Goal: Task Accomplishment & Management: Manage account settings

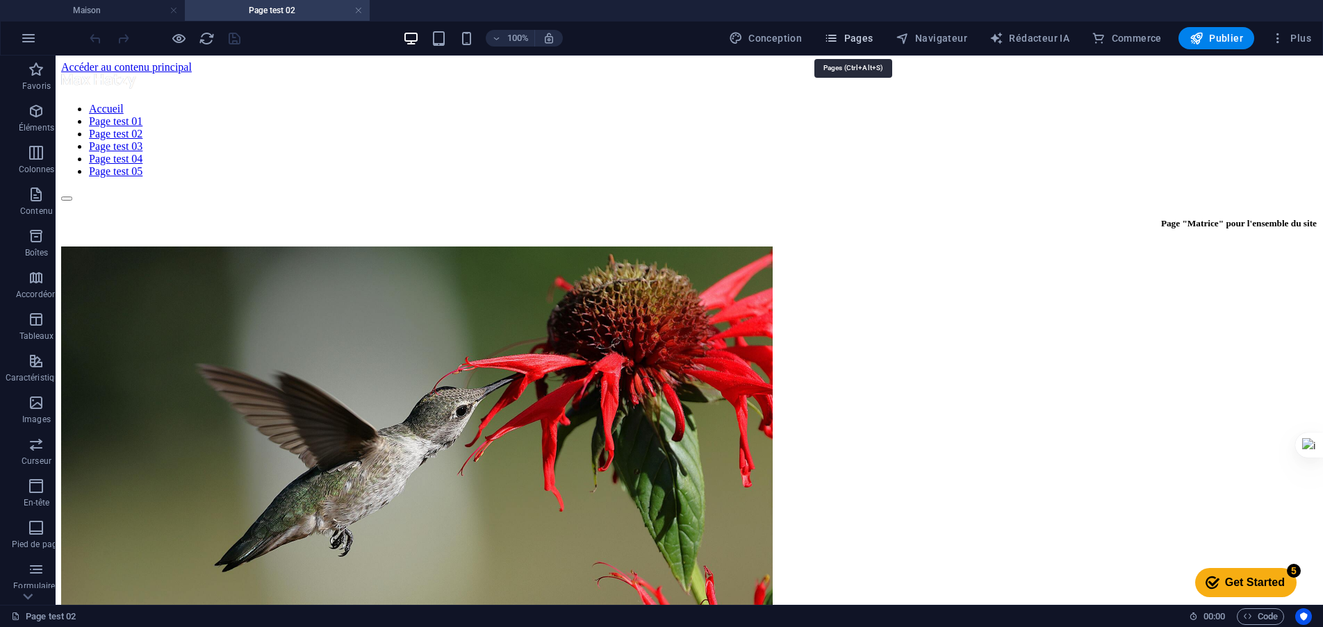
click at [863, 42] on font "Pages" at bounding box center [858, 38] width 29 height 11
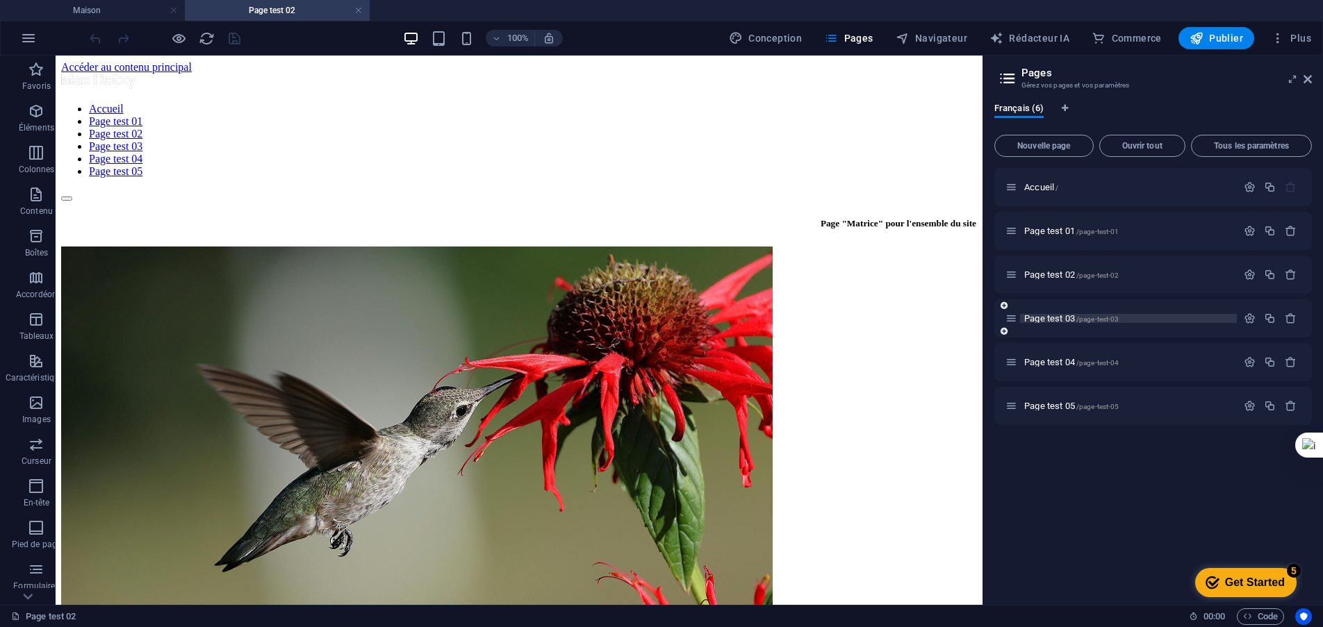
click at [1062, 321] on font "Page test 03" at bounding box center [1049, 318] width 51 height 10
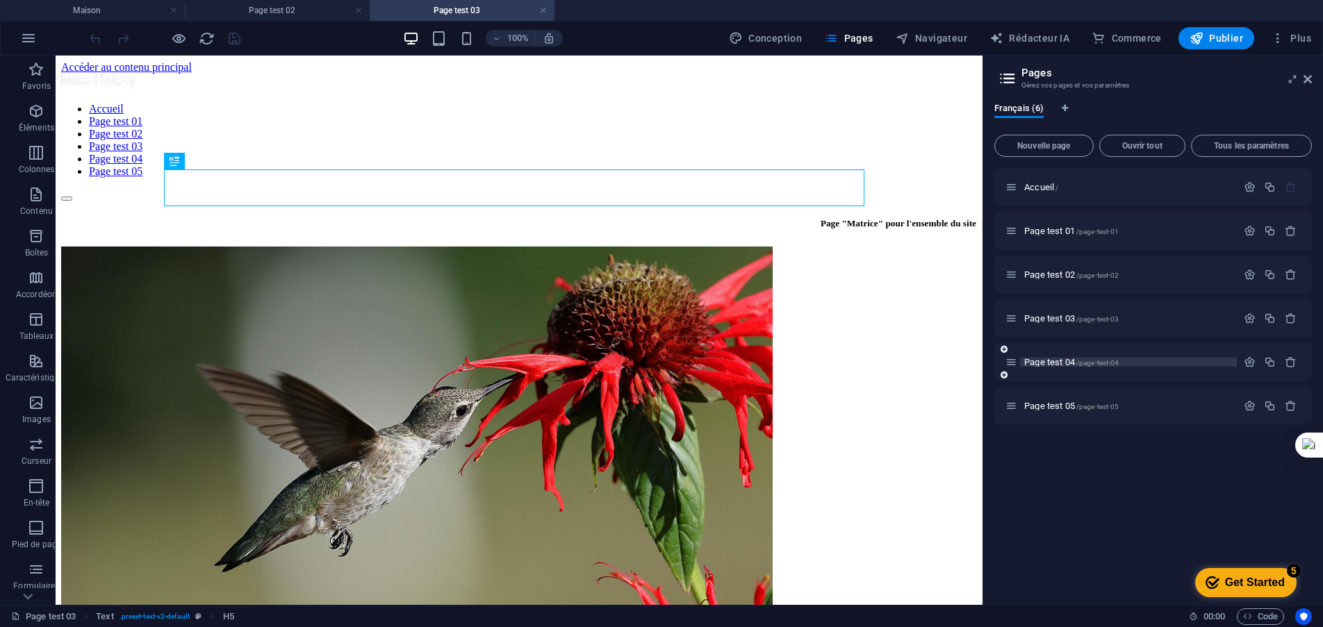
click at [1044, 365] on font "Page test 04" at bounding box center [1049, 362] width 51 height 10
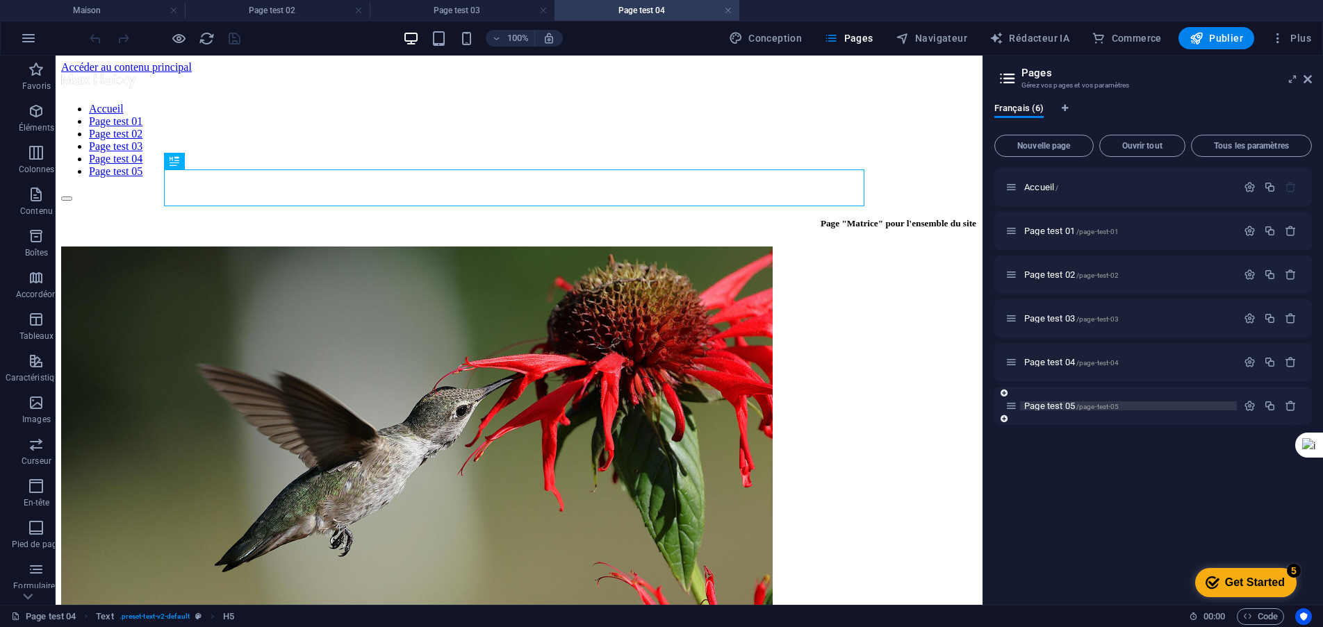
click at [1056, 404] on font "Page test 05" at bounding box center [1049, 406] width 51 height 10
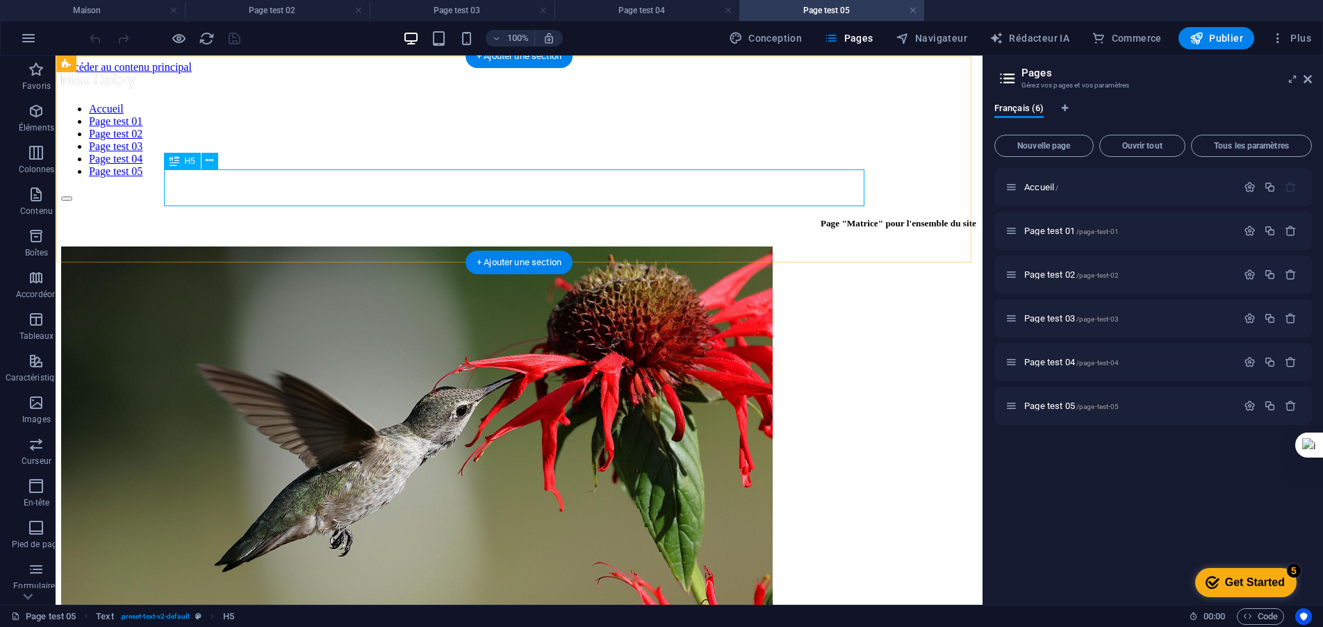
click at [652, 202] on div "Page "Matrice" pour l'ensemble du site" at bounding box center [519, 223] width 914 height 43
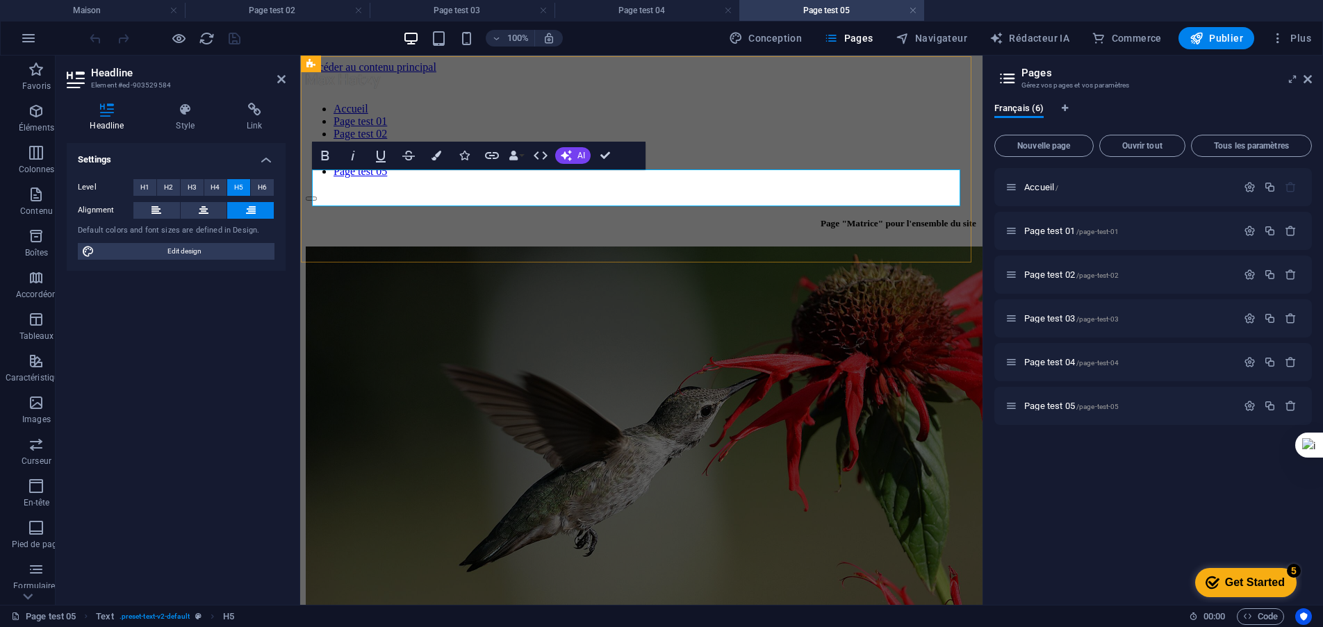
click at [935, 218] on h5 "Page "Matrice" pour l'ensemble du site" at bounding box center [641, 223] width 670 height 11
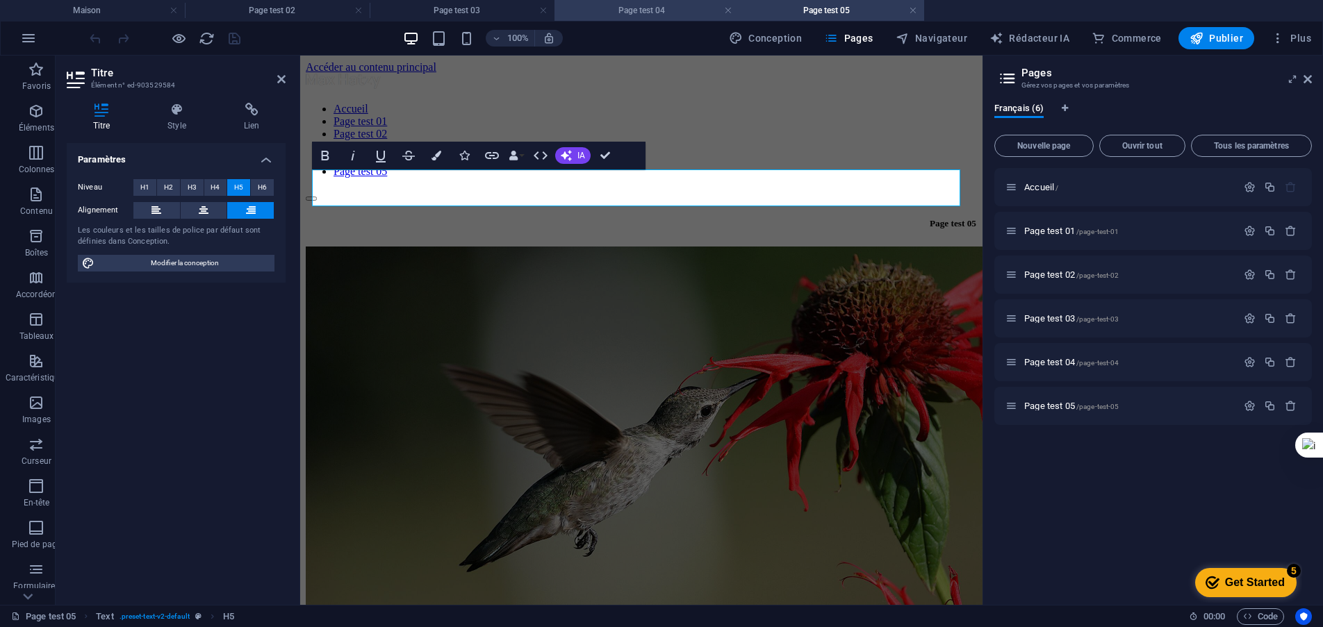
click at [655, 10] on font "Page test 04" at bounding box center [641, 11] width 47 height 10
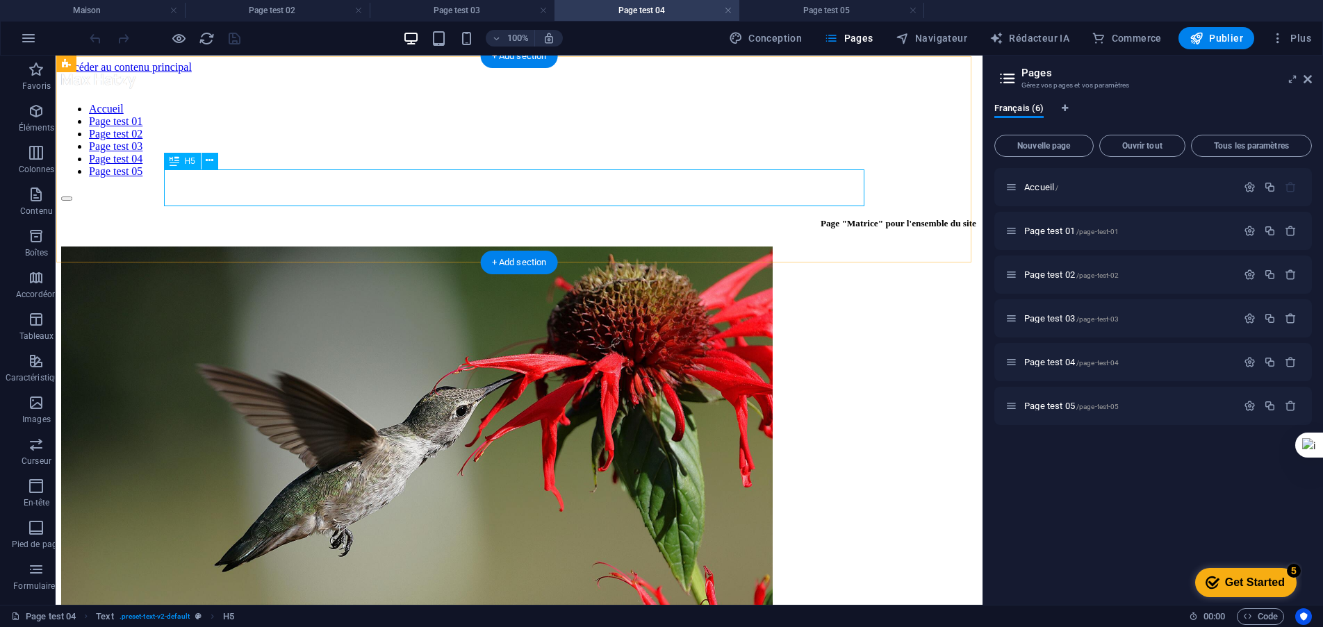
click at [821, 202] on div "Page "Matrice" pour l'ensemble du site" at bounding box center [519, 223] width 914 height 43
click at [825, 202] on div "Page "Matrice" pour l'ensemble du site" at bounding box center [519, 223] width 914 height 43
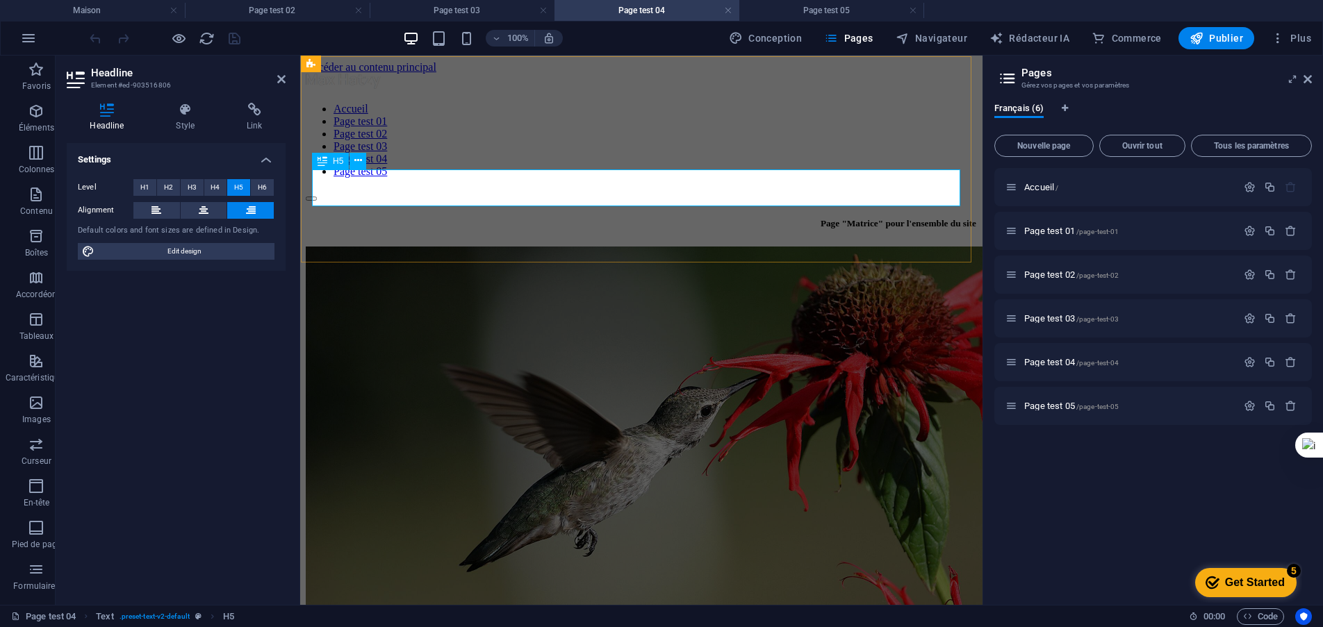
click at [954, 218] on h5 "Page "Matrice" pour l'ensemble du site" at bounding box center [641, 223] width 670 height 11
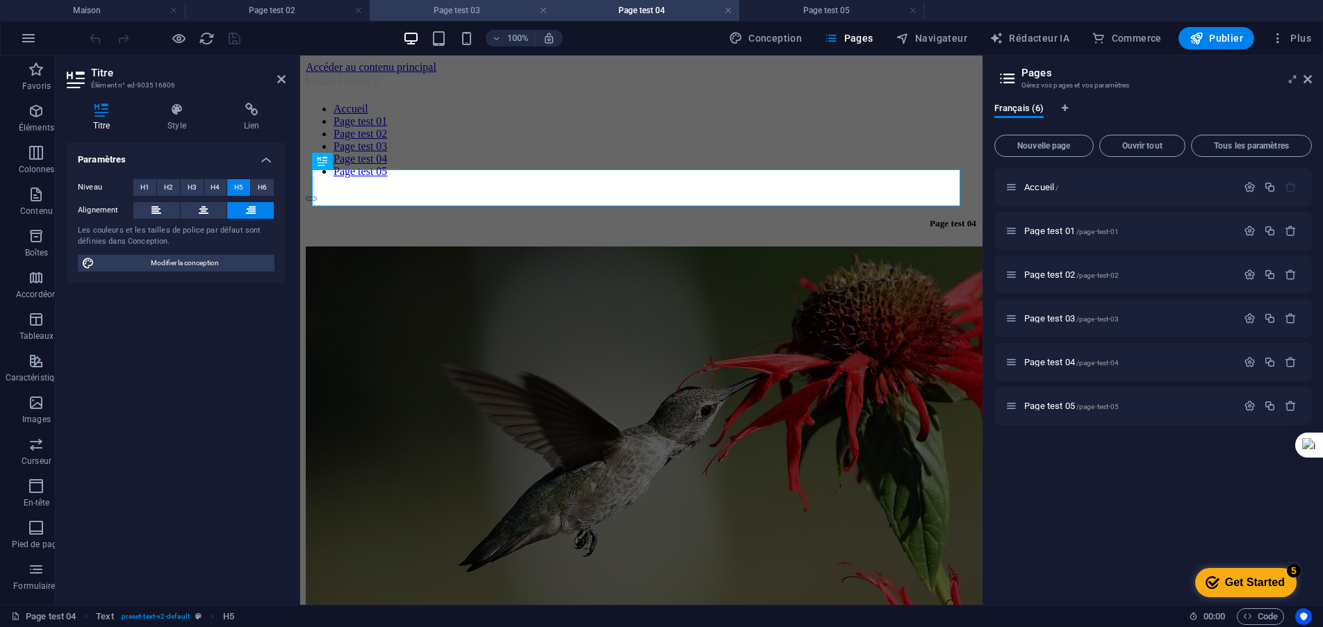
click at [465, 10] on font "Page test 03" at bounding box center [457, 11] width 47 height 10
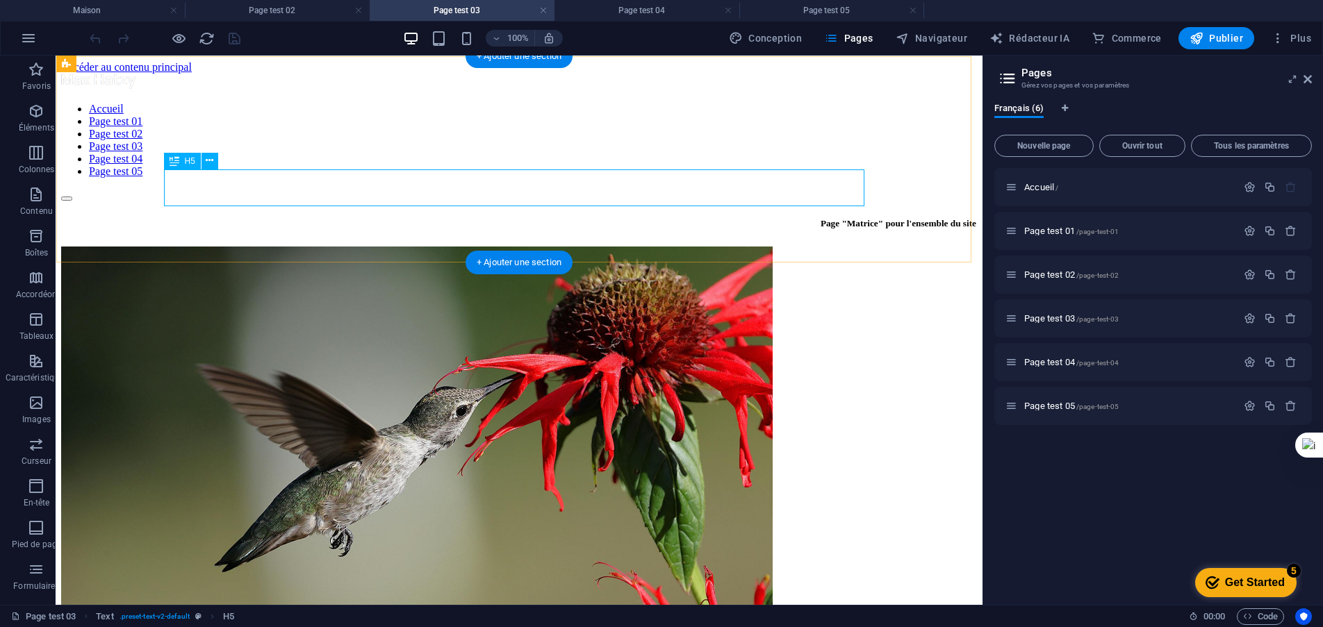
click at [790, 202] on div "Page "Matrice" pour l'ensemble du site" at bounding box center [519, 223] width 914 height 43
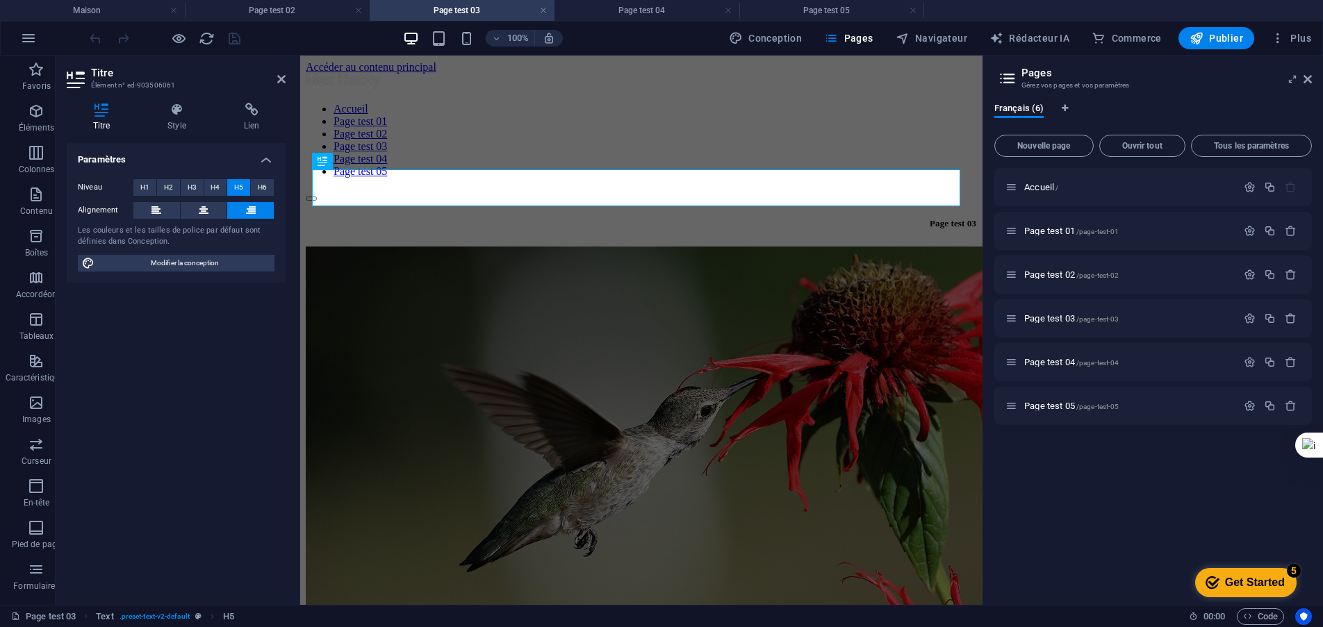
click at [258, 336] on div "Paramètres Niveau H1 H2 H3 H4 H5 H6 Alignement Les couleurs et les tailles de p…" at bounding box center [176, 368] width 219 height 451
click at [97, 13] on font "Maison" at bounding box center [87, 11] width 28 height 10
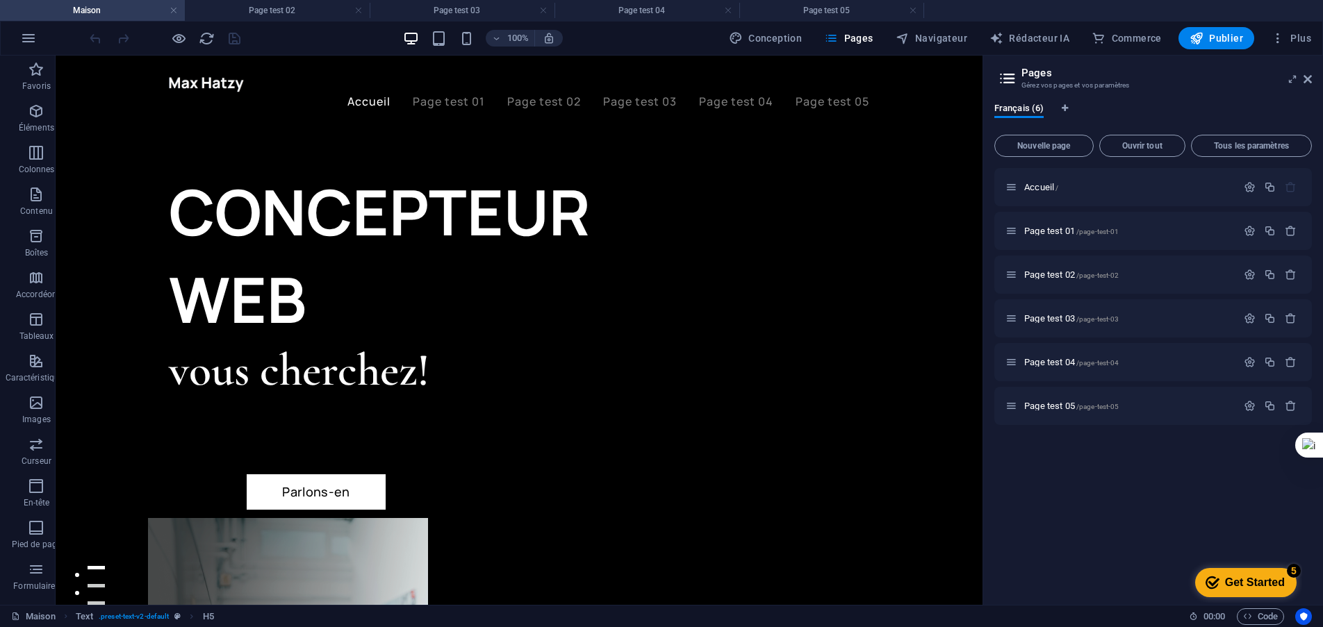
click at [231, 38] on div at bounding box center [165, 38] width 156 height 22
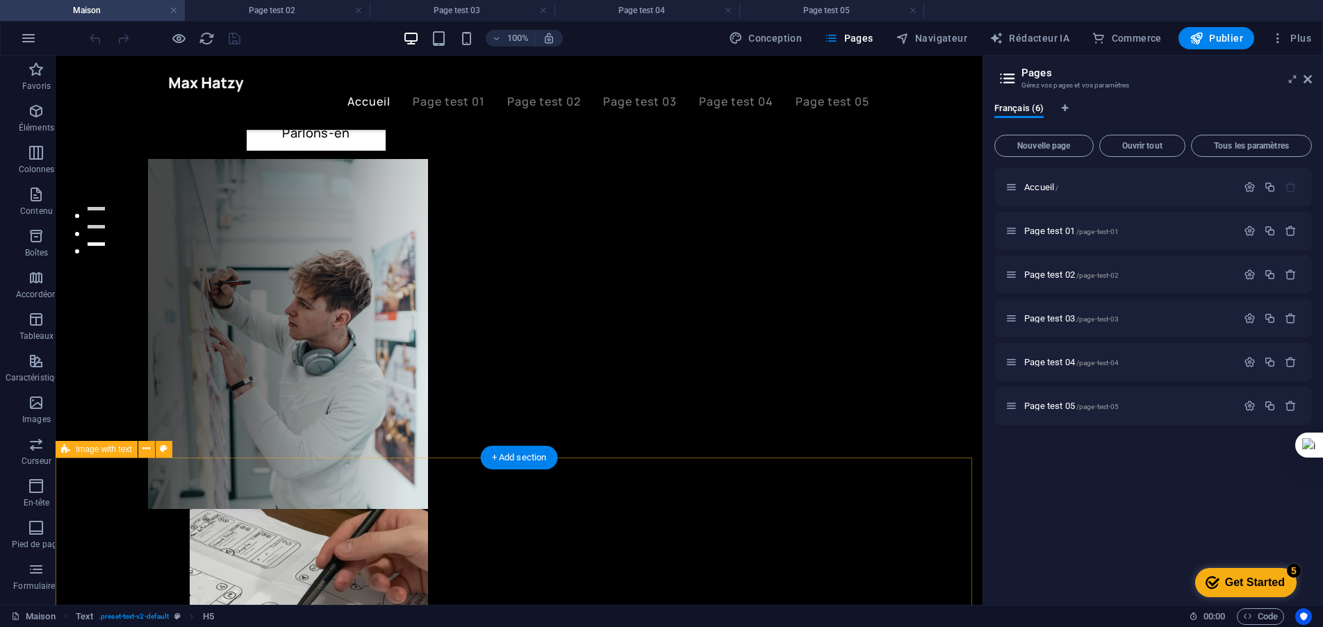
scroll to position [417, 0]
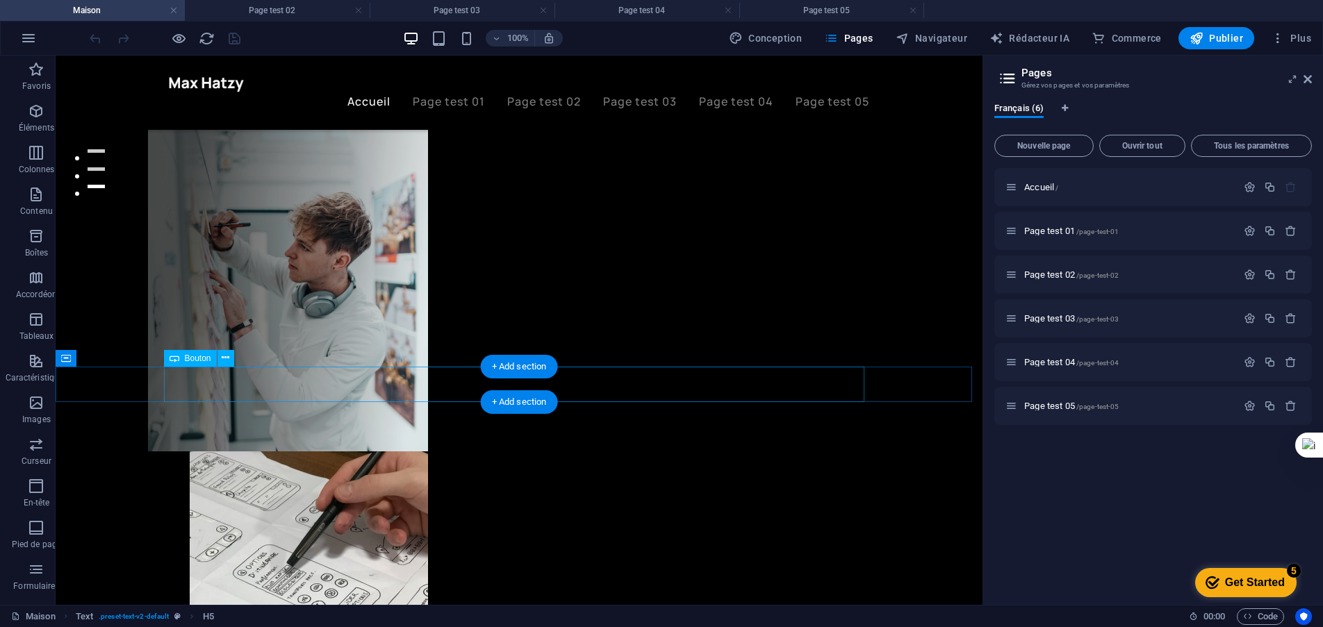
select select "%"
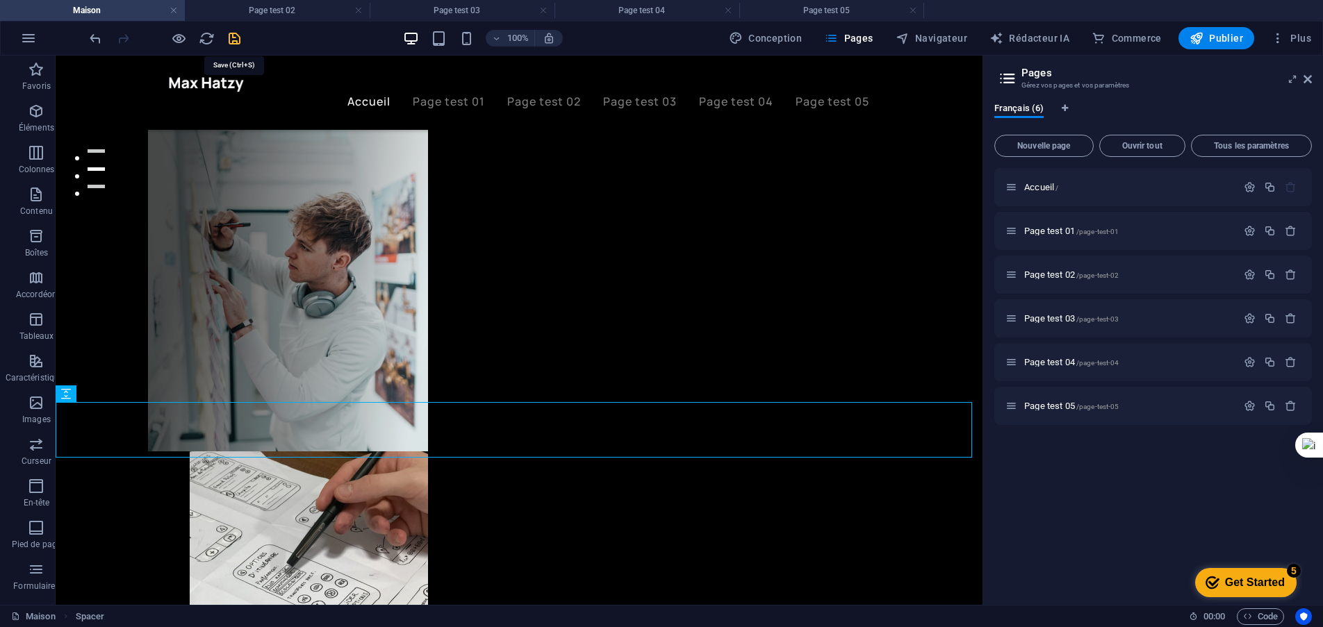
click at [230, 36] on icon "sauvegarder" at bounding box center [235, 39] width 16 height 16
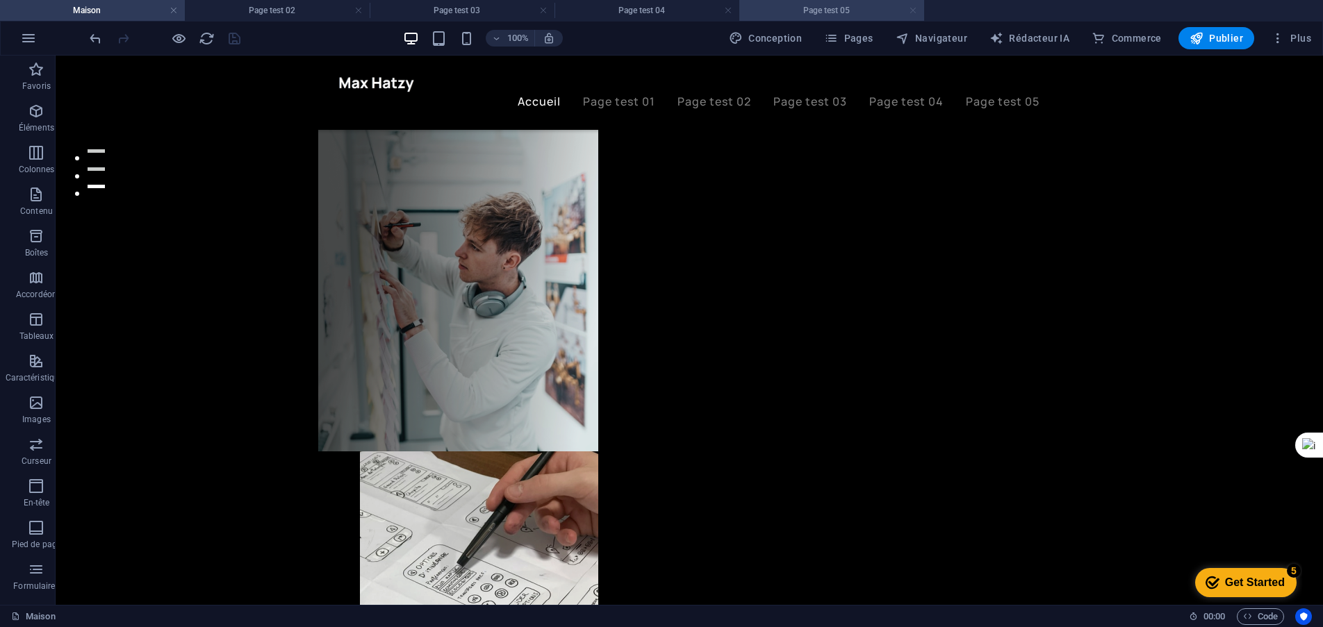
click at [914, 10] on link at bounding box center [913, 10] width 8 height 13
click at [730, 15] on link at bounding box center [728, 10] width 8 height 13
click at [546, 10] on link at bounding box center [543, 10] width 8 height 13
click at [359, 10] on link at bounding box center [358, 10] width 8 height 13
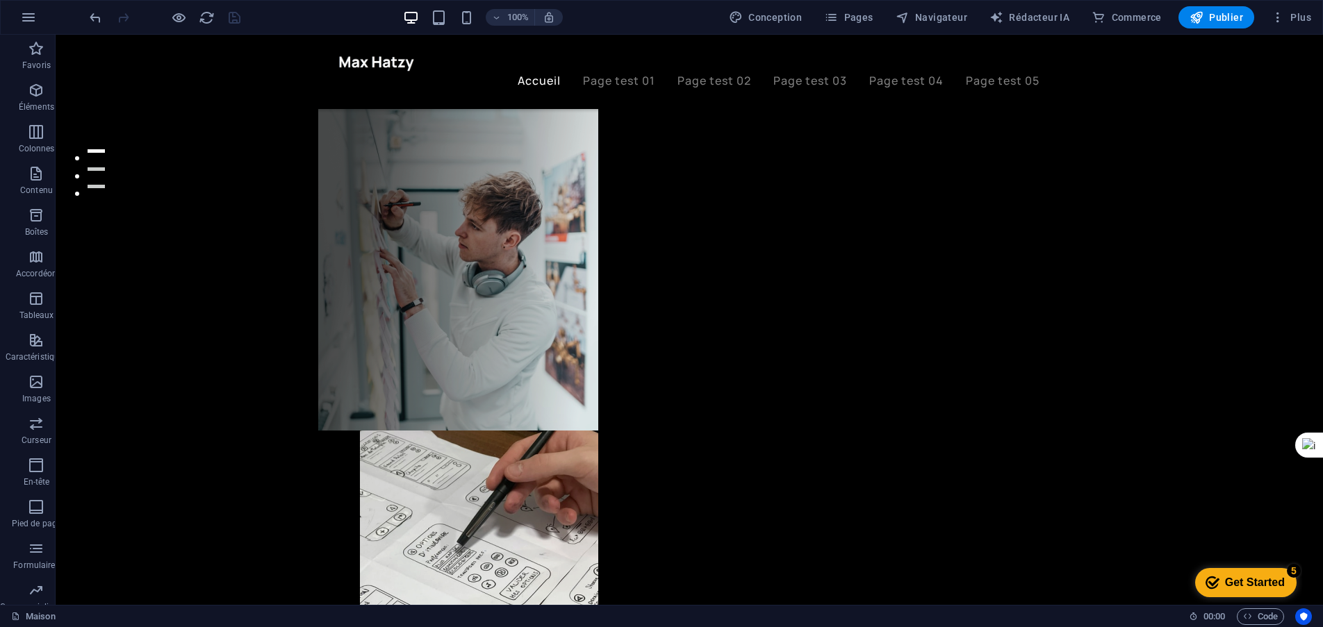
scroll to position [0, 0]
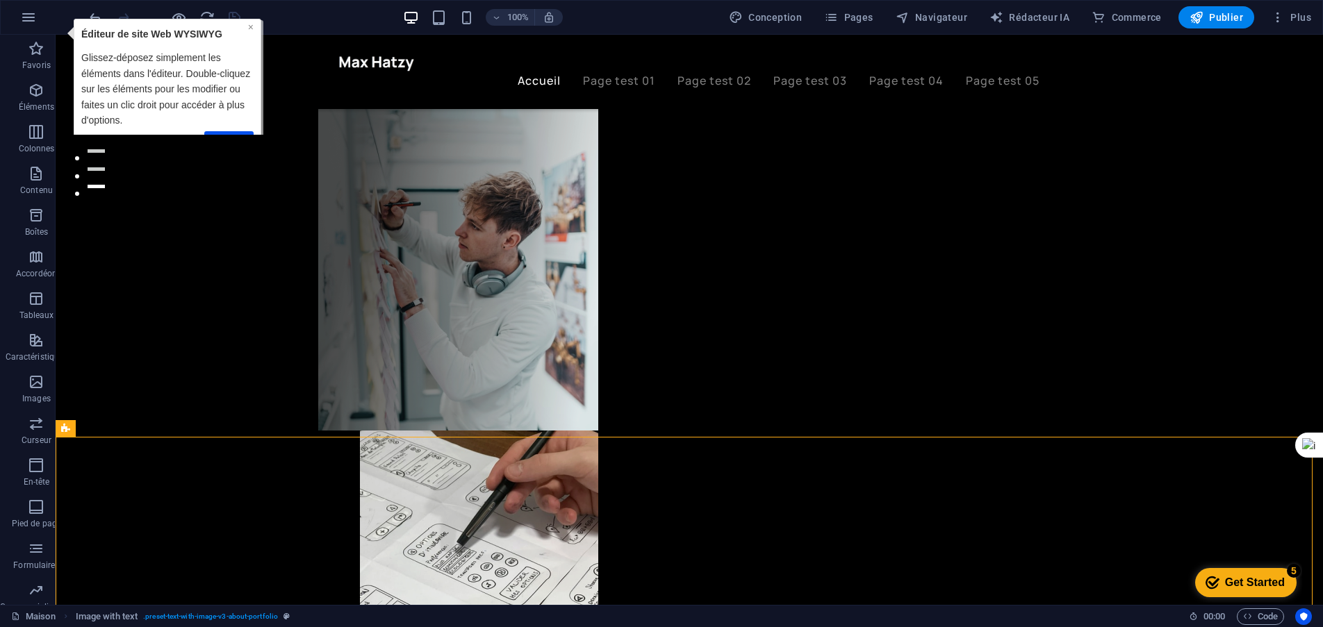
click at [249, 24] on font "×" at bounding box center [251, 27] width 6 height 11
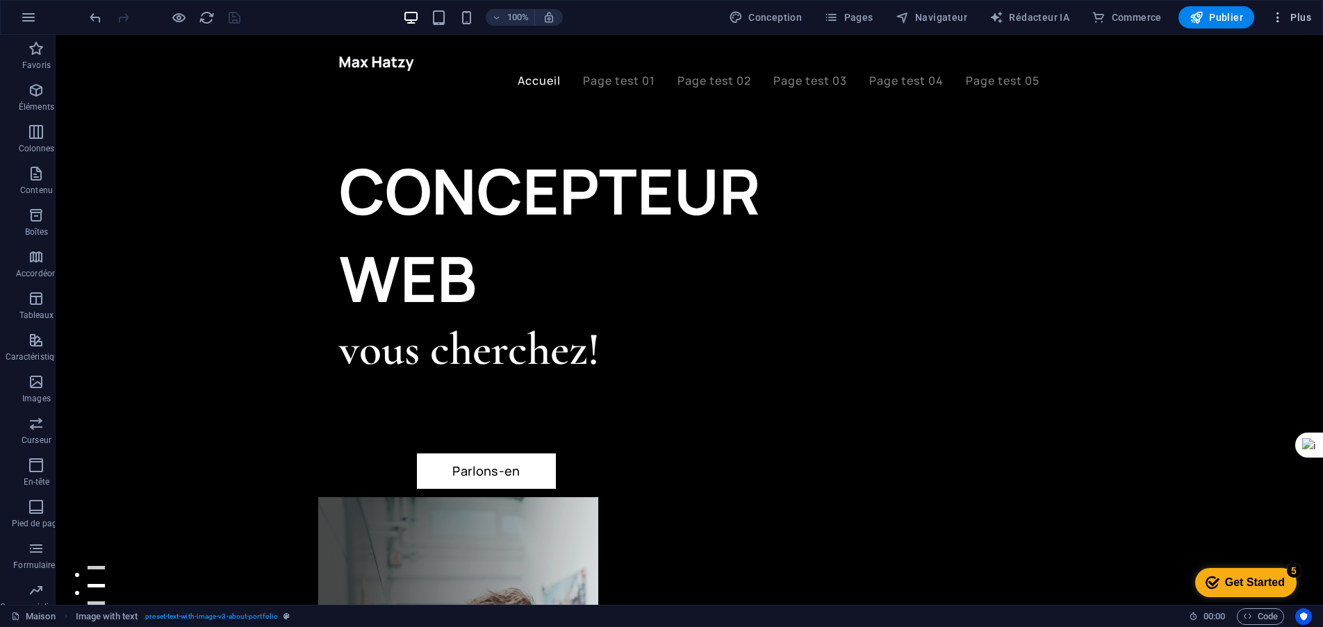
click at [1304, 21] on font "Plus" at bounding box center [1300, 17] width 21 height 11
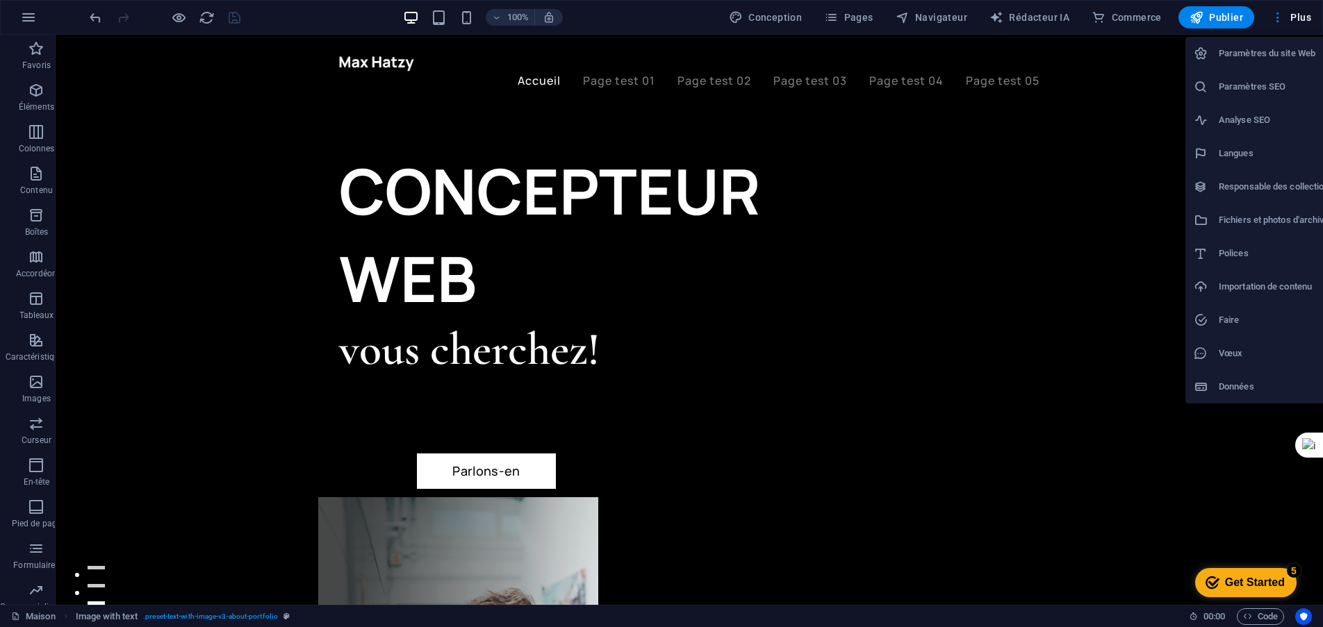
click at [1265, 56] on font "Paramètres du site Web" at bounding box center [1267, 53] width 97 height 10
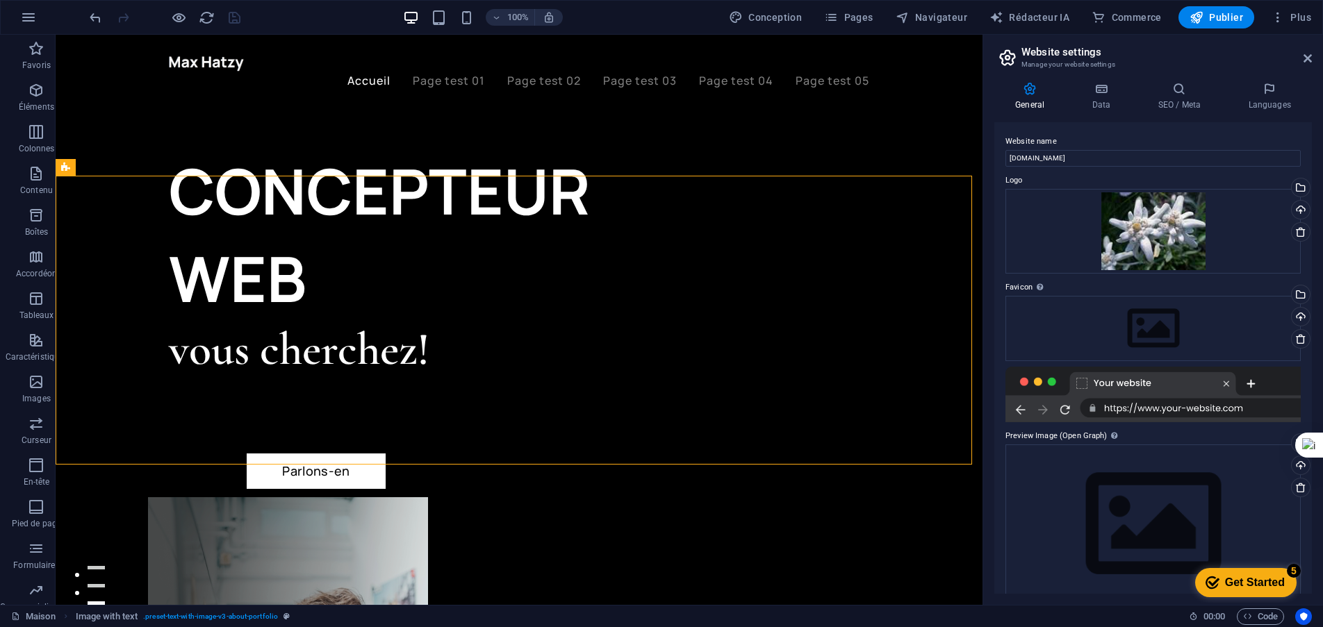
scroll to position [678, 0]
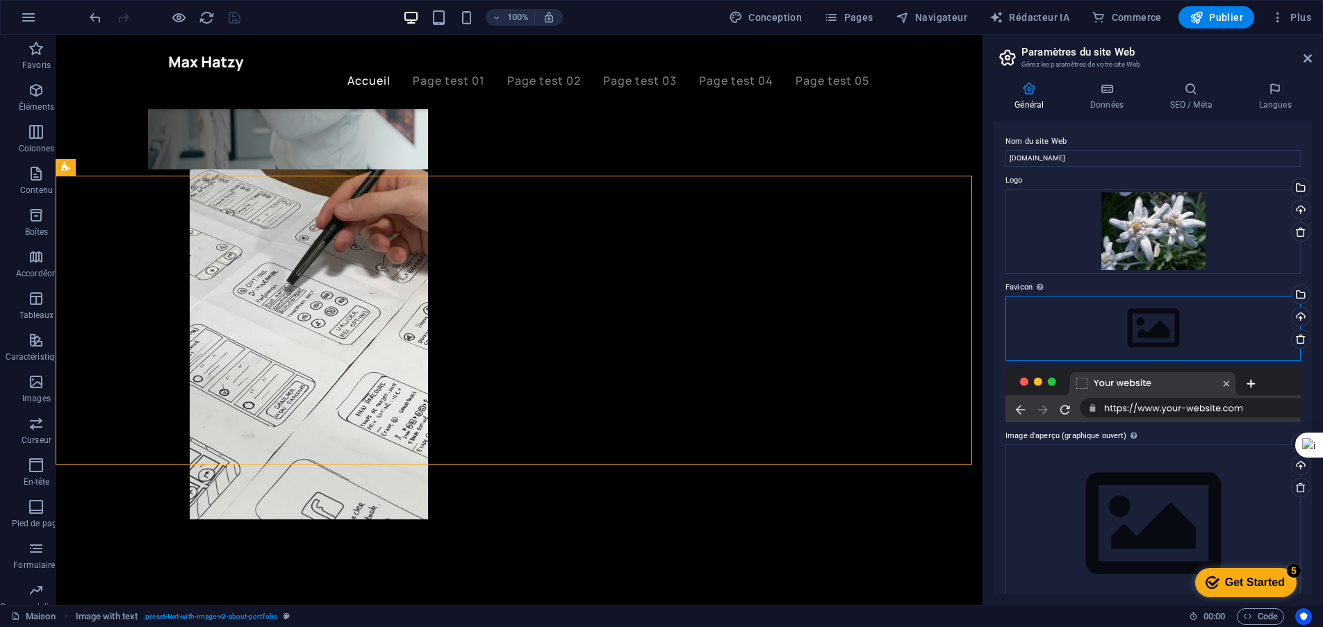
click at [1151, 332] on div "Faites glisser les fichiers ici, cliquez pour choisir des fichiers ou sélection…" at bounding box center [1153, 328] width 295 height 65
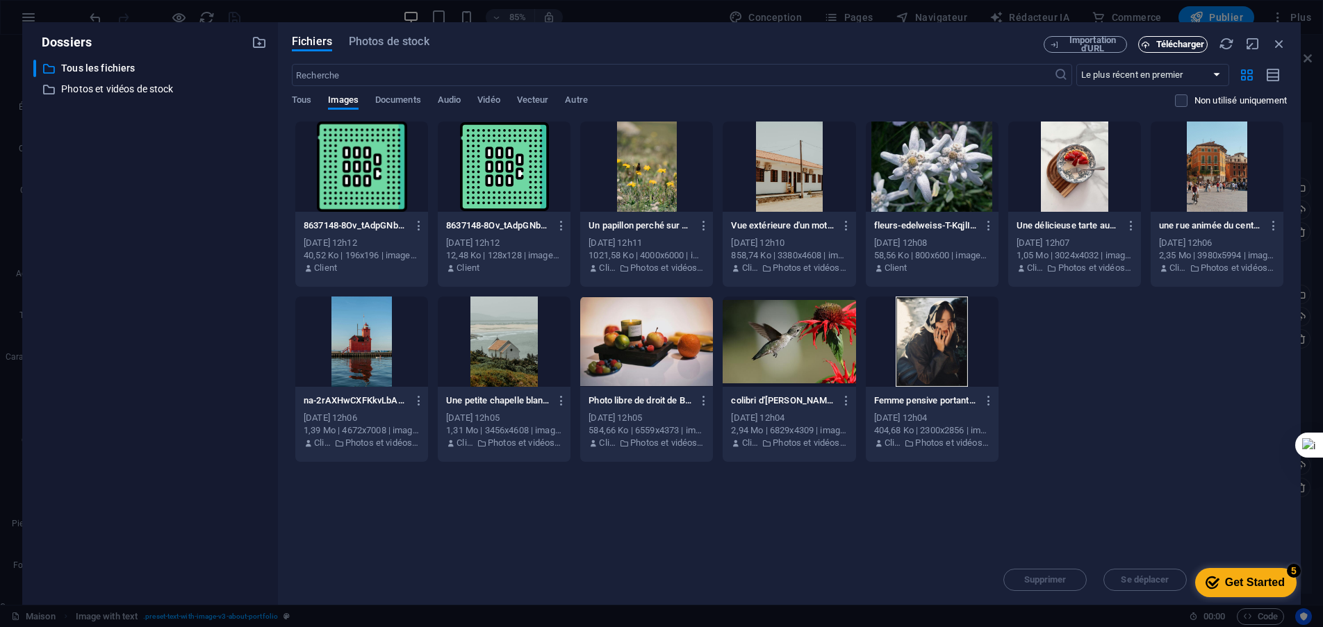
click at [1157, 47] on font "Télécharger" at bounding box center [1180, 44] width 49 height 10
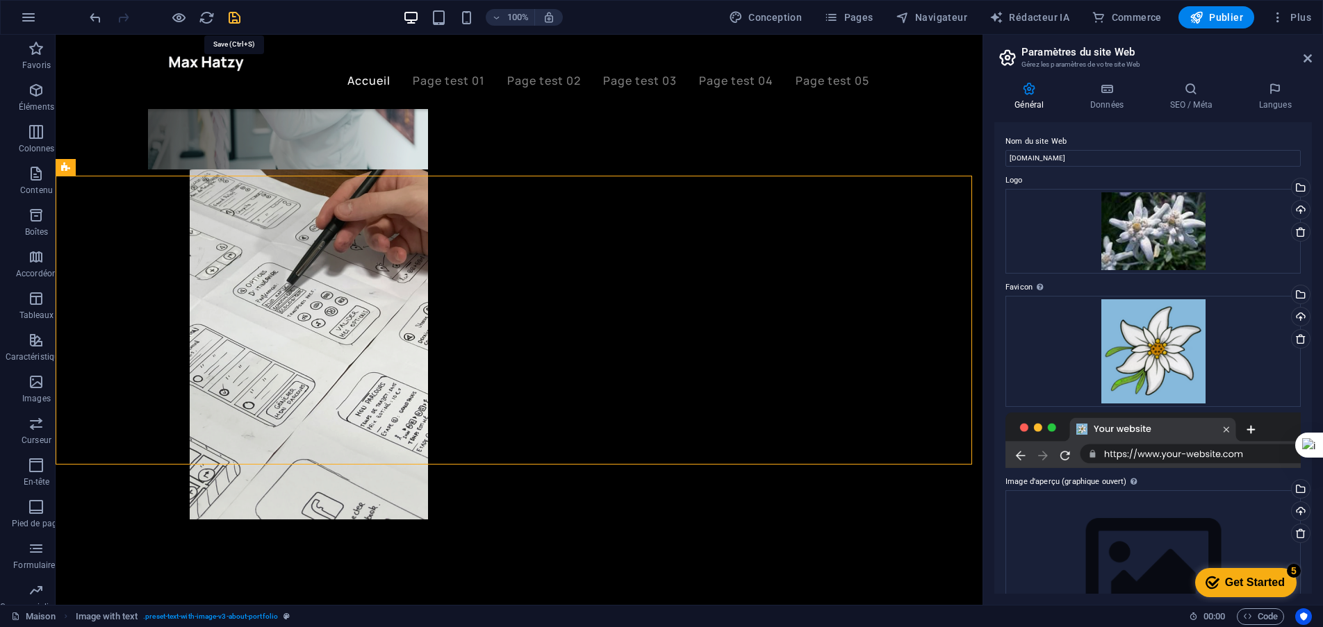
click at [230, 23] on icon "sauvegarder" at bounding box center [235, 18] width 16 height 16
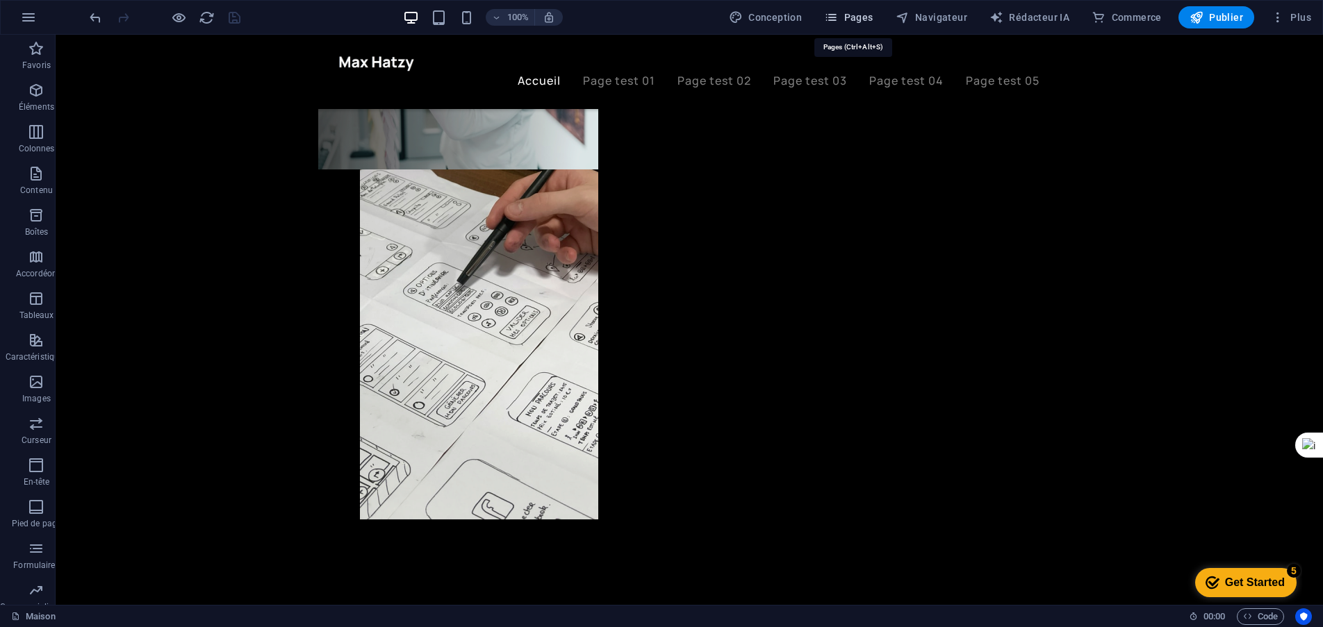
click at [862, 19] on font "Pages" at bounding box center [858, 17] width 29 height 11
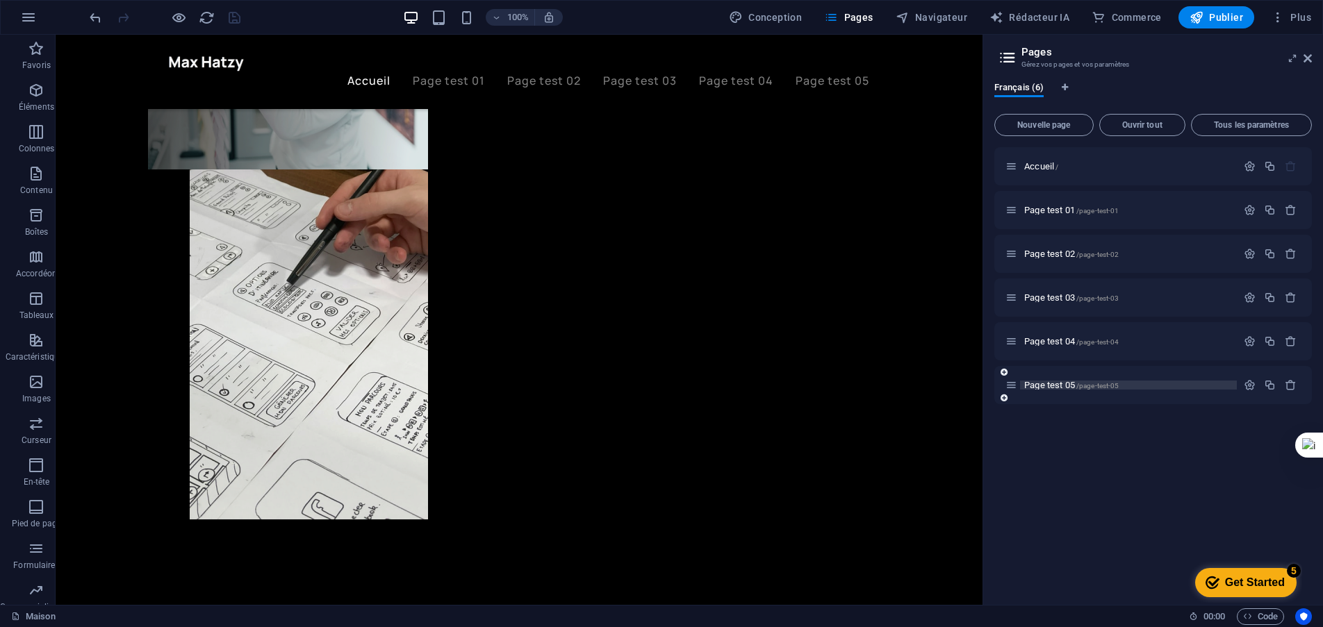
click at [1051, 383] on font "Page test 05" at bounding box center [1049, 385] width 51 height 10
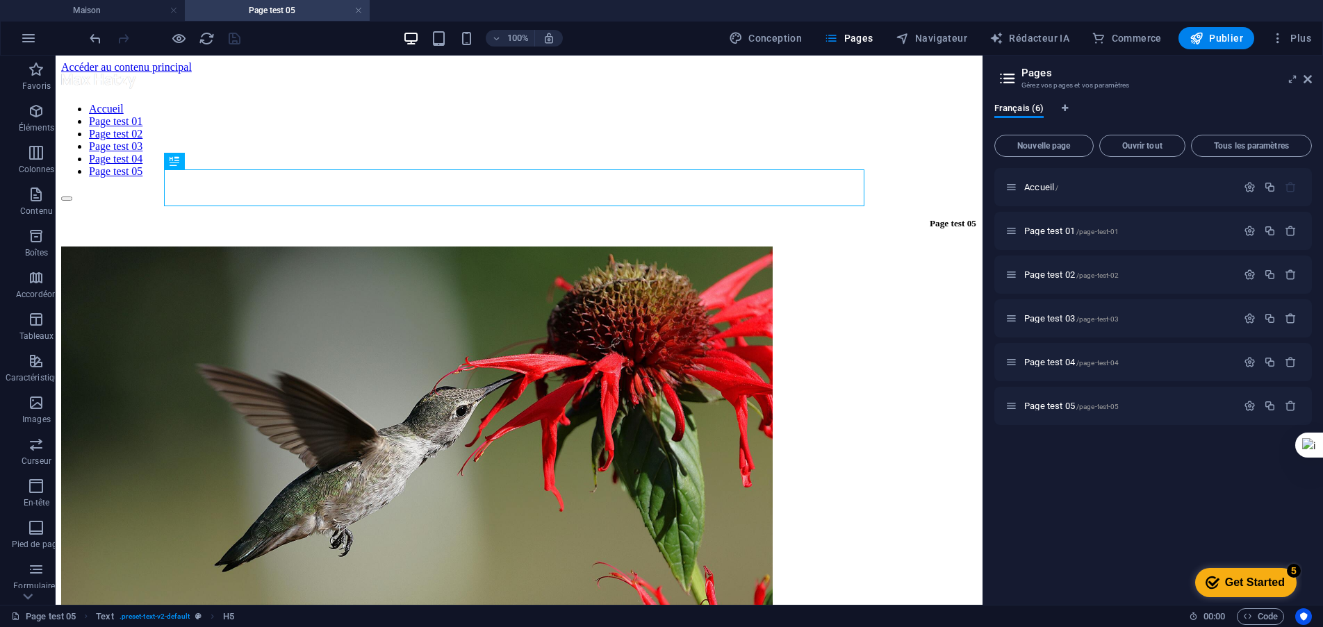
scroll to position [0, 0]
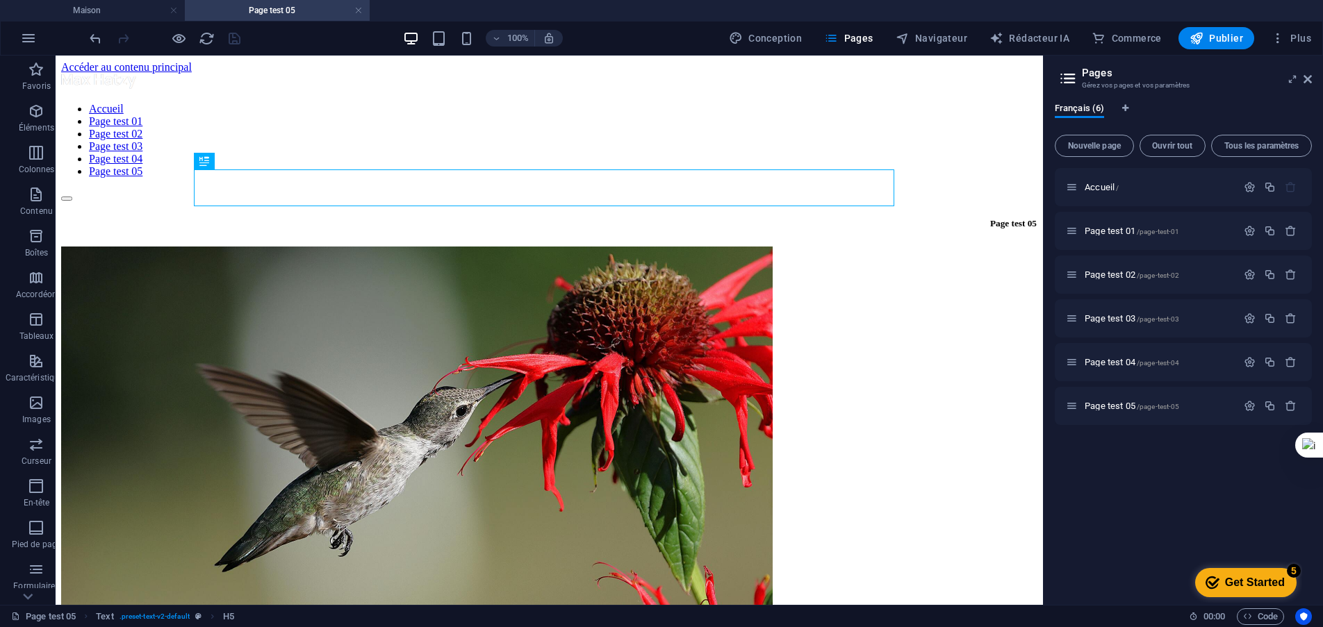
drag, startPoint x: 985, startPoint y: 460, endPoint x: 985, endPoint y: 401, distance: 59.1
click at [1042, 457] on div "Maison Page test 05 Favoris Éléments Colonnes Contenu Boîtes Accordéon Tableaux…" at bounding box center [661, 331] width 1323 height 550
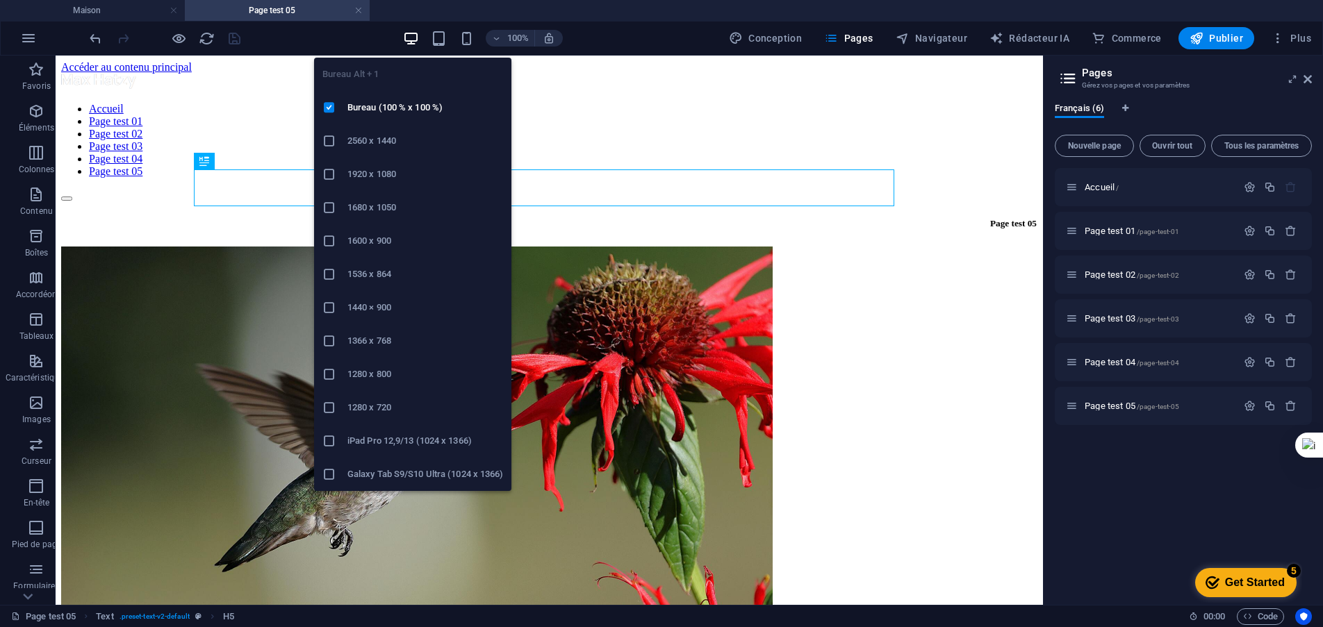
click at [420, 174] on h6 "1920 x 1080" at bounding box center [425, 174] width 156 height 17
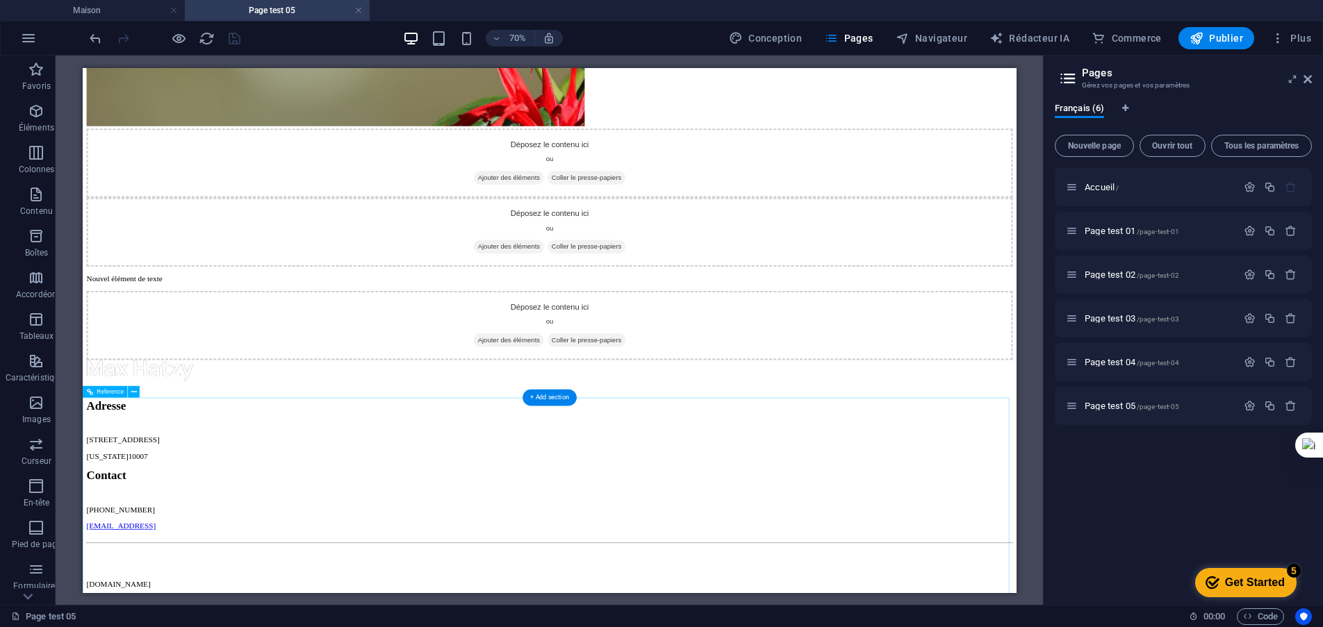
scroll to position [834, 0]
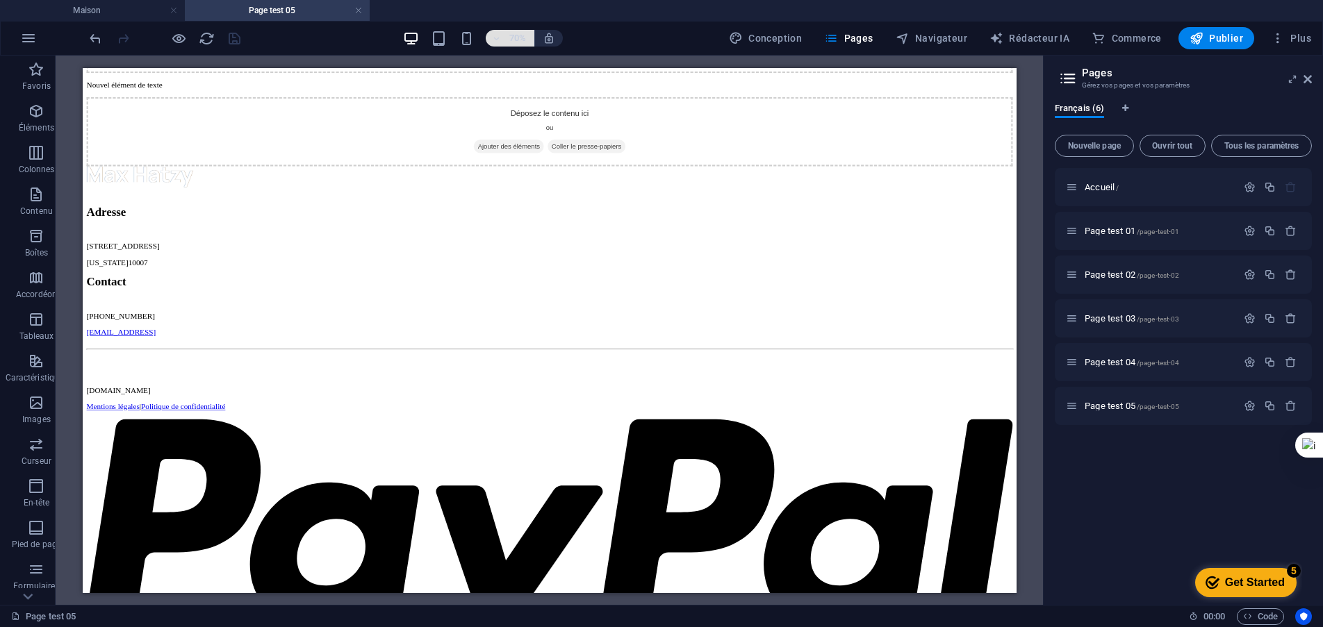
click at [519, 38] on font "70%" at bounding box center [517, 38] width 17 height 10
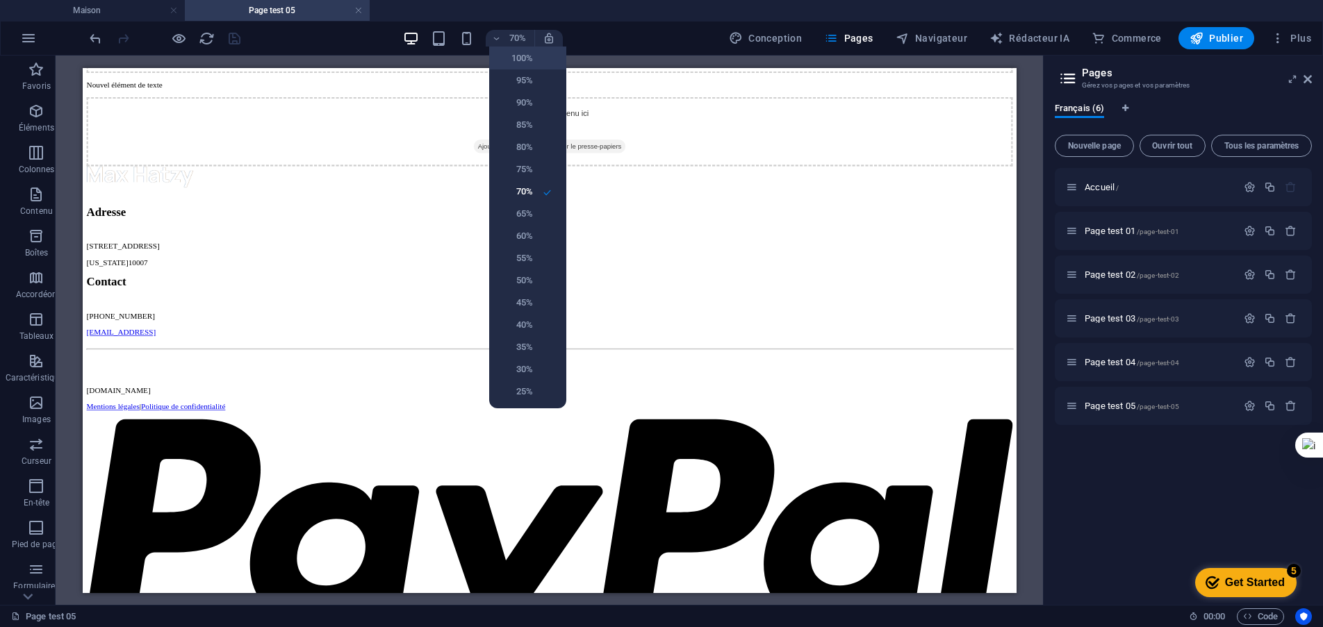
click at [537, 56] on li "100%" at bounding box center [527, 58] width 77 height 22
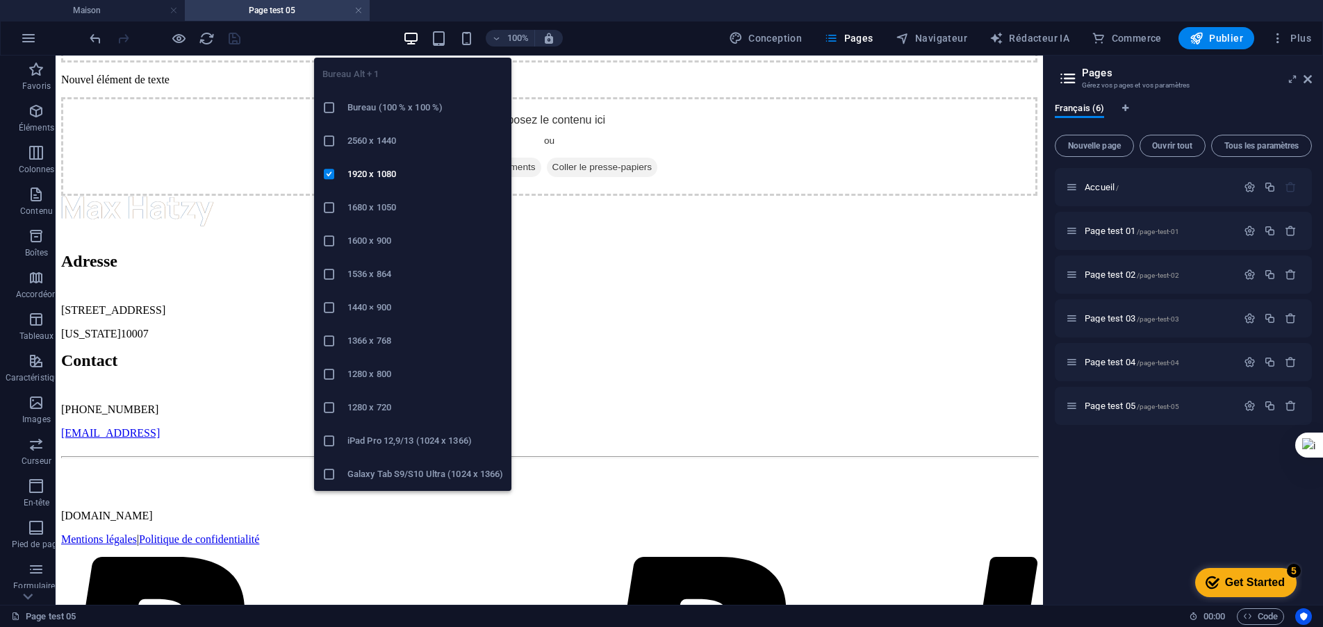
click at [409, 41] on icon "button" at bounding box center [411, 39] width 16 height 16
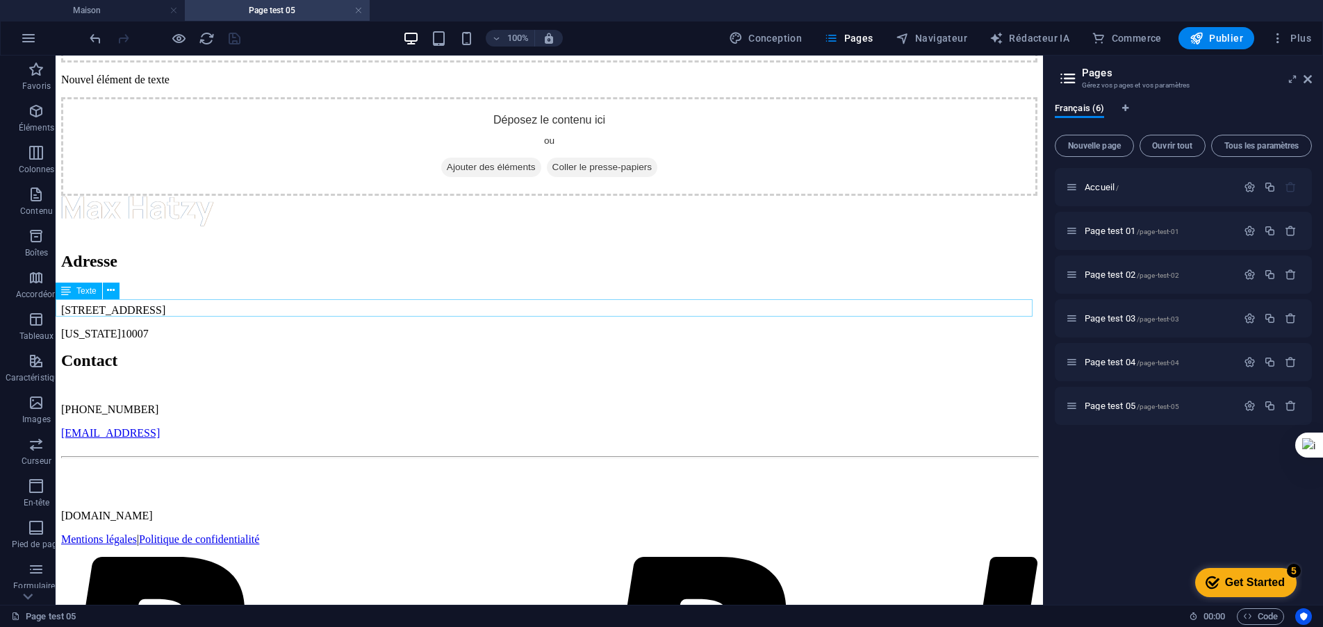
click at [218, 86] on div "Nouvel élément de texte" at bounding box center [549, 80] width 976 height 13
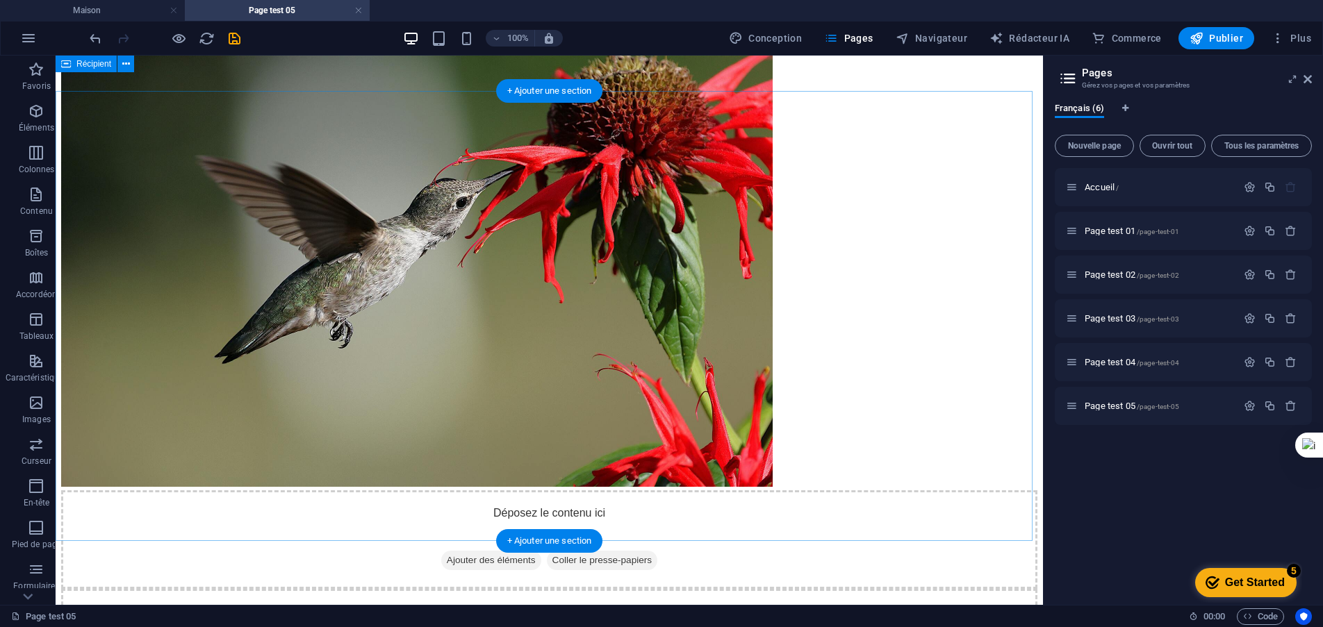
scroll to position [0, 0]
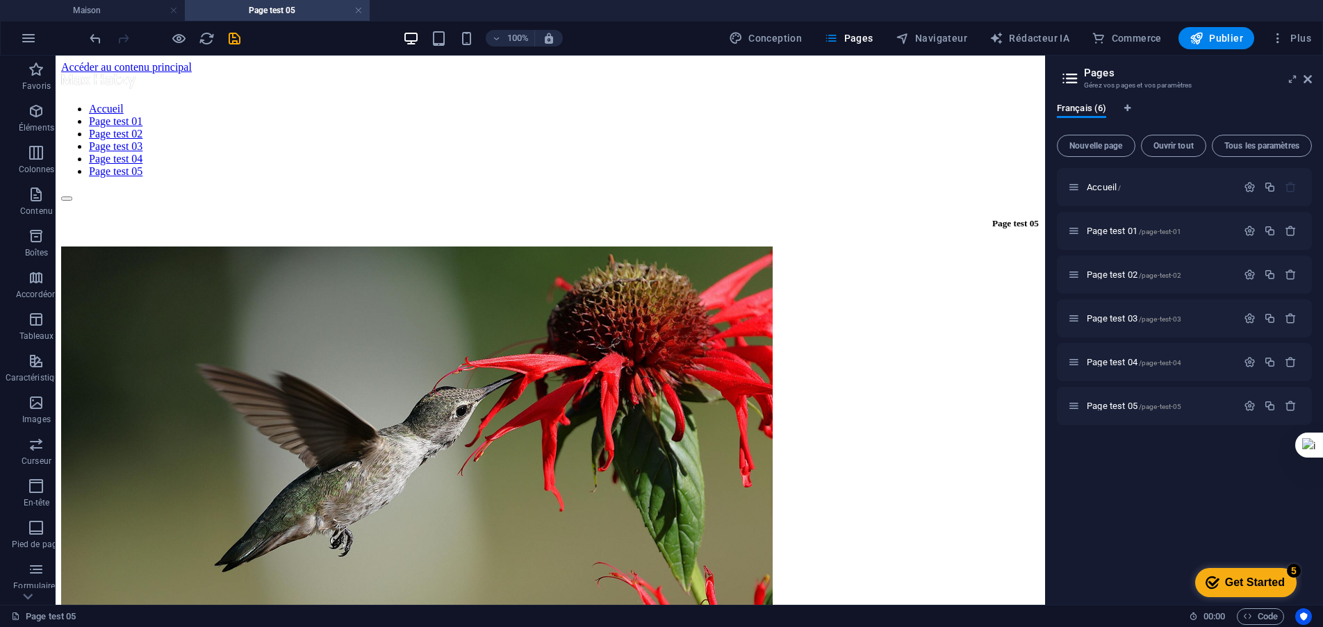
drag, startPoint x: 1044, startPoint y: 351, endPoint x: 1086, endPoint y: 340, distance: 43.2
click at [1086, 340] on aside "Pages Gérez vos pages et vos paramètres Français (6) Nouvelle page Ouvrir tout …" at bounding box center [1184, 331] width 278 height 550
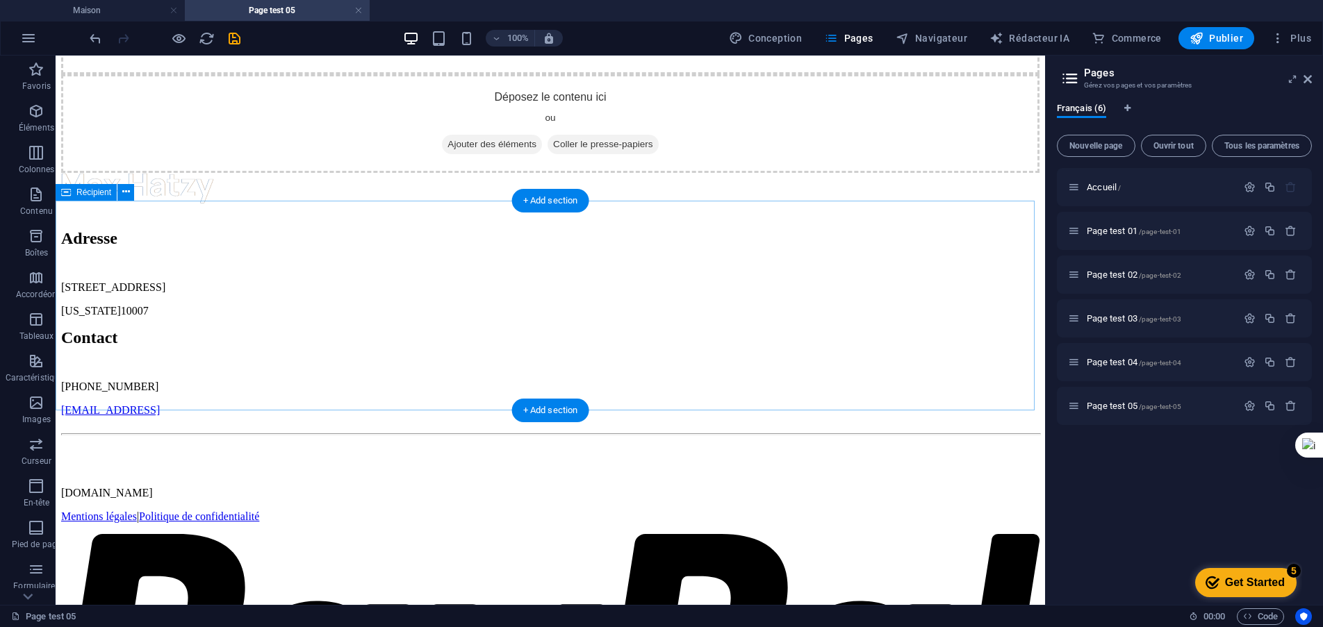
scroll to position [1030, 0]
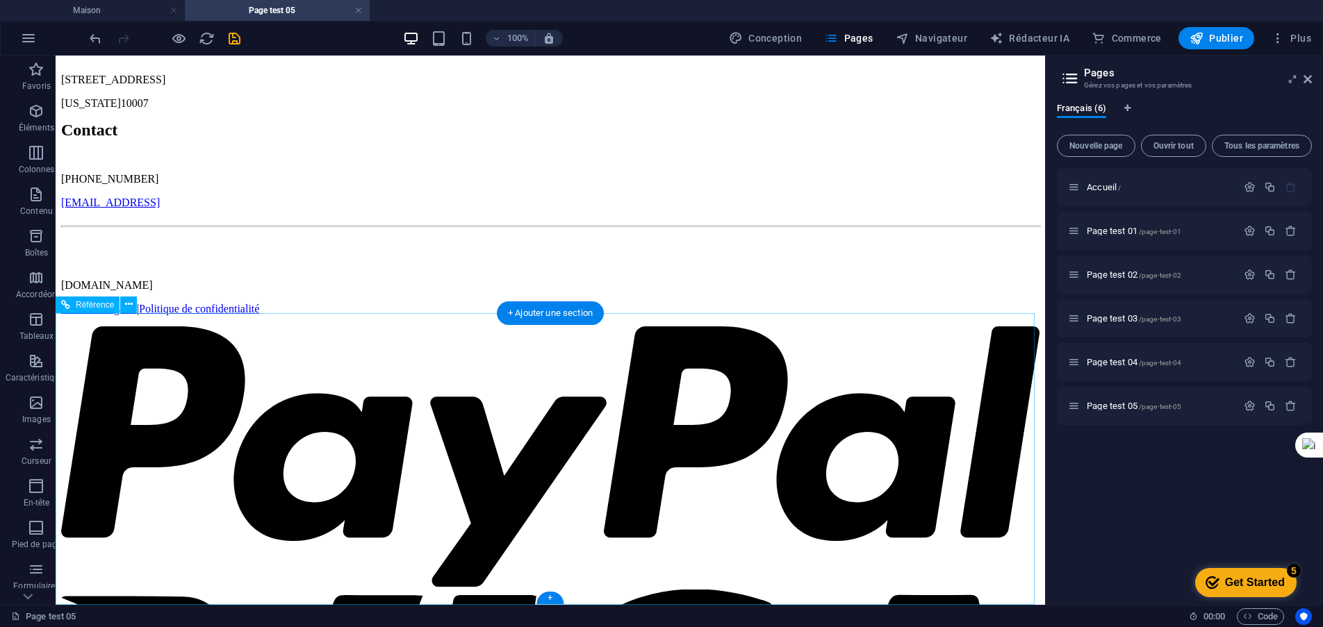
click at [468, 364] on div "Adresse [STREET_ADDRESS][US_STATE] Contact [PHONE_NUMBER] [EMAIL_ADDRESS] [DOMA…" at bounding box center [550, 438] width 978 height 946
click at [130, 306] on icon at bounding box center [129, 304] width 8 height 15
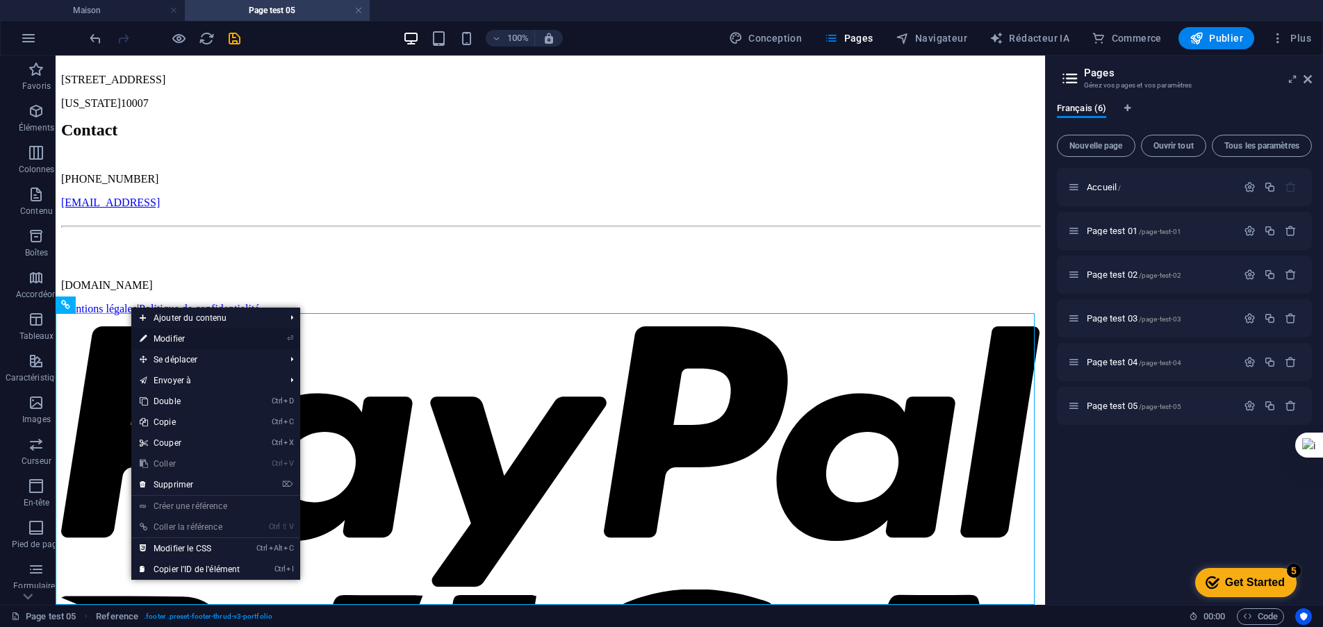
click at [158, 342] on font "Modifier" at bounding box center [169, 339] width 31 height 10
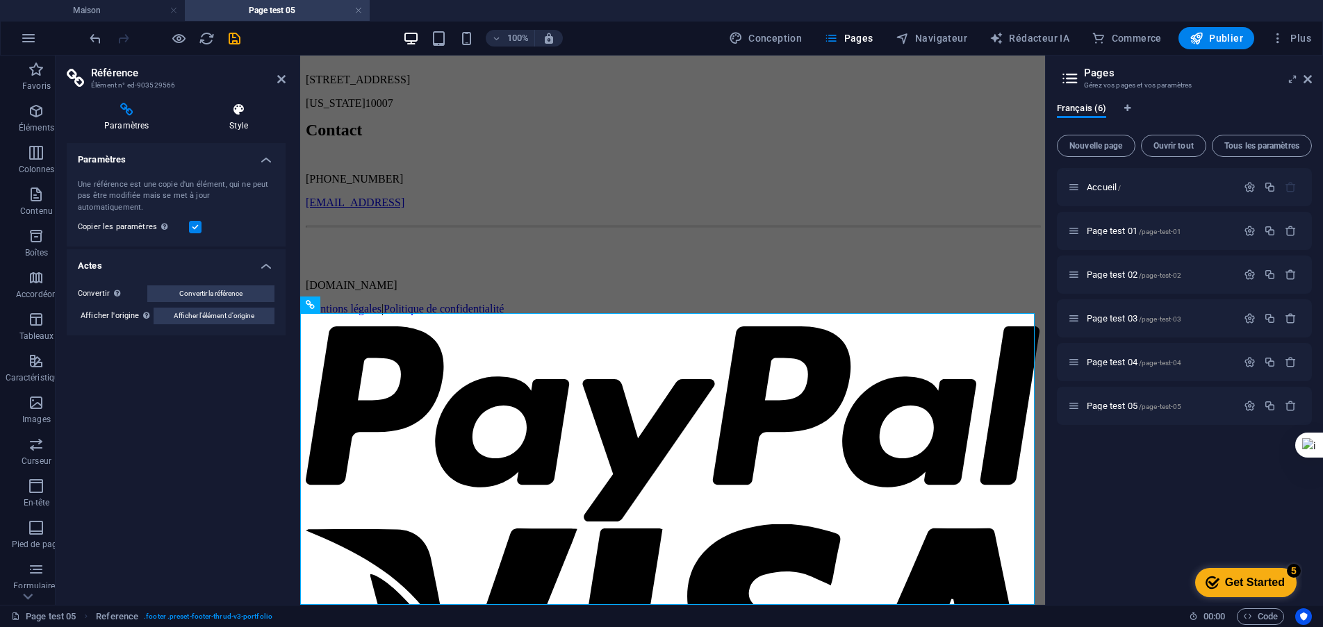
click at [229, 118] on h4 "Style" at bounding box center [239, 117] width 94 height 29
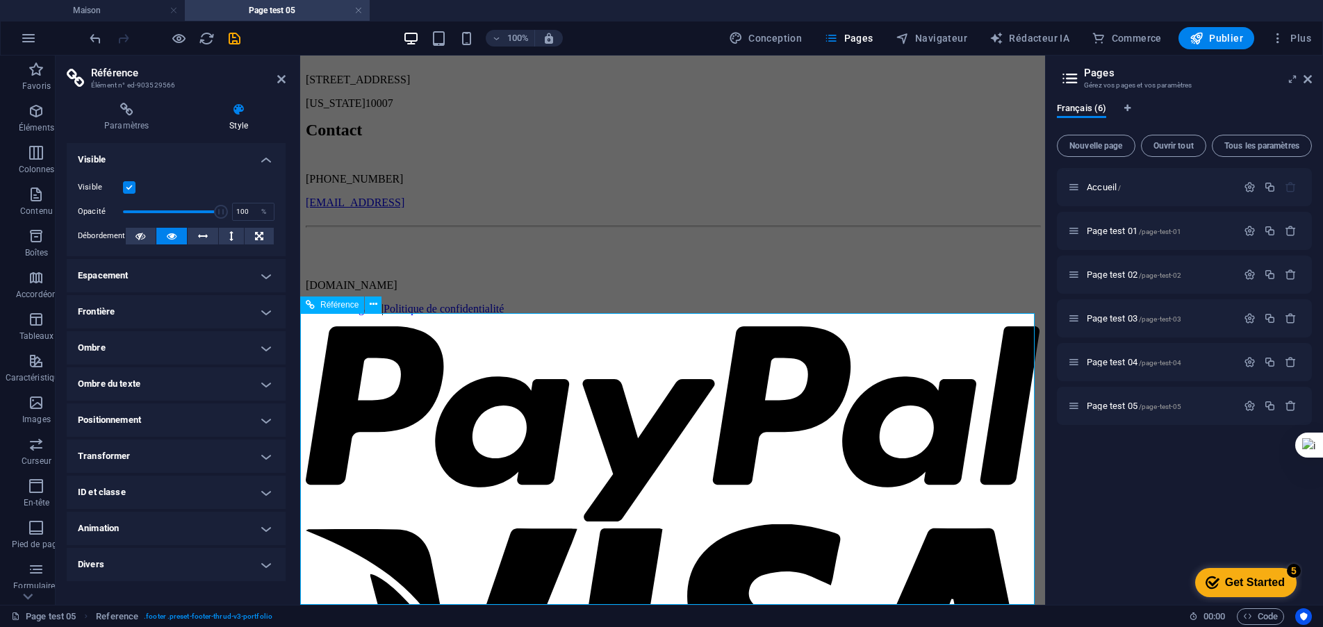
click at [614, 110] on div "Adresse [STREET_ADDRESS][US_STATE]" at bounding box center [673, 66] width 734 height 88
click at [284, 79] on icon at bounding box center [281, 79] width 8 height 11
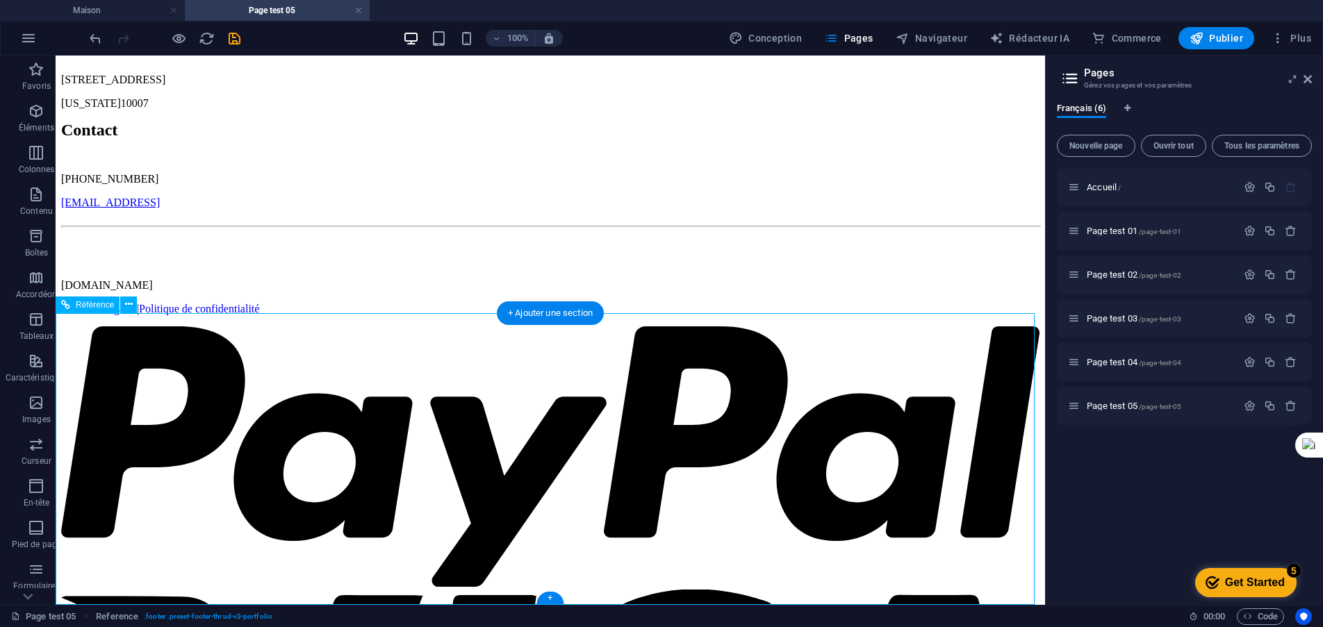
click at [457, 110] on div "Adresse [STREET_ADDRESS][US_STATE]" at bounding box center [550, 66] width 978 height 88
click at [445, 110] on div "Adresse [STREET_ADDRESS][US_STATE]" at bounding box center [550, 66] width 978 height 88
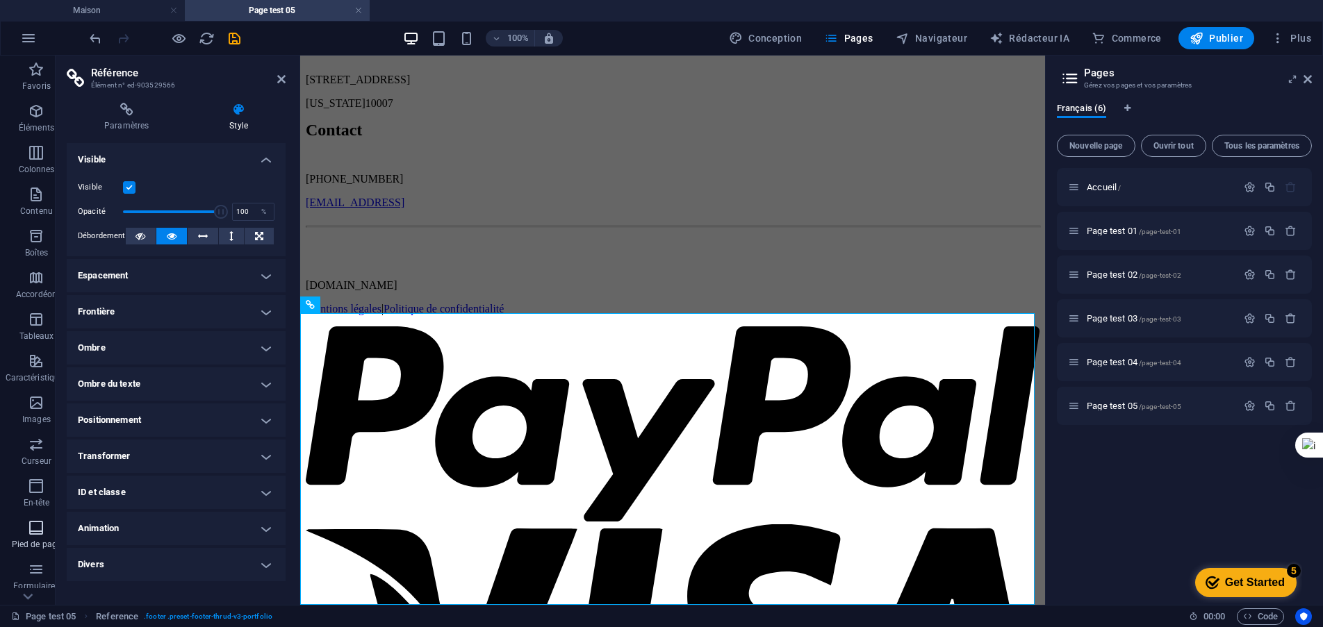
click at [38, 530] on icon "button" at bounding box center [36, 528] width 17 height 17
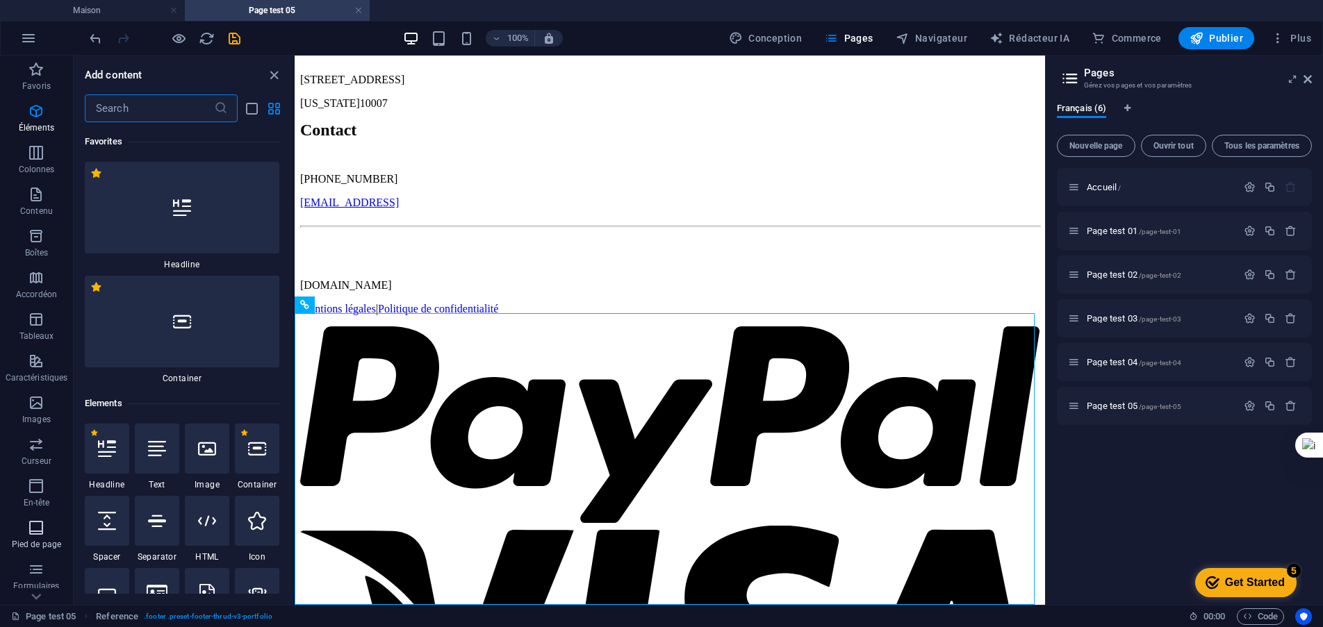
scroll to position [16949, 0]
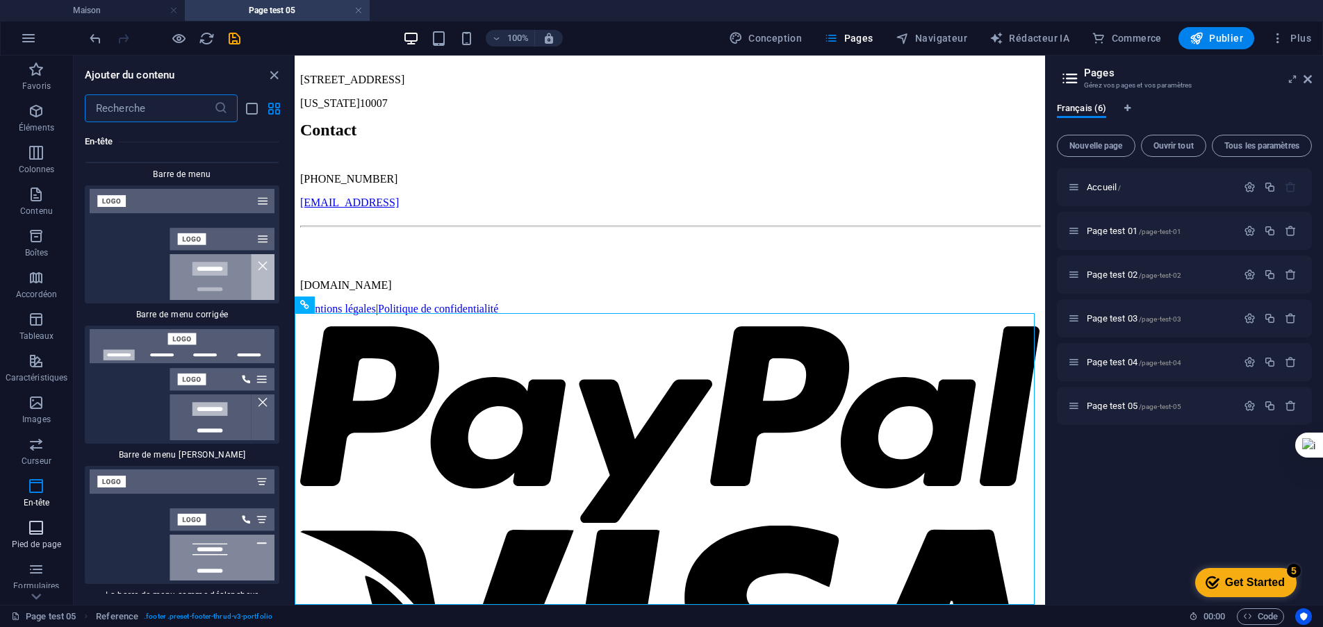
click at [46, 539] on span "Pied de page" at bounding box center [36, 536] width 73 height 33
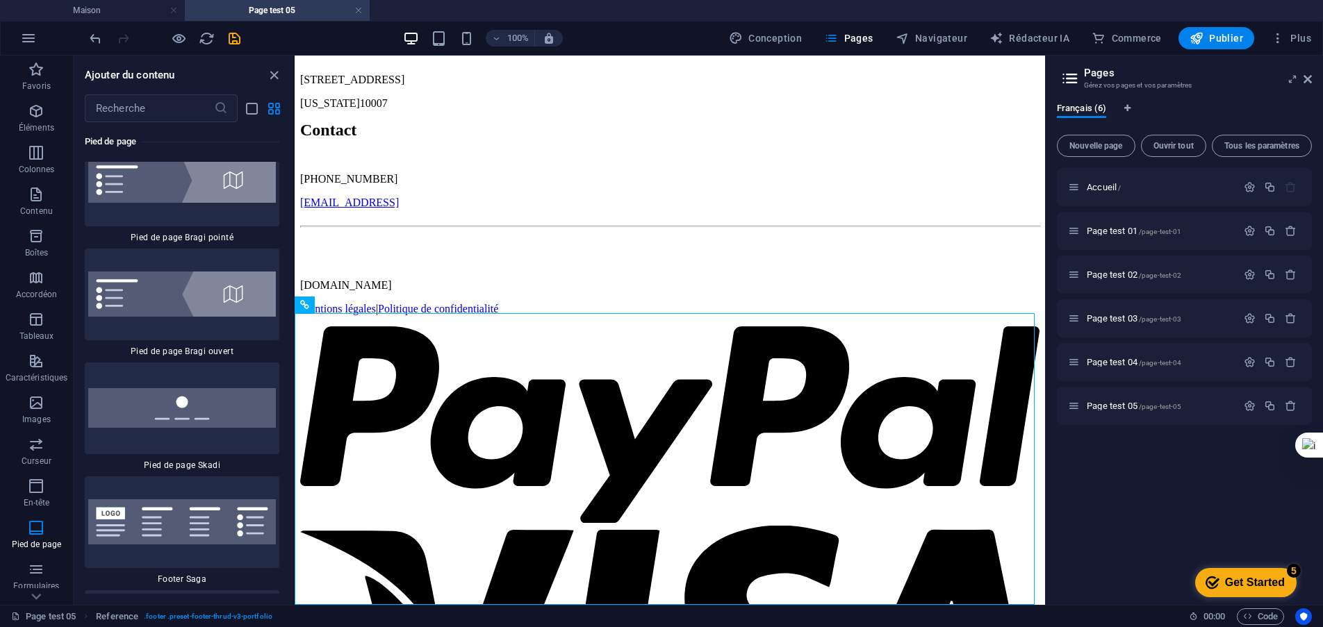
scroll to position [19569, 0]
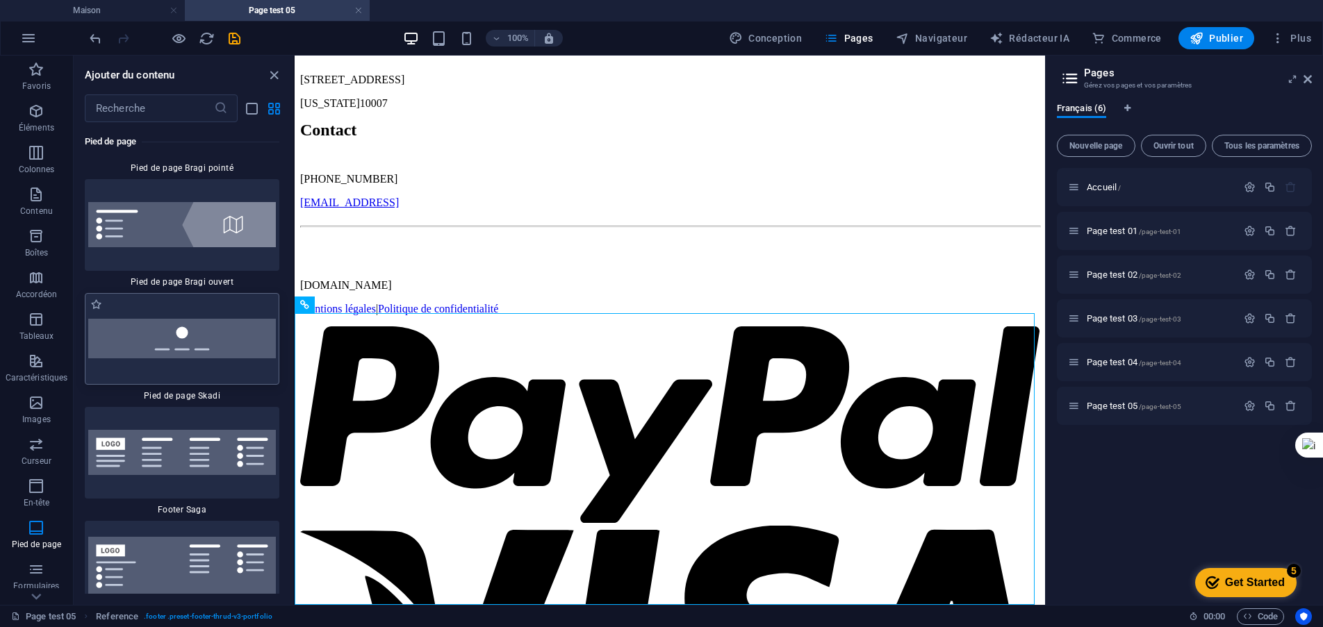
click at [219, 359] on img at bounding box center [182, 339] width 188 height 40
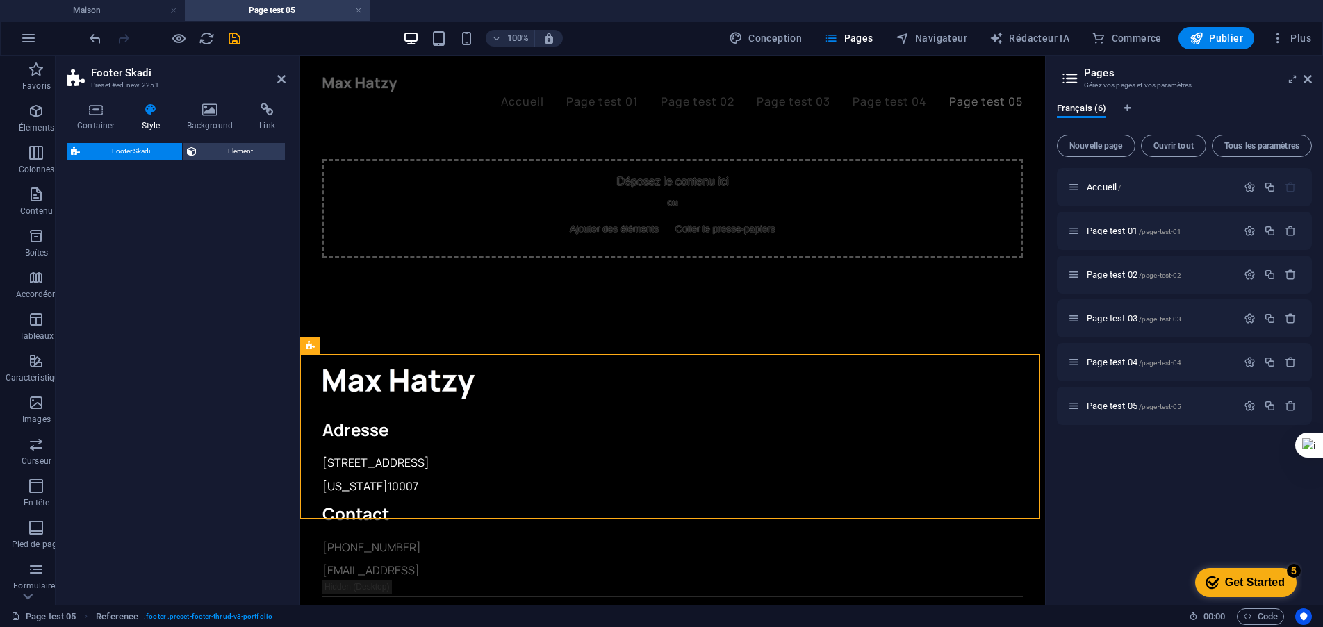
select select "rem"
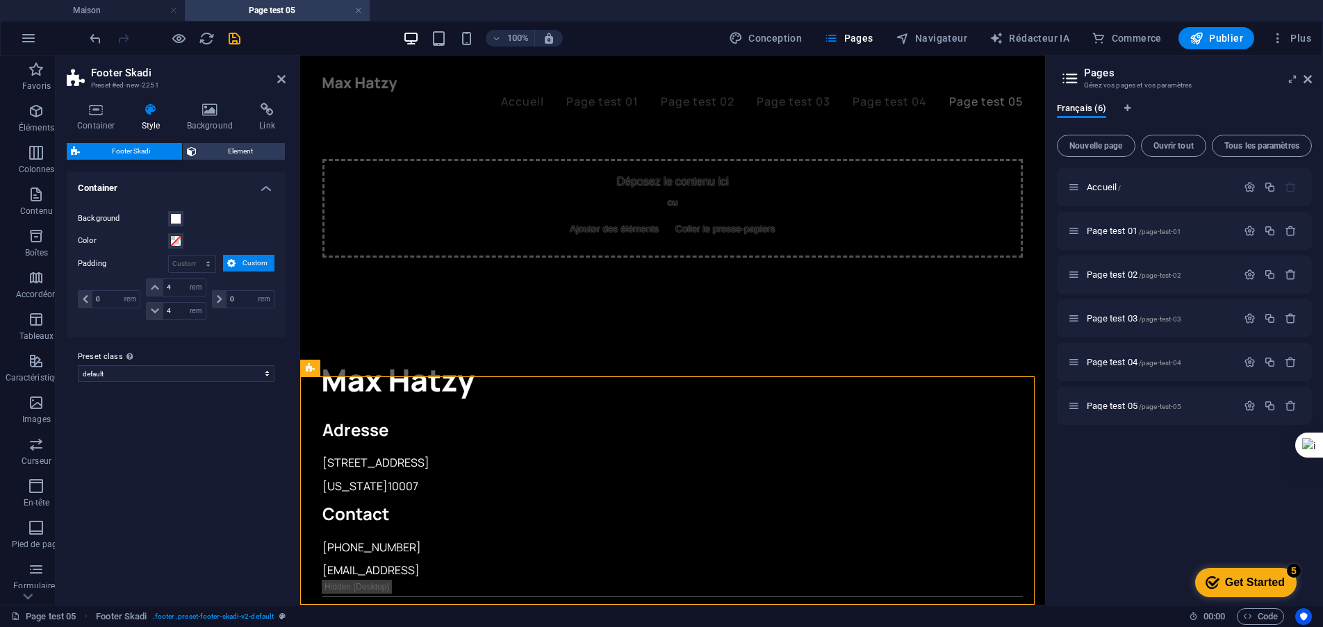
scroll to position [1258, 0]
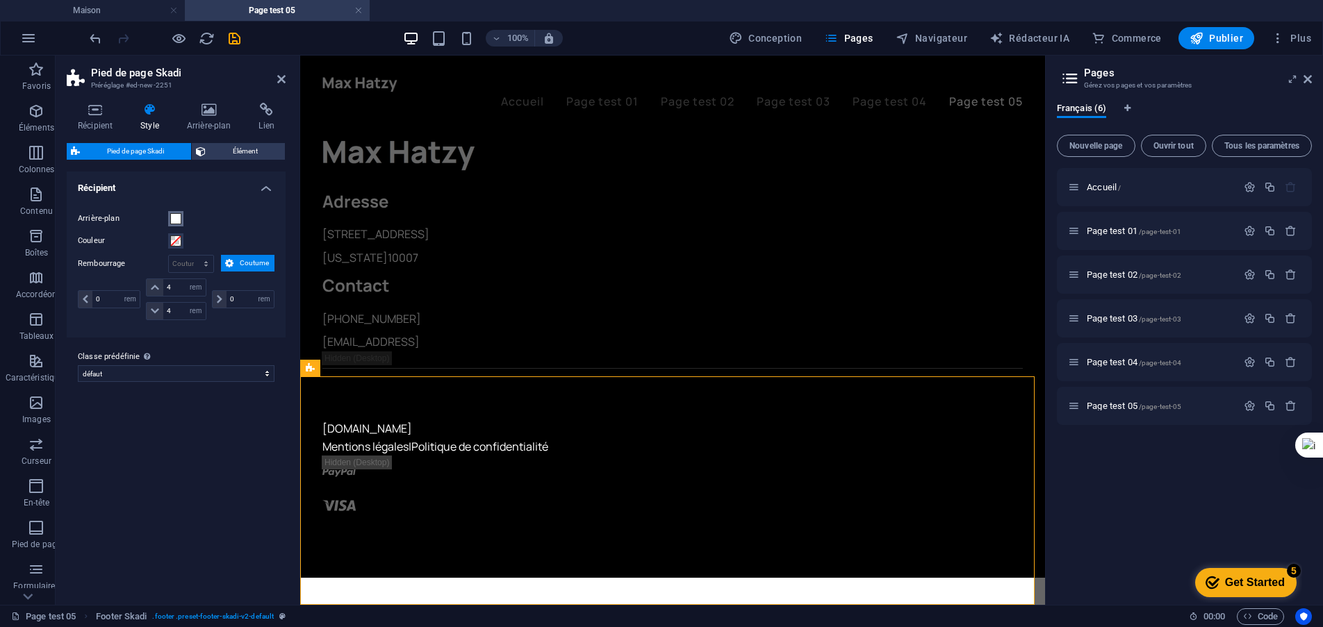
click at [177, 217] on span at bounding box center [175, 218] width 11 height 11
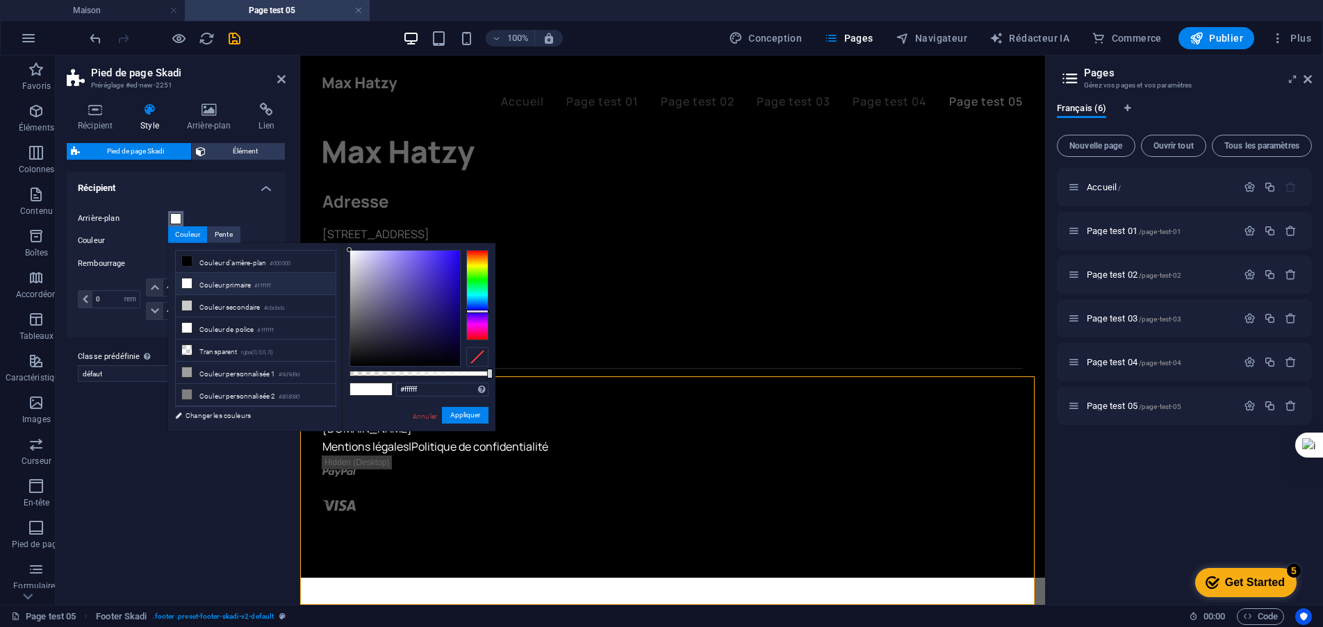
click at [479, 311] on div at bounding box center [477, 295] width 22 height 90
click at [452, 298] on div at bounding box center [405, 308] width 110 height 115
click at [447, 318] on div at bounding box center [405, 308] width 110 height 115
click at [463, 418] on font "Appliquer" at bounding box center [465, 415] width 30 height 8
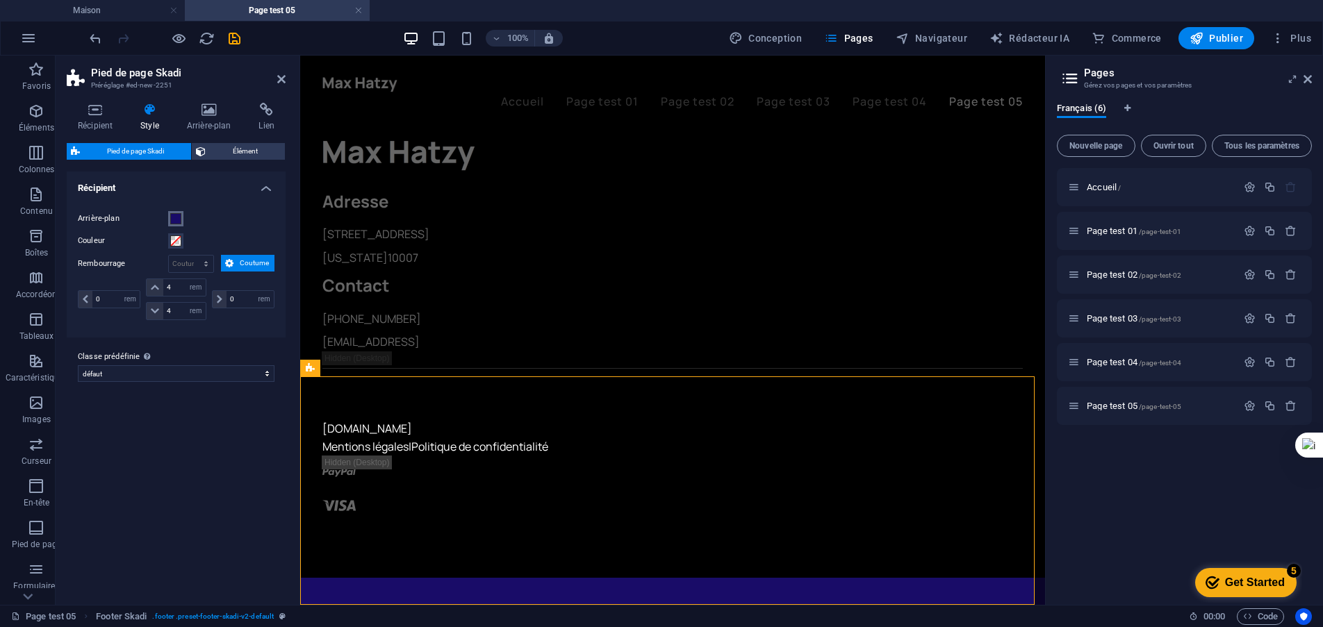
click at [174, 223] on span at bounding box center [175, 218] width 11 height 11
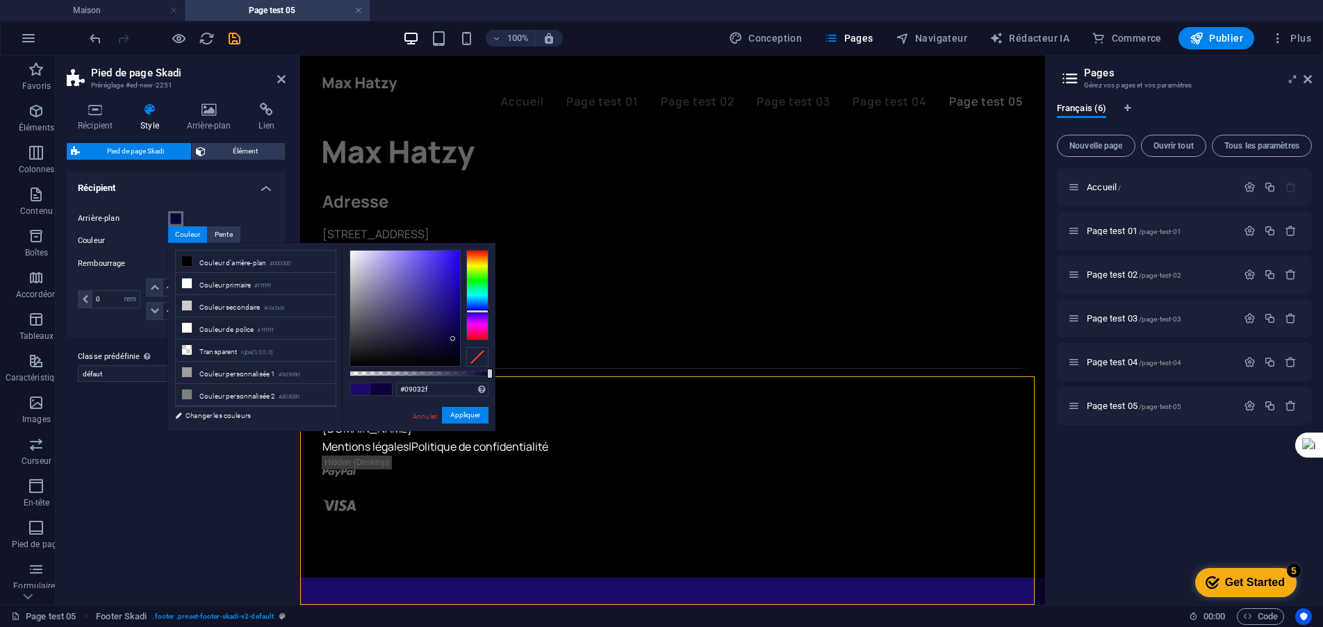
type input "#08032d"
drag, startPoint x: 448, startPoint y: 319, endPoint x: 453, endPoint y: 345, distance: 26.3
click at [453, 345] on div at bounding box center [452, 344] width 5 height 5
drag, startPoint x: 154, startPoint y: 360, endPoint x: 454, endPoint y: 416, distance: 305.3
click at [454, 416] on font "Appliquer" at bounding box center [465, 415] width 30 height 8
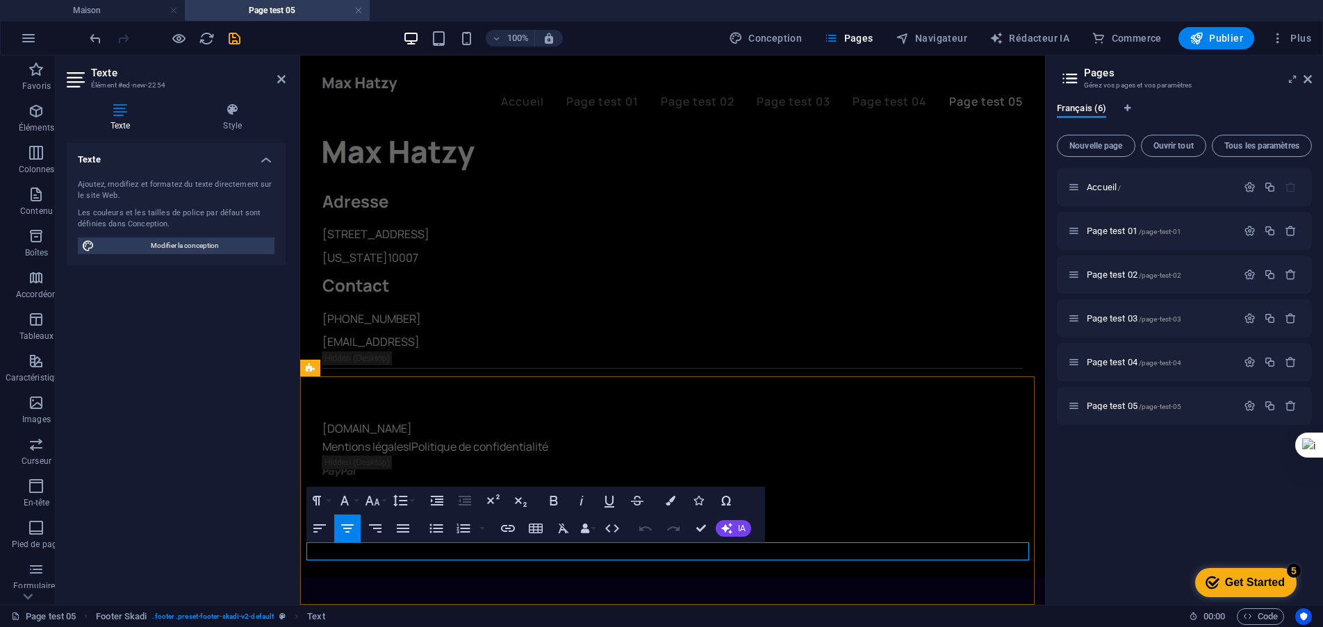
drag, startPoint x: 821, startPoint y: 552, endPoint x: 537, endPoint y: 550, distance: 284.2
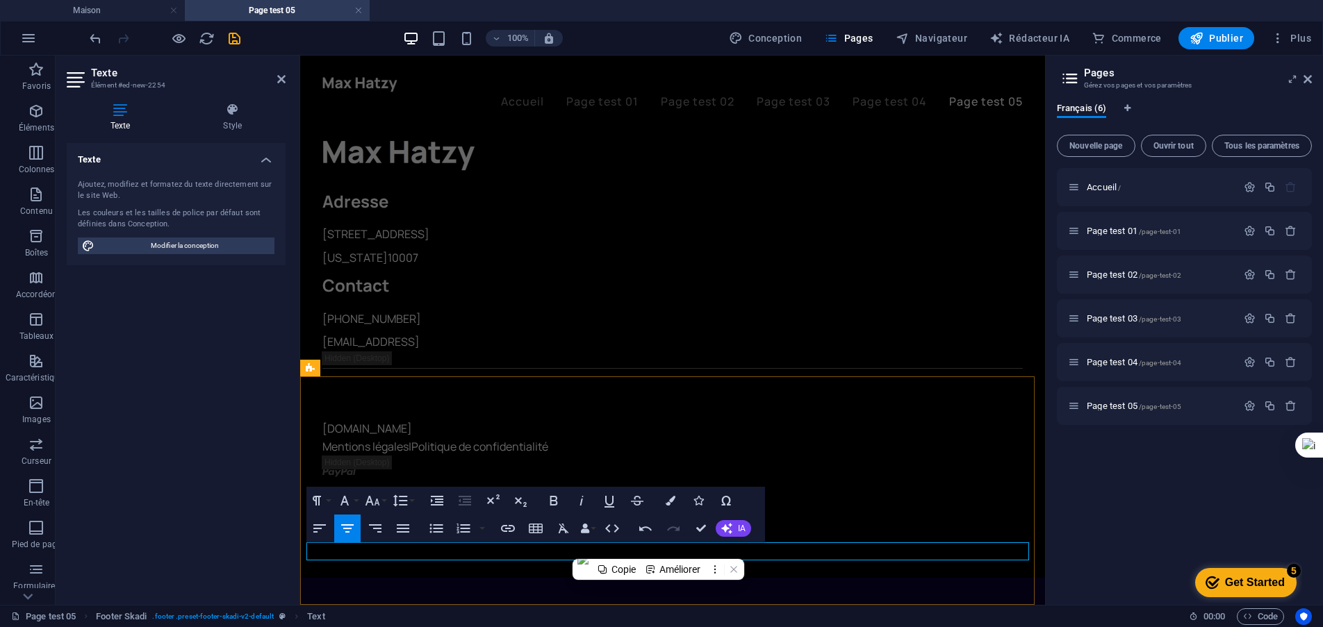
drag, startPoint x: 661, startPoint y: 549, endPoint x: 648, endPoint y: 548, distance: 13.2
drag, startPoint x: 582, startPoint y: 551, endPoint x: 632, endPoint y: 550, distance: 50.0
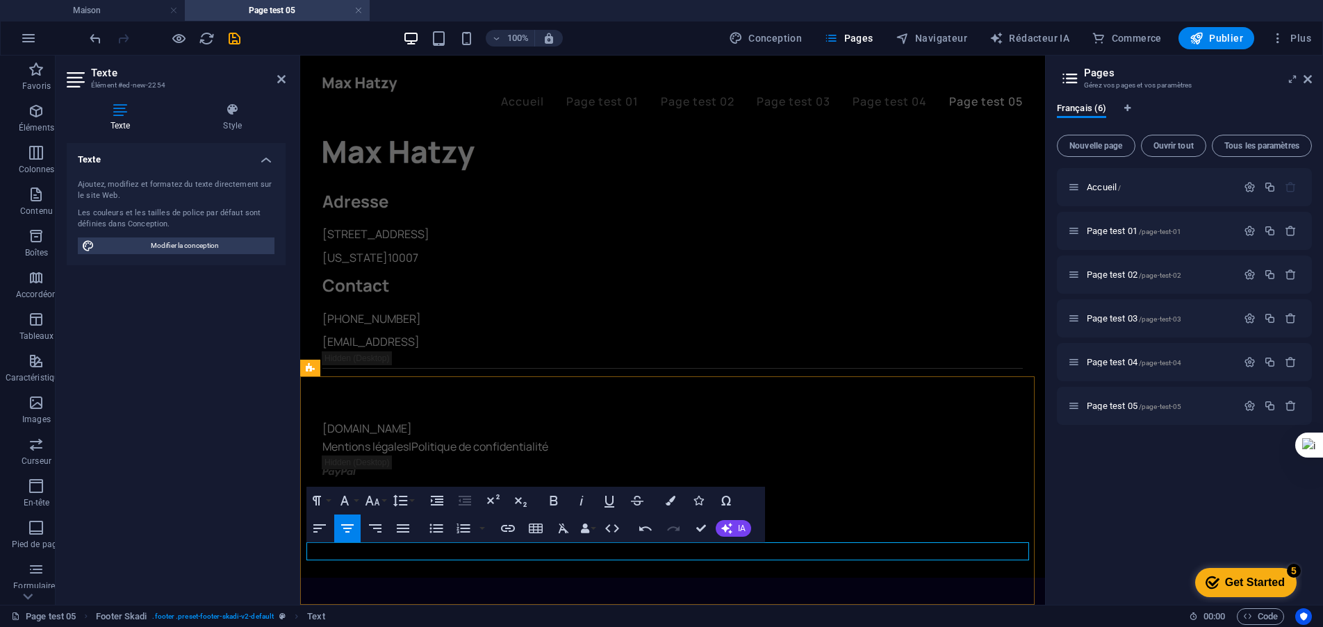
drag, startPoint x: 894, startPoint y: 593, endPoint x: 594, endPoint y: 550, distance: 302.6
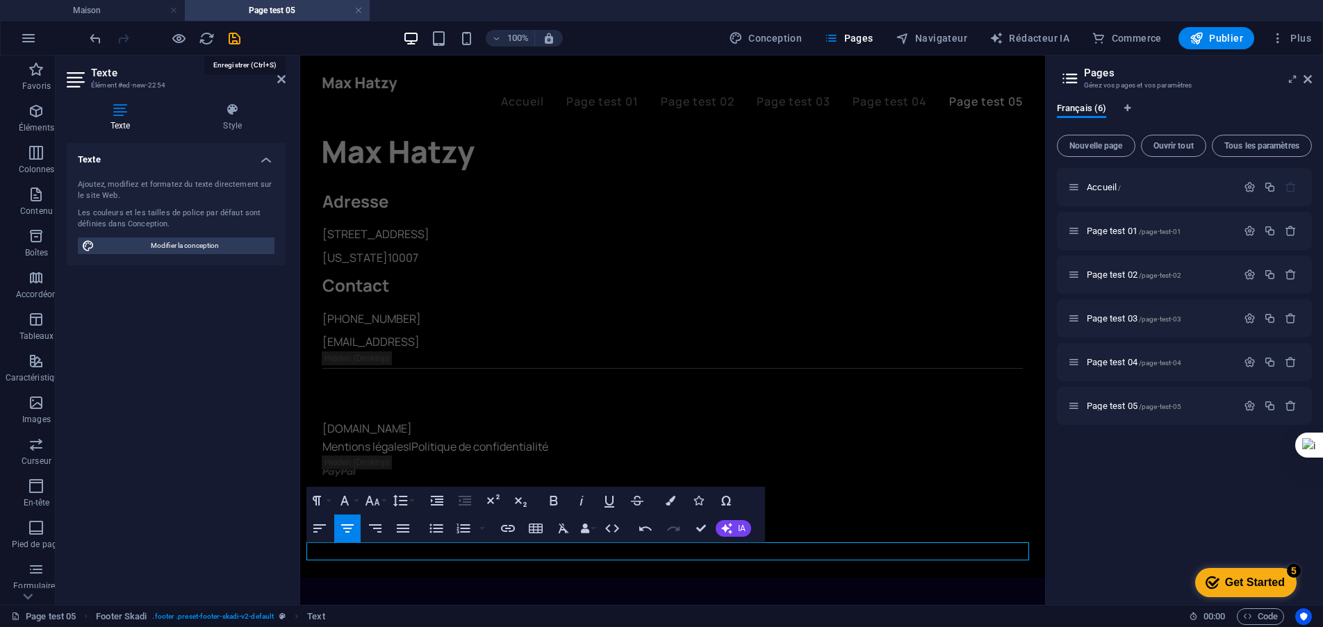
click at [231, 38] on icon "sauvegarder" at bounding box center [235, 39] width 16 height 16
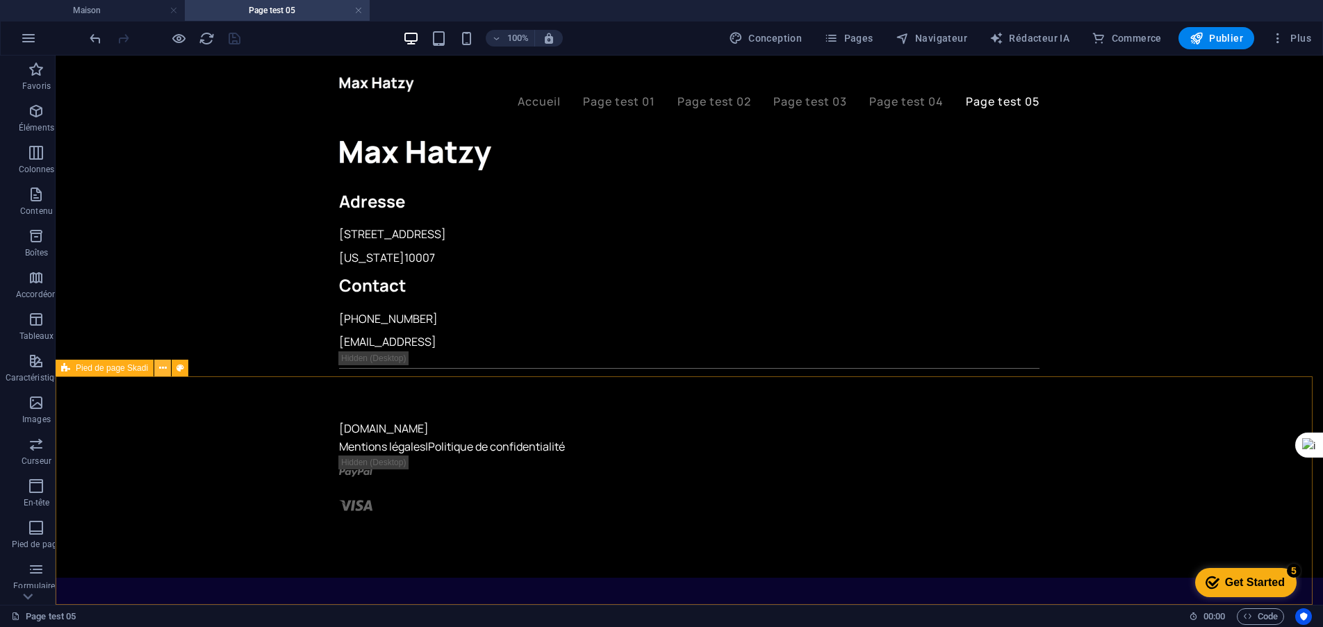
click at [165, 372] on icon at bounding box center [163, 368] width 8 height 15
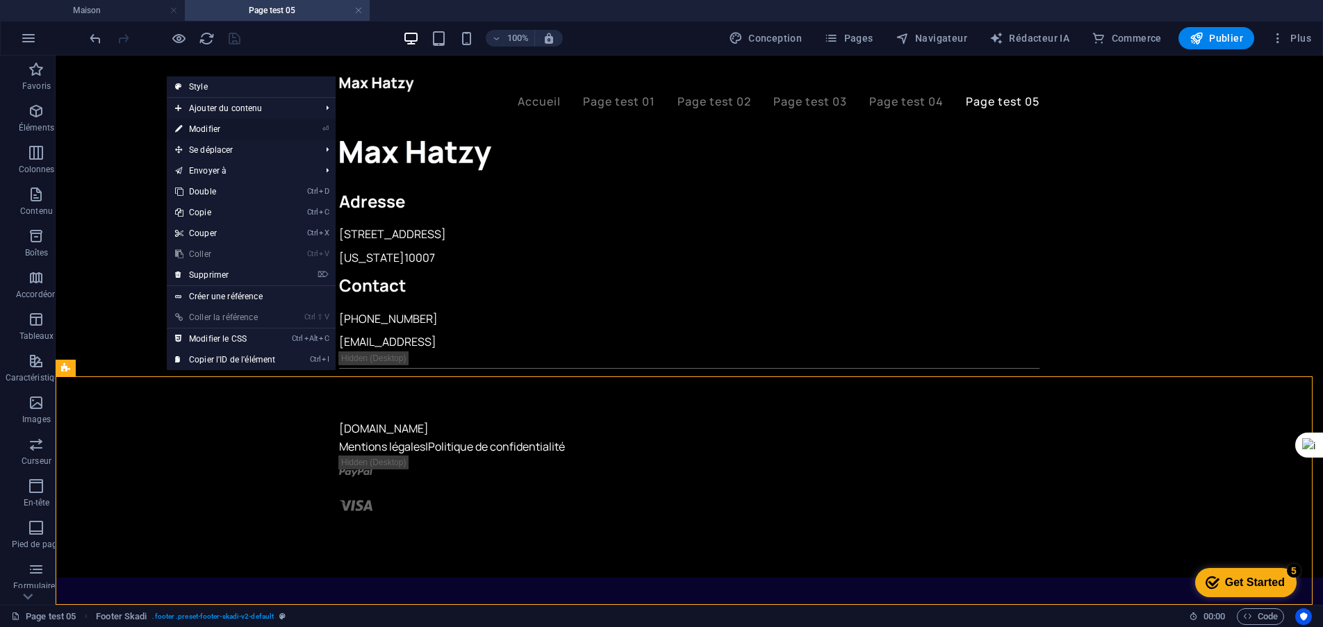
click at [202, 129] on font "Modifier" at bounding box center [204, 129] width 31 height 10
select select "rem"
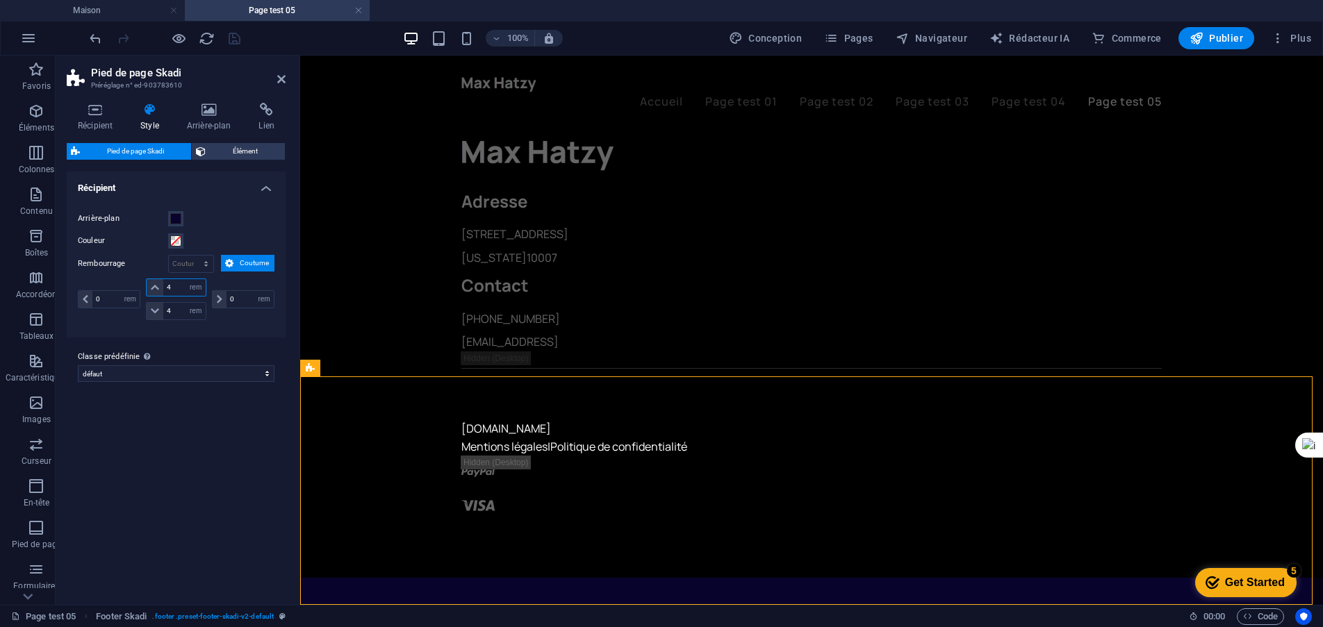
drag, startPoint x: 178, startPoint y: 289, endPoint x: 165, endPoint y: 286, distance: 12.8
click at [165, 286] on input "4" at bounding box center [184, 287] width 42 height 17
type input "1"
click at [181, 314] on input "4" at bounding box center [184, 311] width 42 height 17
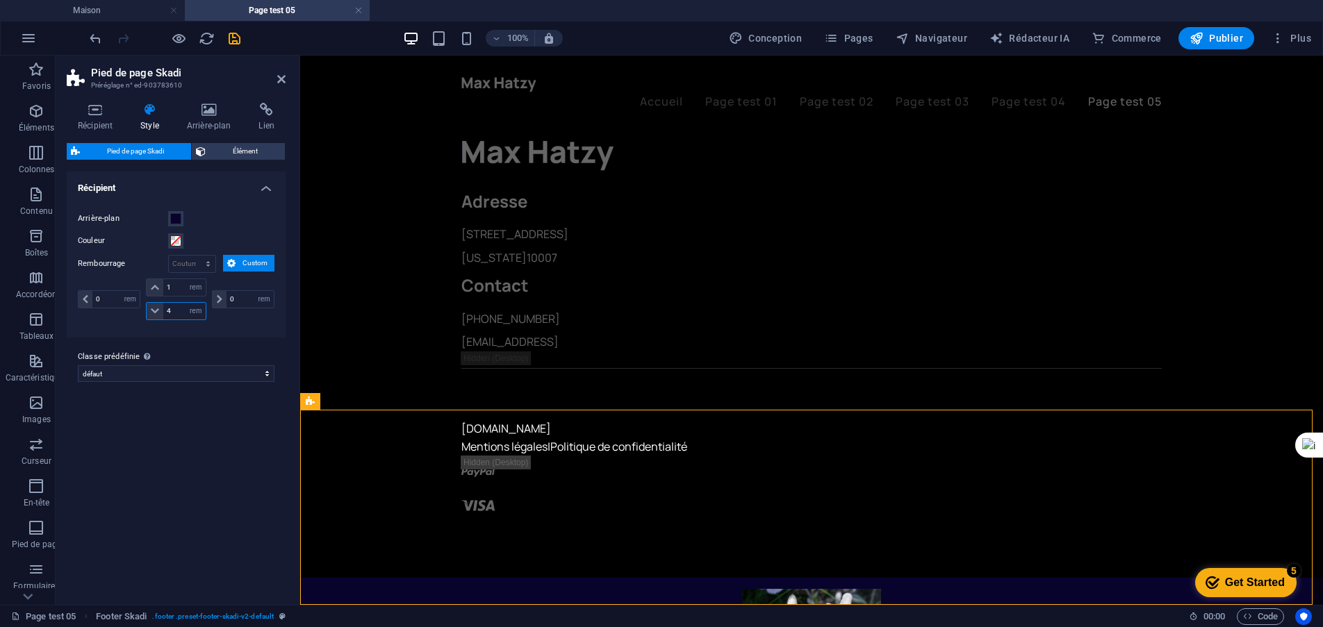
scroll to position [1225, 0]
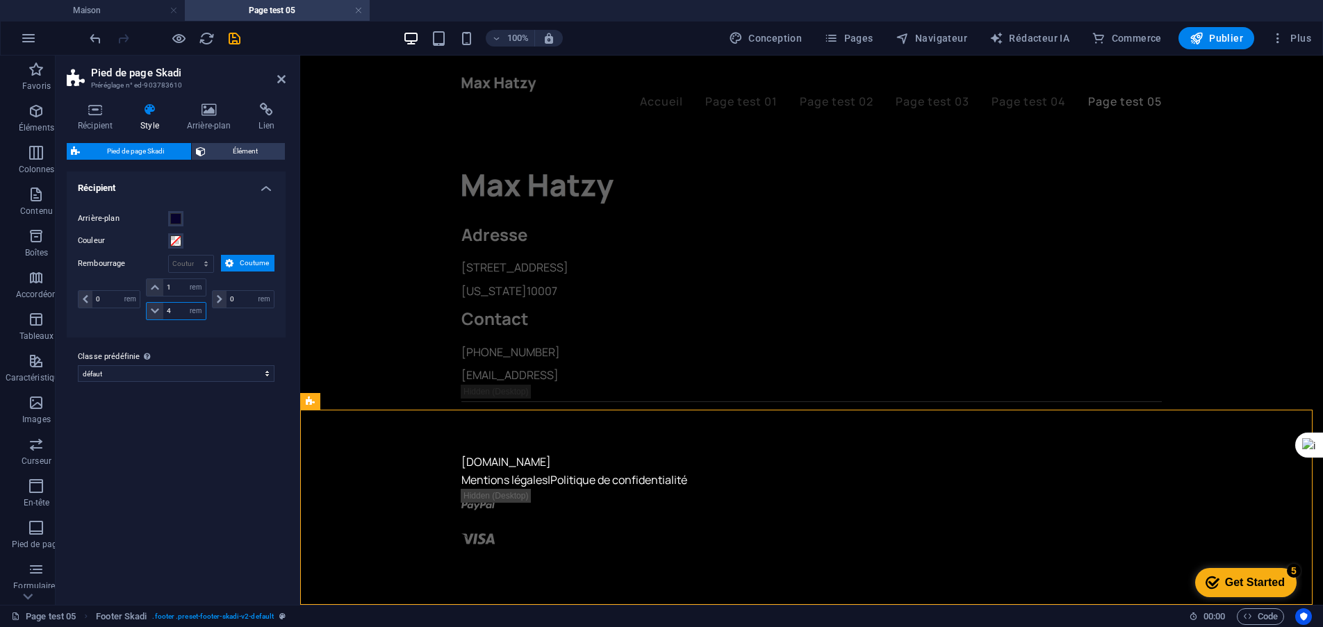
drag, startPoint x: 178, startPoint y: 311, endPoint x: 164, endPoint y: 309, distance: 14.1
click at [164, 309] on input "4" at bounding box center [184, 311] width 42 height 17
type input "1"
click at [255, 350] on label "Classe prédéfinie La variante et les paramètres choisis ci-dessus affectent tou…" at bounding box center [176, 357] width 197 height 17
click at [255, 366] on select "défaut Ajouter une classe prédéfinie" at bounding box center [176, 374] width 197 height 17
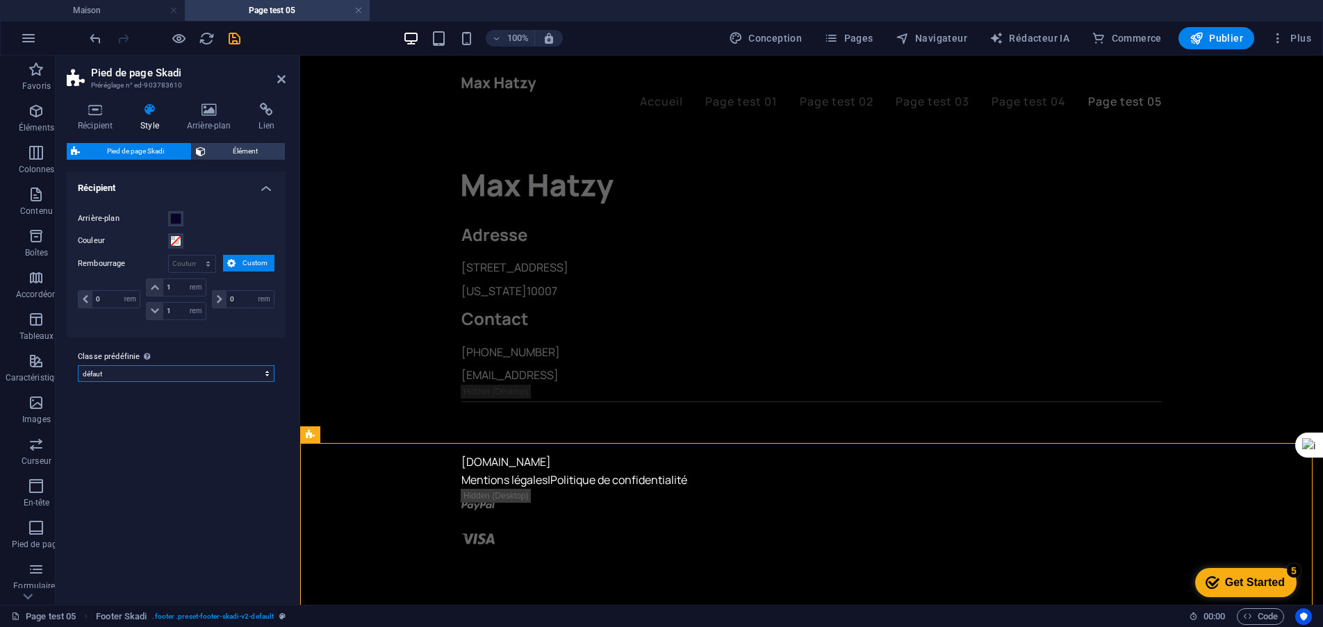
scroll to position [1192, 0]
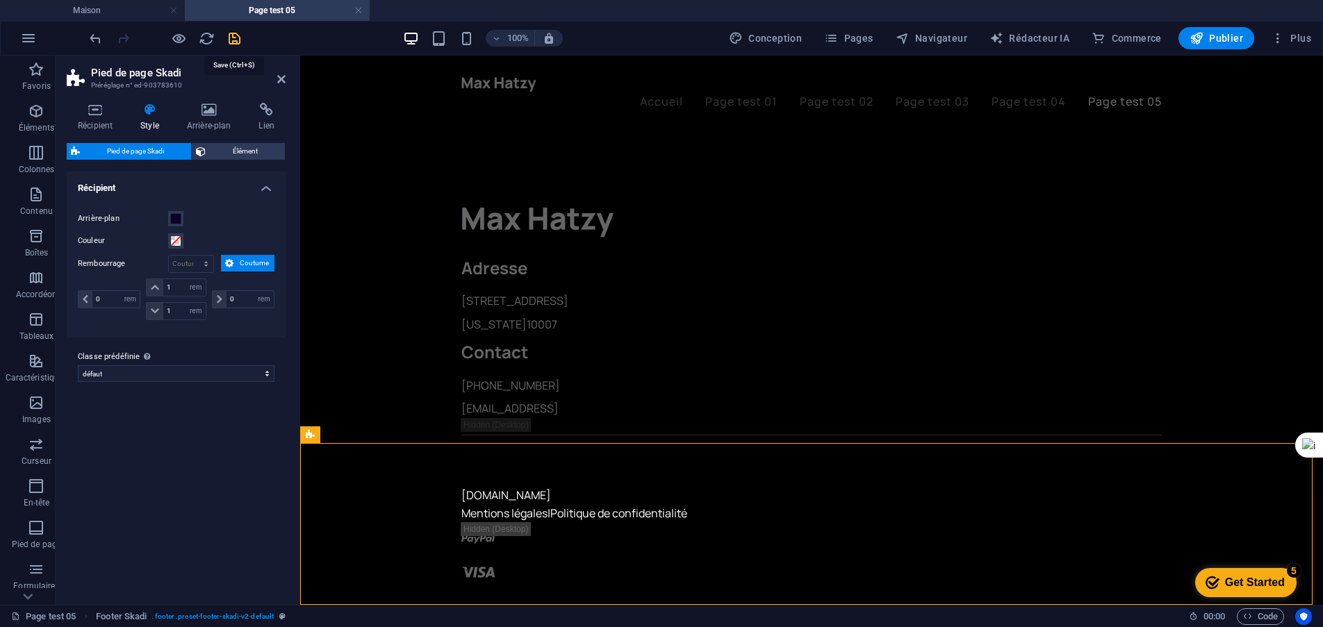
click at [232, 40] on icon "sauvegarder" at bounding box center [235, 39] width 16 height 16
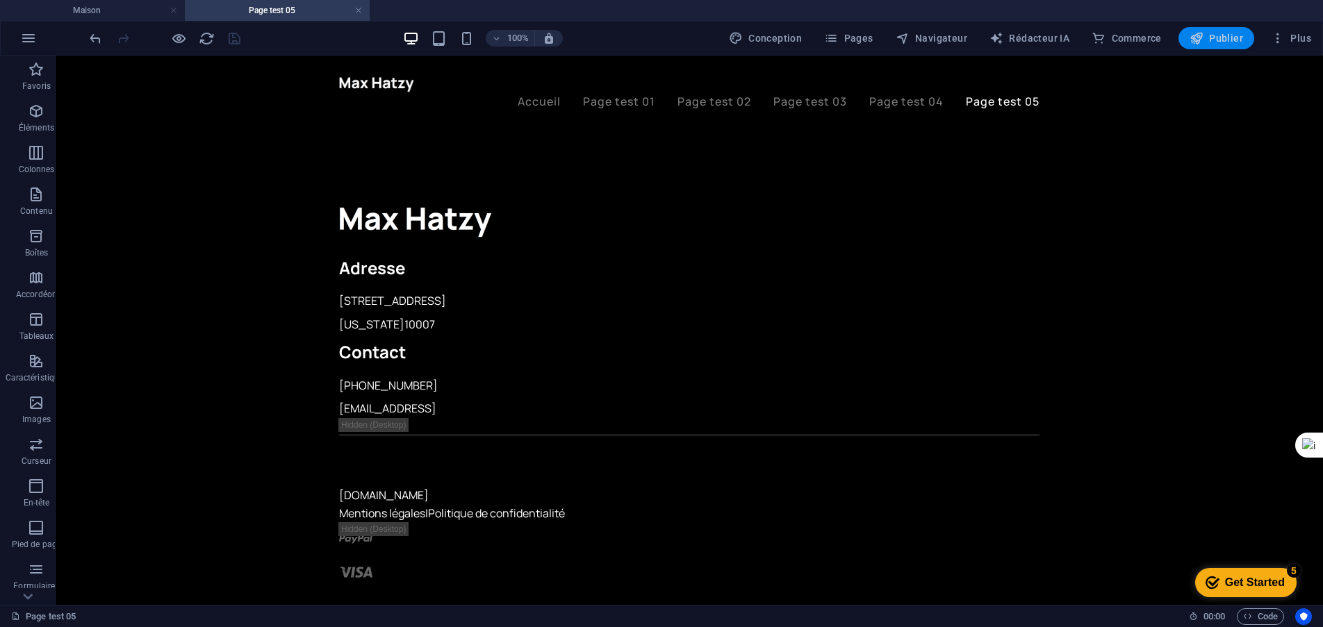
click at [1217, 42] on font "Publier" at bounding box center [1226, 38] width 34 height 11
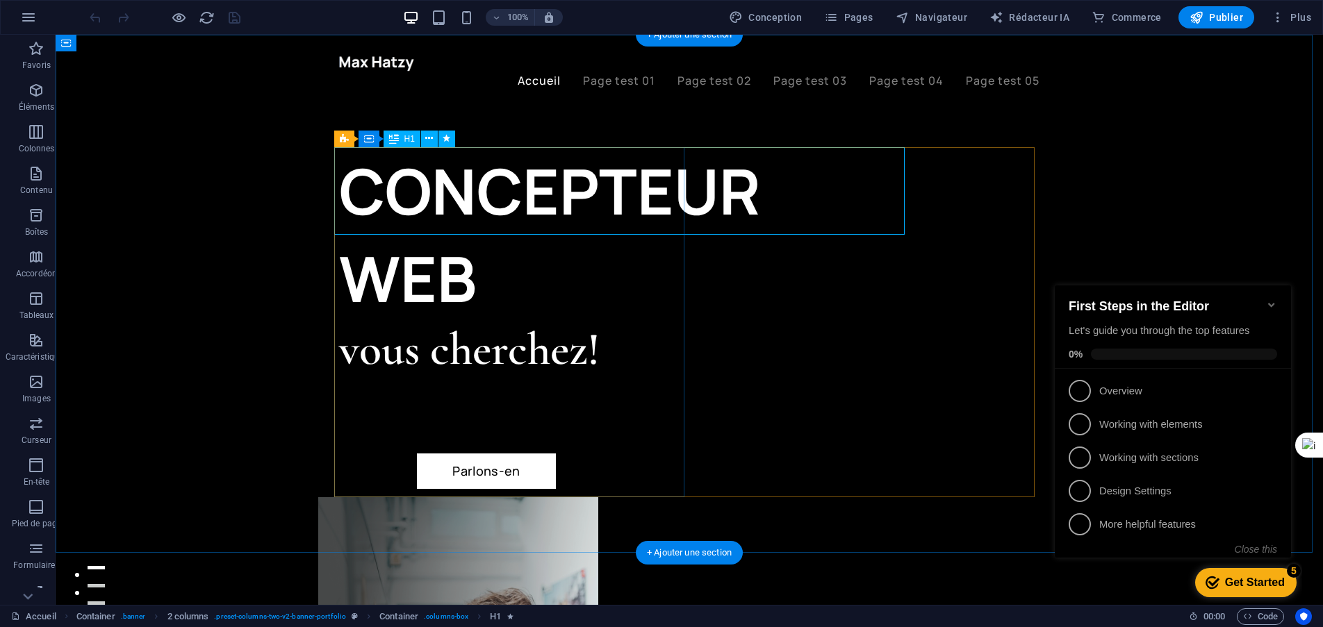
click at [541, 196] on div "CONCEPTEUR WEB" at bounding box center [514, 234] width 350 height 175
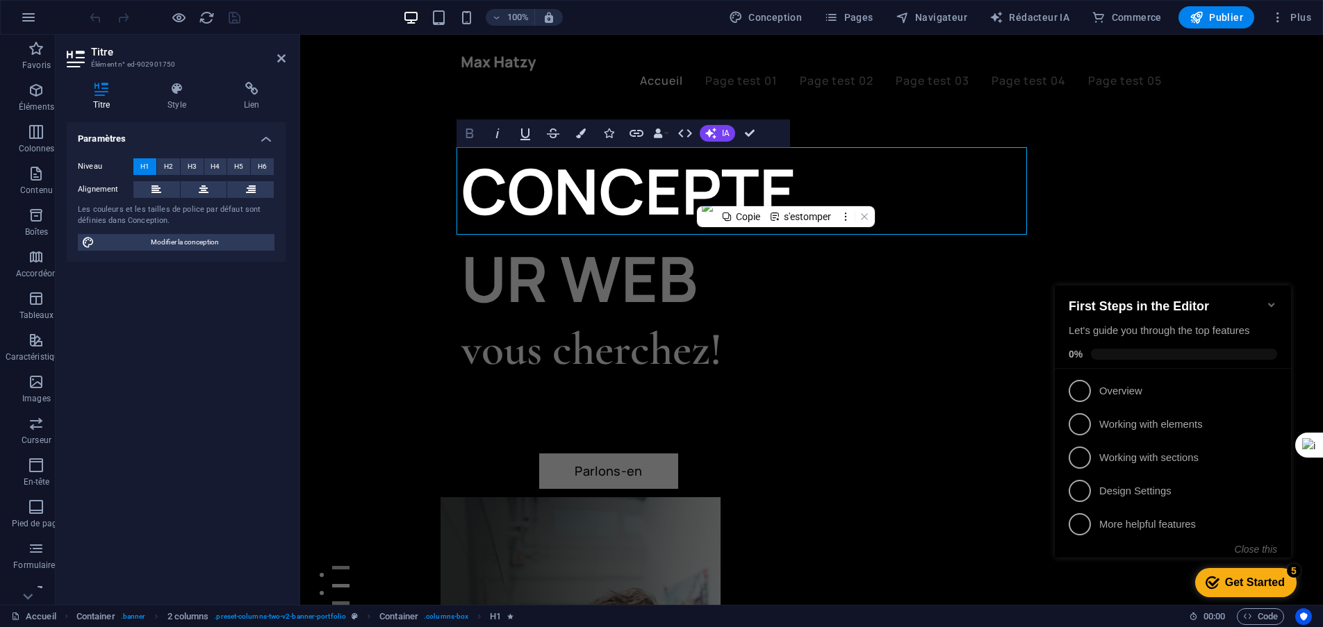
click at [470, 135] on icon "button" at bounding box center [469, 133] width 17 height 17
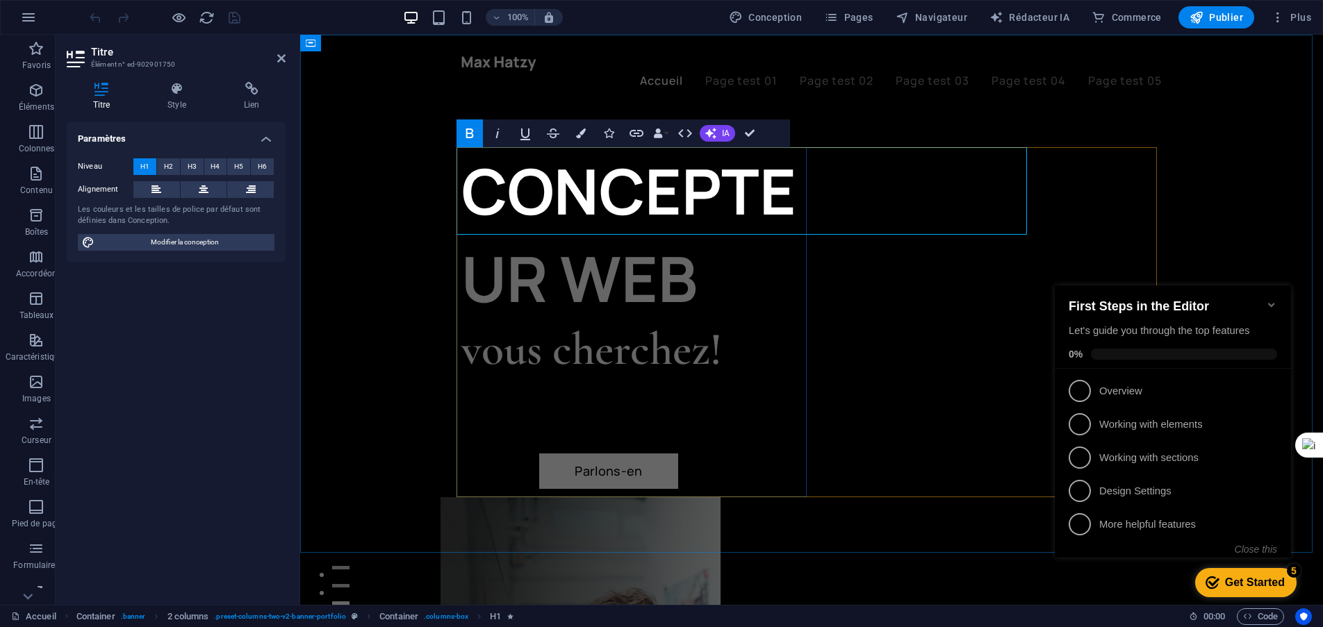
click at [737, 182] on font "CONCEPTEUR WEB" at bounding box center [628, 234] width 335 height 173
click at [268, 167] on button "H6" at bounding box center [262, 166] width 23 height 17
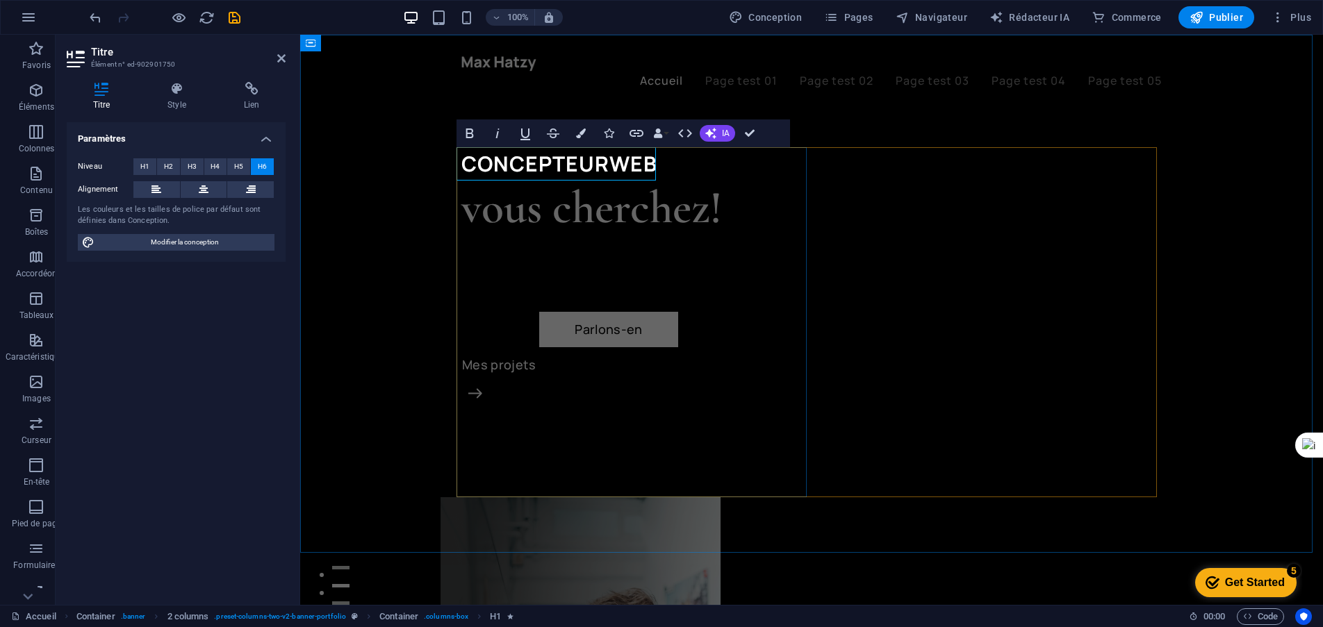
click at [461, 163] on font "CONCEPTEUR" at bounding box center [535, 163] width 148 height 28
click at [573, 170] on font "CONCEPTEUR" at bounding box center [535, 163] width 148 height 28
drag, startPoint x: 652, startPoint y: 161, endPoint x: 462, endPoint y: 161, distance: 189.7
click at [462, 161] on h6 "CONCEPTEUR WEB" at bounding box center [636, 163] width 350 height 33
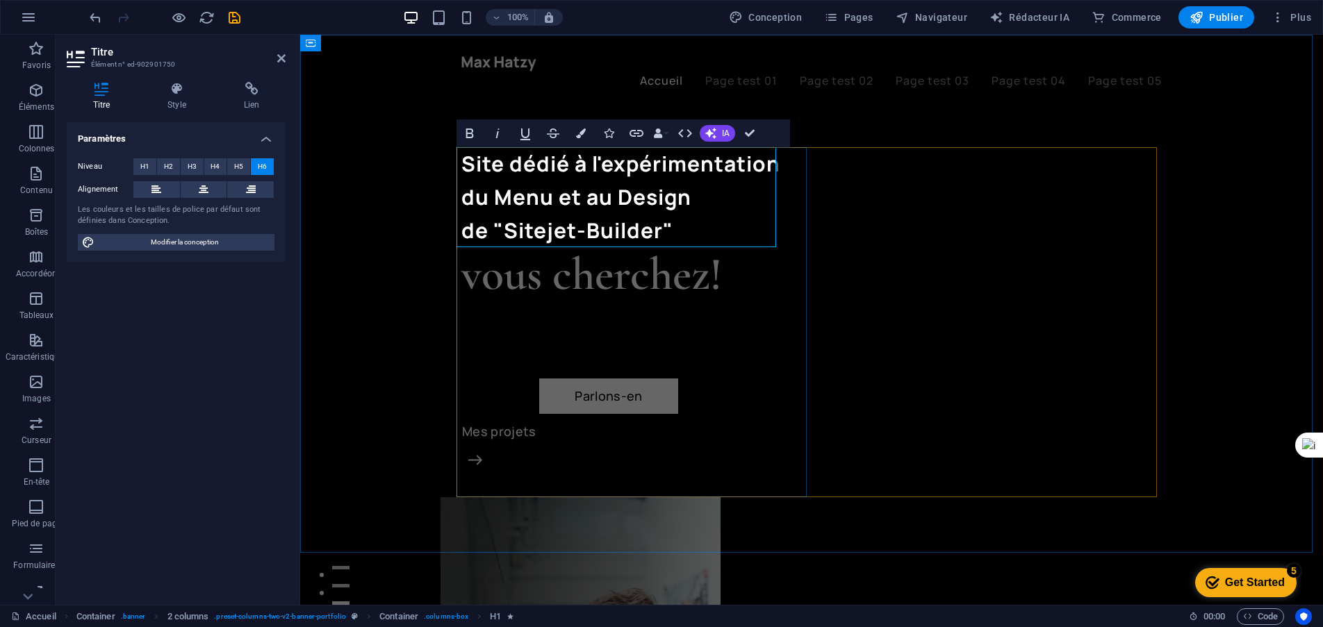
click at [493, 199] on font "Site dédié à l'expérimentation ‌du Menu et au Design ‌de "Sitejet-Builder"" at bounding box center [620, 196] width 319 height 95
click at [557, 199] on font "Site dédié à l'expérimentation ‌du "Menu et au Design ‌de "Sitejet-Builder"" at bounding box center [620, 196] width 319 height 95
click at [637, 195] on font "Site dédié à l'expérimentation ‌du "Menu" et au Design ‌de "Sitejet-Builder"" at bounding box center [620, 196] width 319 height 95
drag, startPoint x: 720, startPoint y: 199, endPoint x: 725, endPoint y: 206, distance: 8.5
click at [719, 198] on font "Site dédié à l'expérimentation ‌du "Menu" et au "Design ‌de "Sitejet-Builder"" at bounding box center [620, 196] width 319 height 95
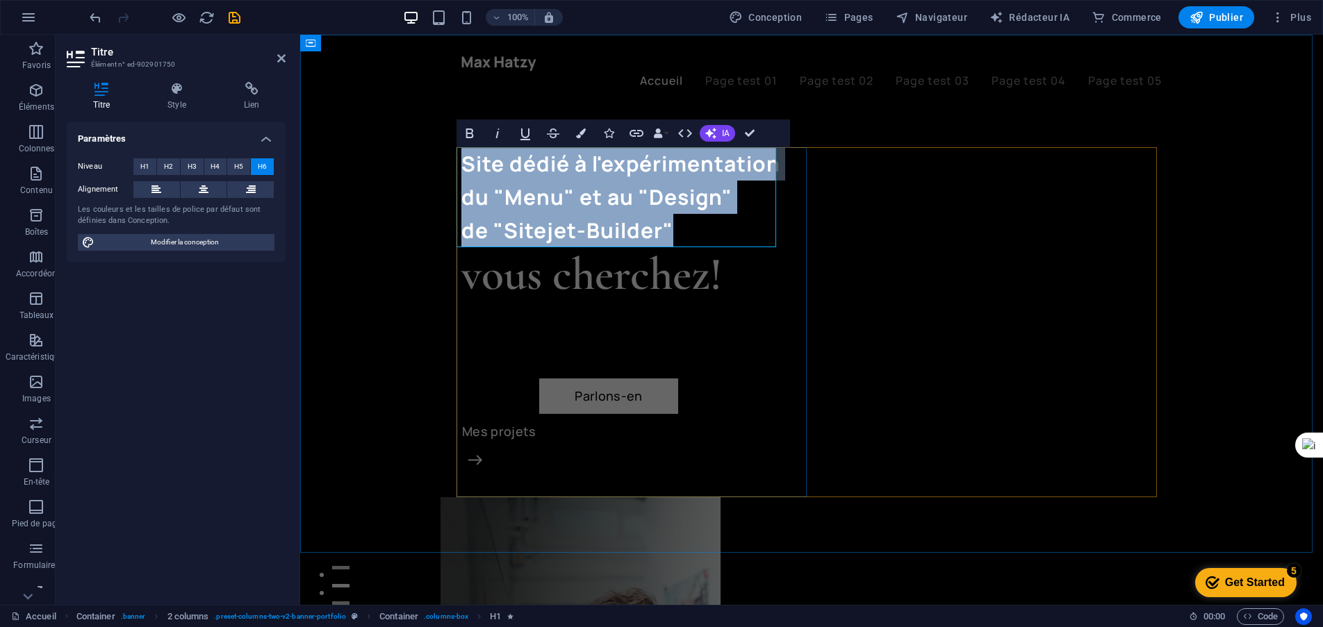
drag, startPoint x: 681, startPoint y: 229, endPoint x: 461, endPoint y: 165, distance: 229.4
click at [461, 165] on h6 "Site dédié à l'expérimentation ‌du "Menu" et au "Design​" ‌de "Sitejet-Builder"" at bounding box center [636, 197] width 350 height 100
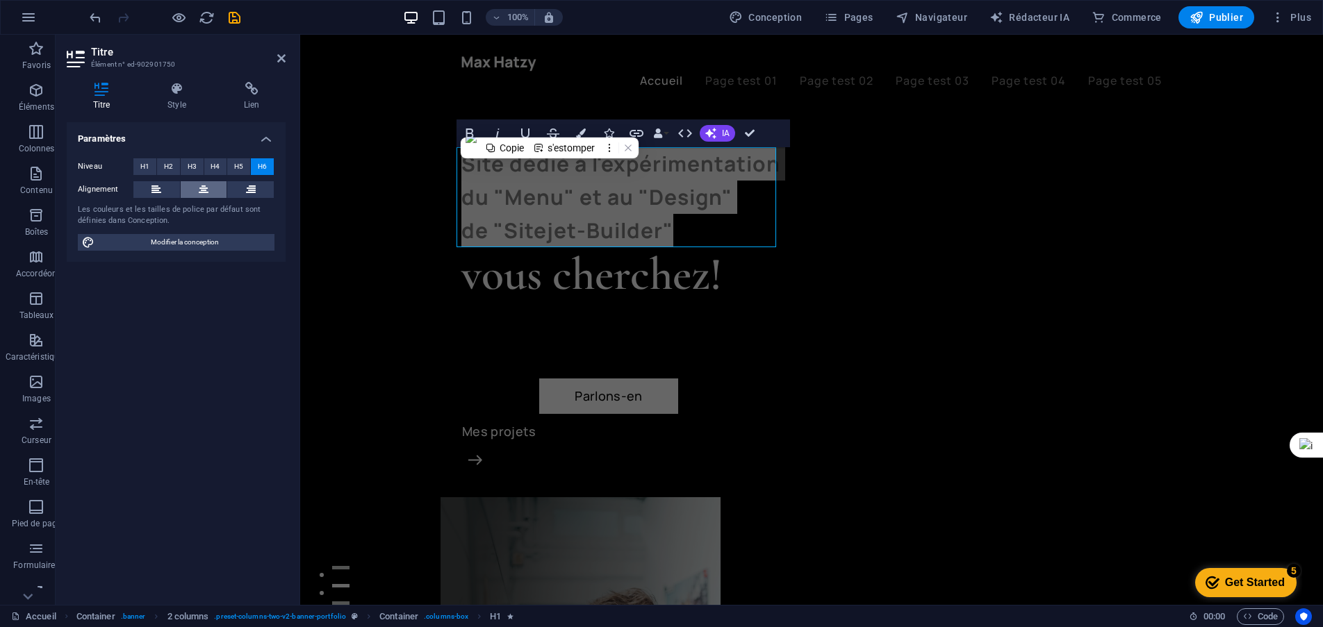
click at [197, 193] on button at bounding box center [204, 189] width 47 height 17
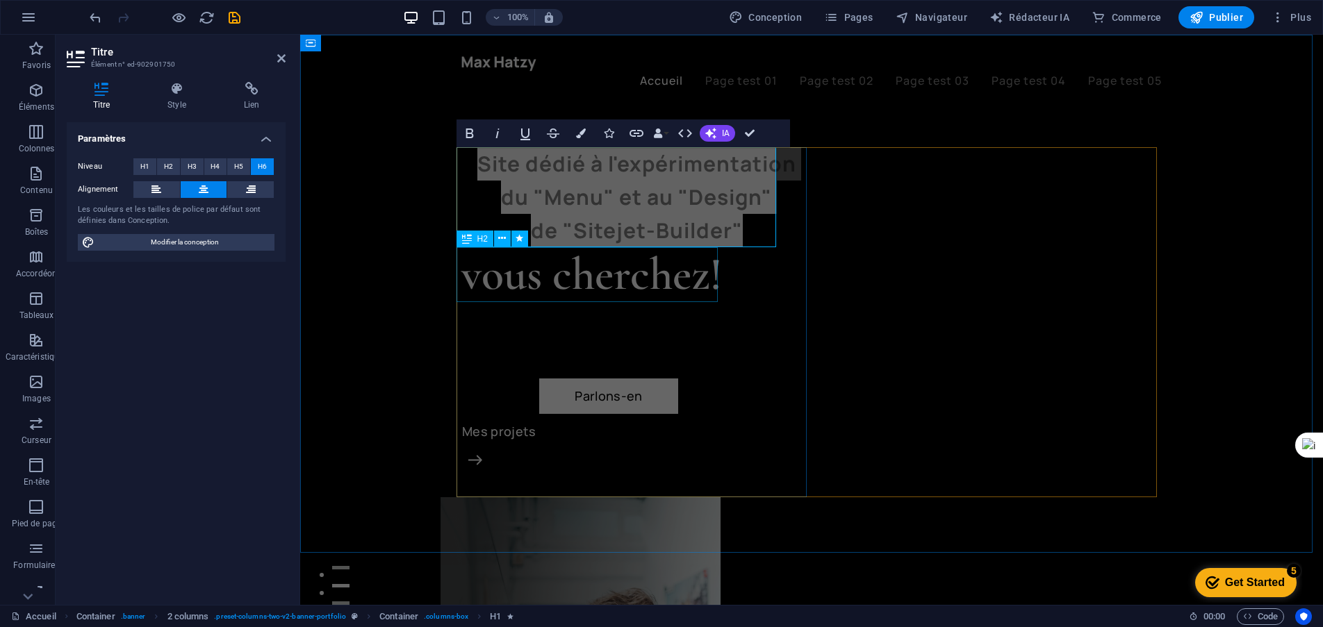
click at [548, 284] on div "vous cherchez!" at bounding box center [636, 274] width 350 height 55
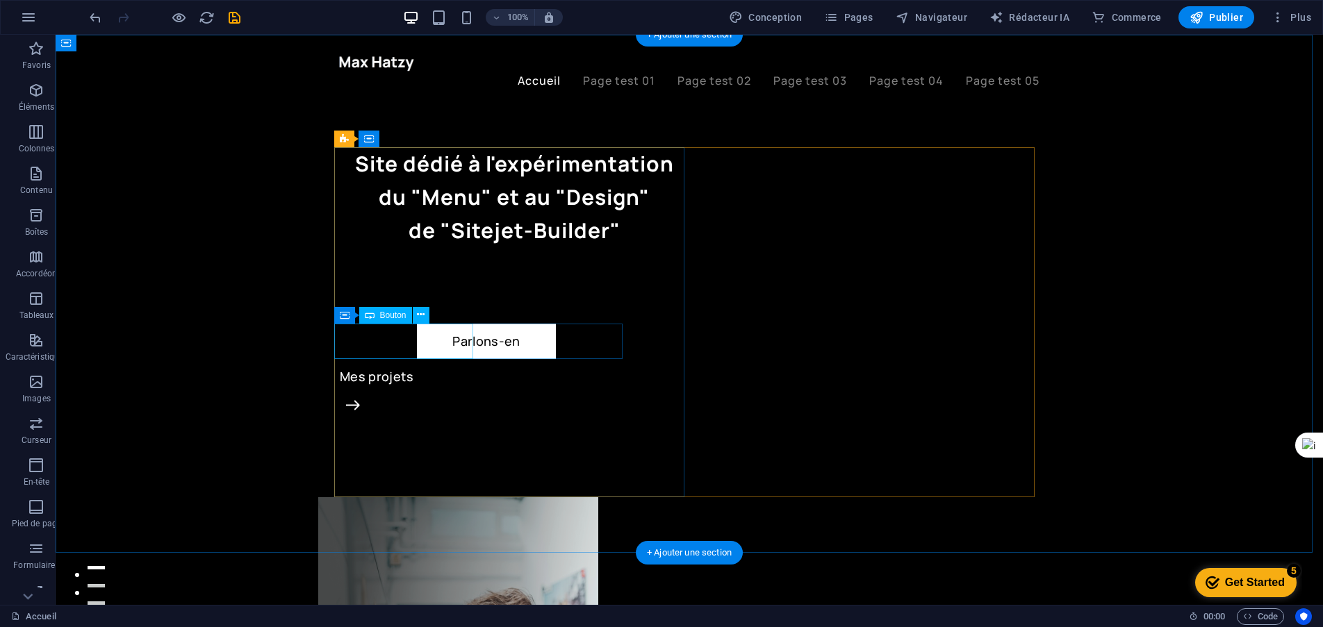
click at [439, 343] on div "Parlons-en" at bounding box center [486, 341] width 295 height 35
click at [431, 338] on div "Parlons-en" at bounding box center [486, 341] width 295 height 35
select select "px"
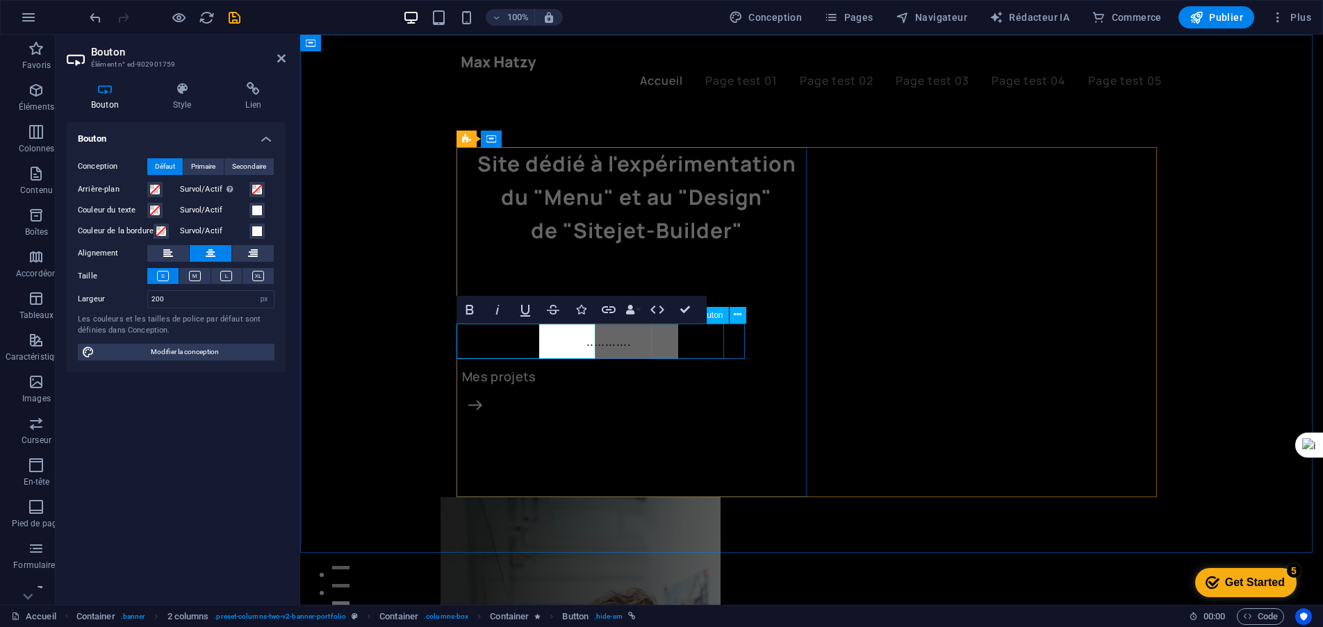
click at [687, 359] on div "Mes projets" at bounding box center [636, 376] width 350 height 35
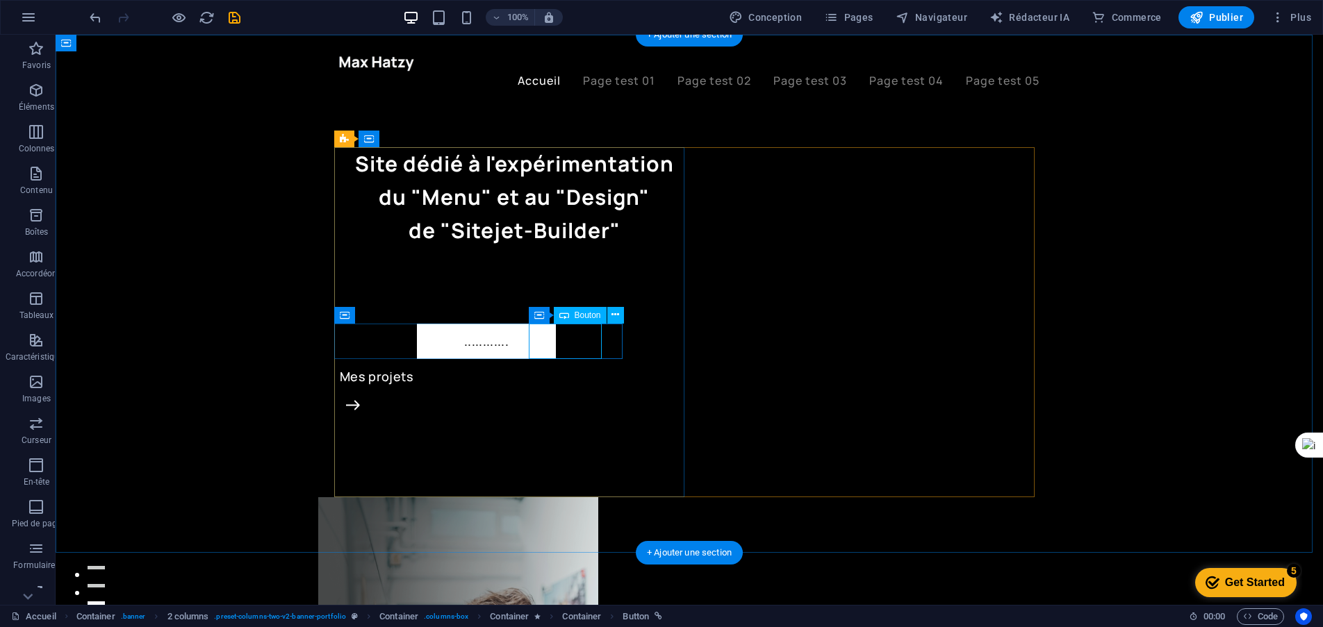
click at [561, 359] on div "Mes projets" at bounding box center [514, 376] width 350 height 35
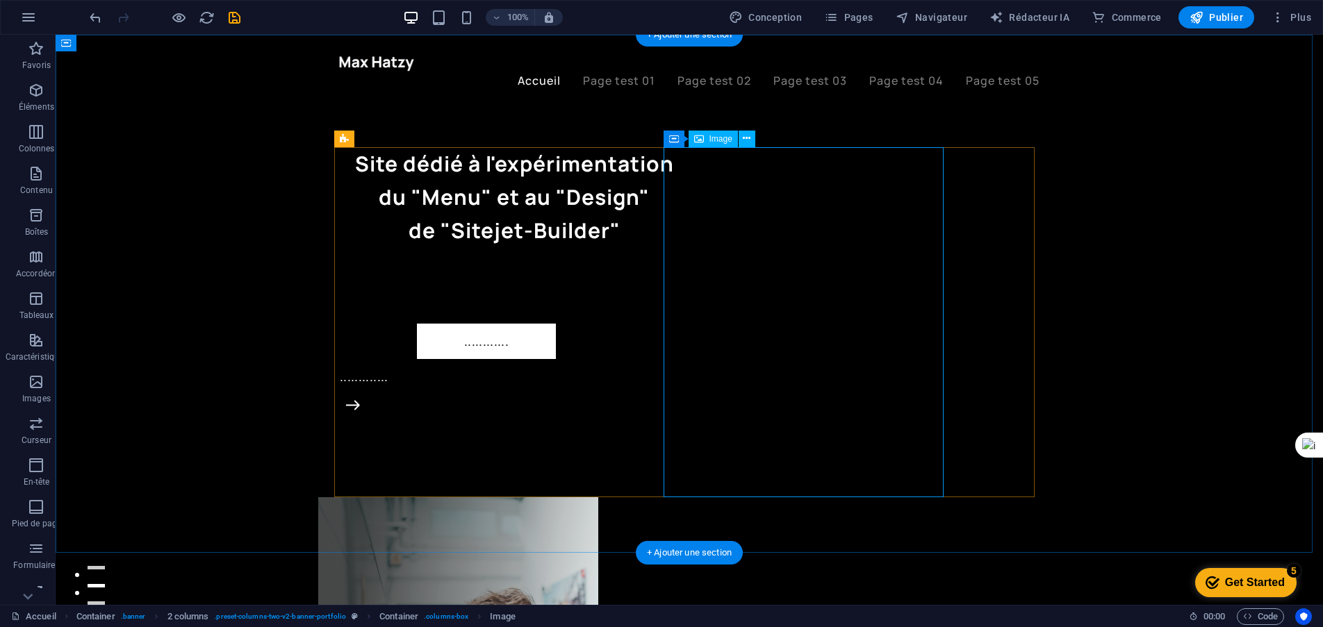
select select "%"
select select "px"
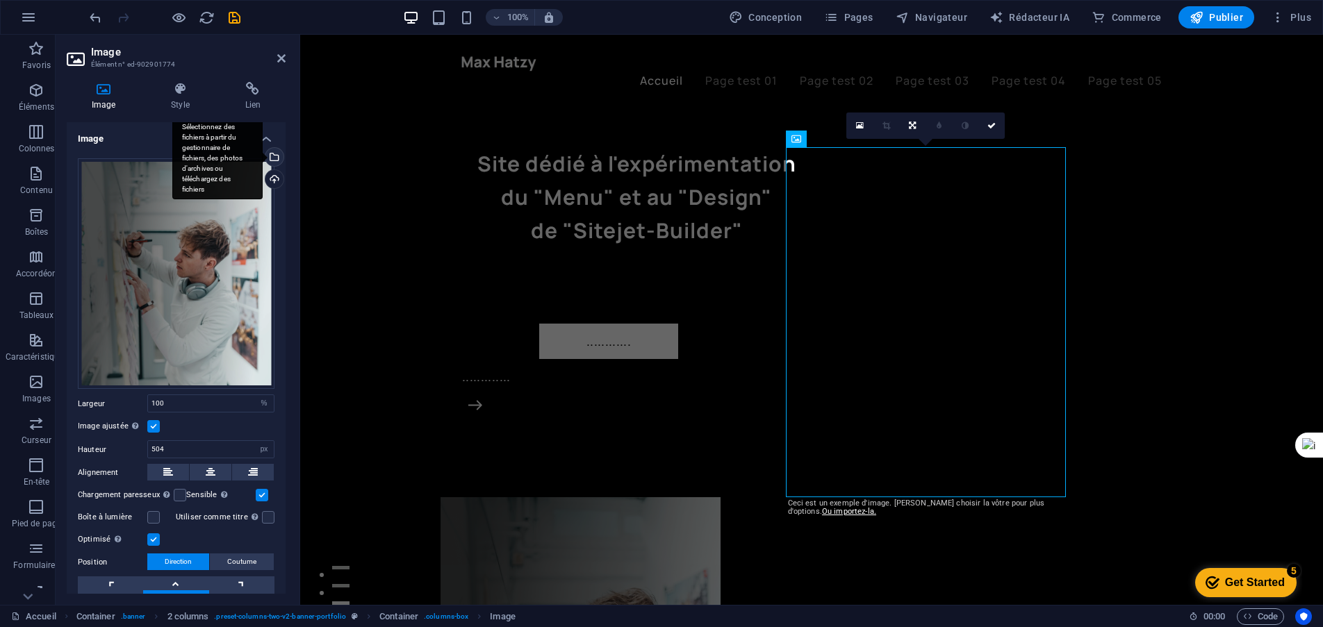
click at [263, 159] on div "Sélectionnez des fichiers à partir du gestionnaire de fichiers, des photos d'ar…" at bounding box center [217, 158] width 90 height 83
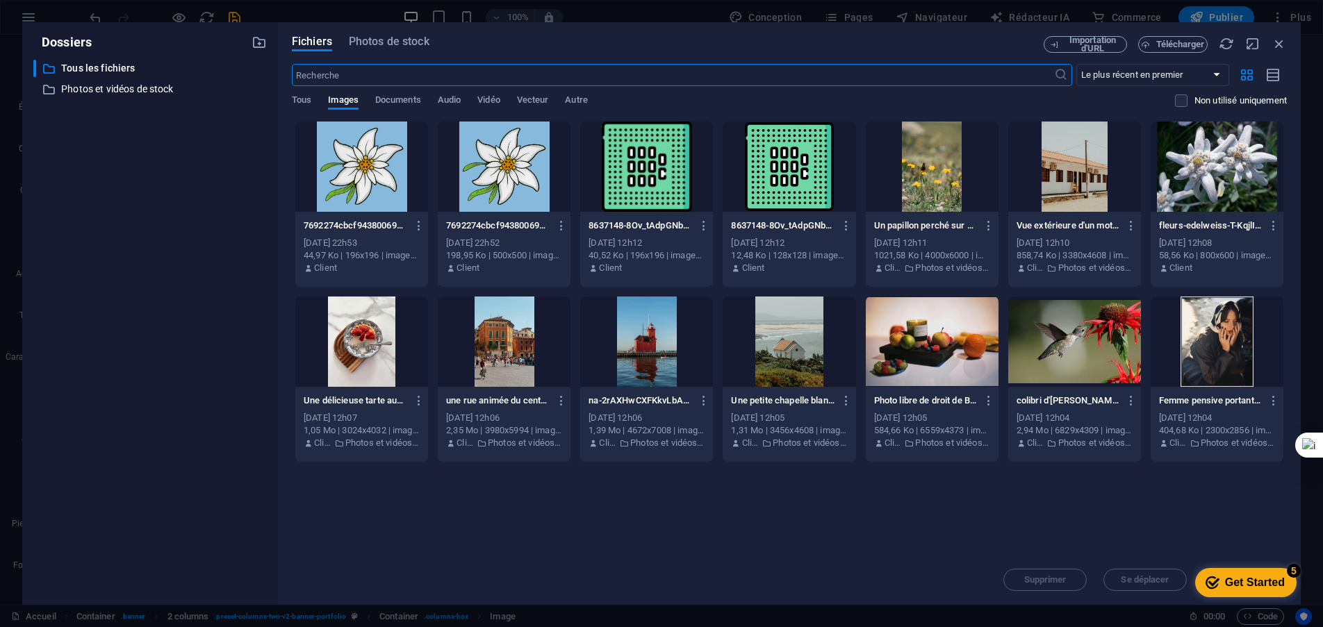
click at [628, 350] on div at bounding box center [646, 342] width 133 height 90
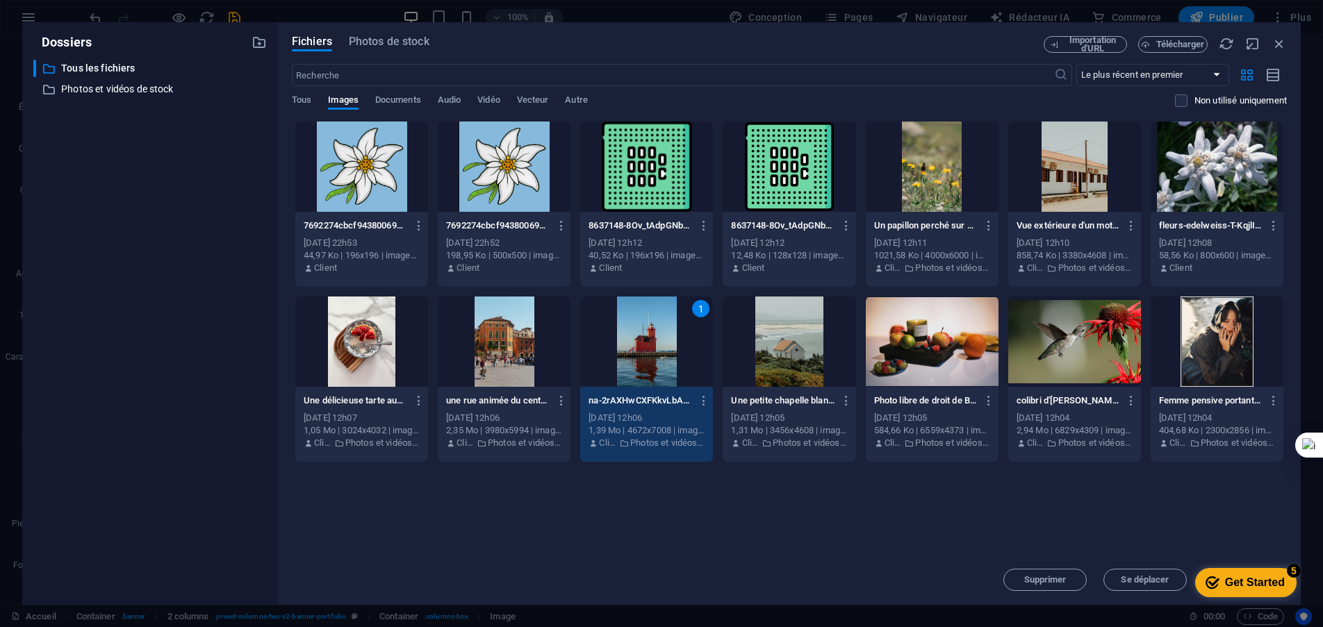
click at [662, 345] on div "1" at bounding box center [646, 342] width 133 height 90
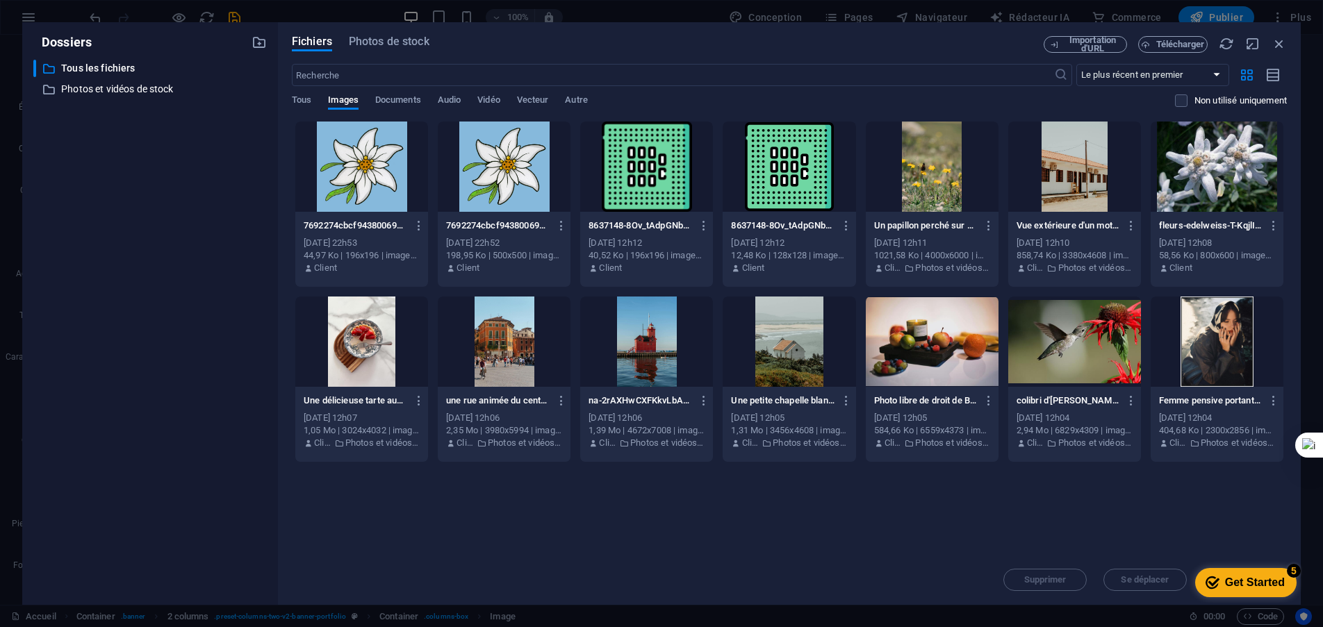
click at [662, 345] on div at bounding box center [646, 342] width 133 height 90
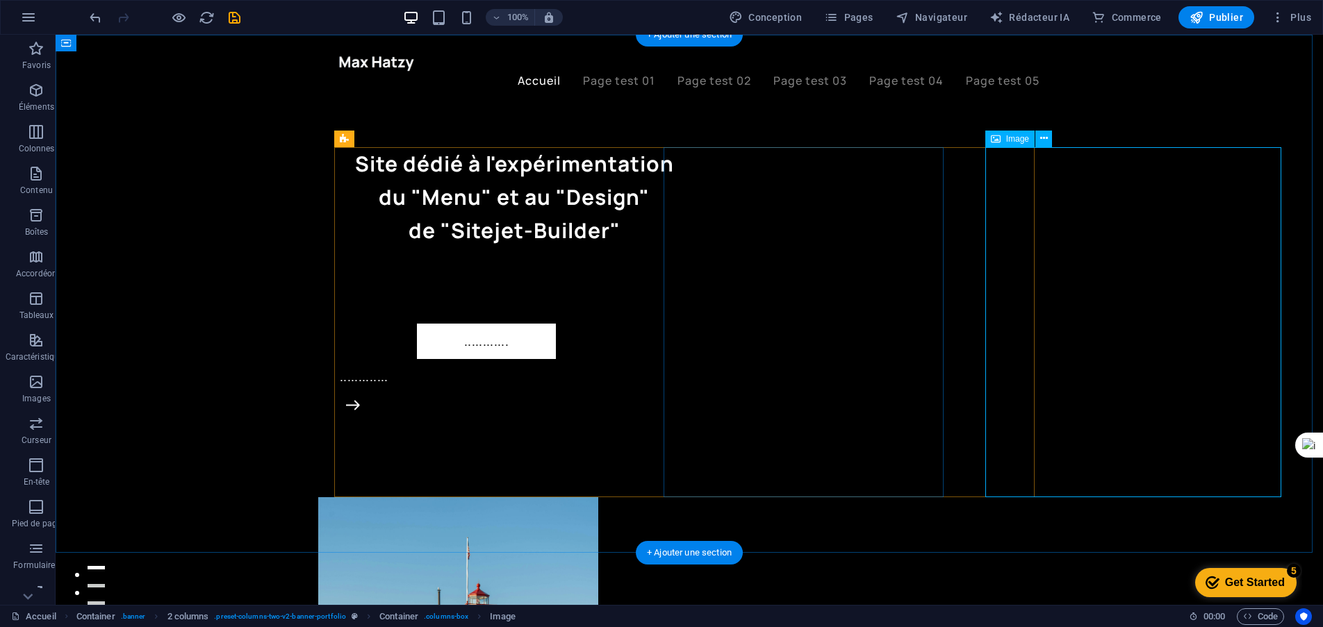
select select "%"
select select "px"
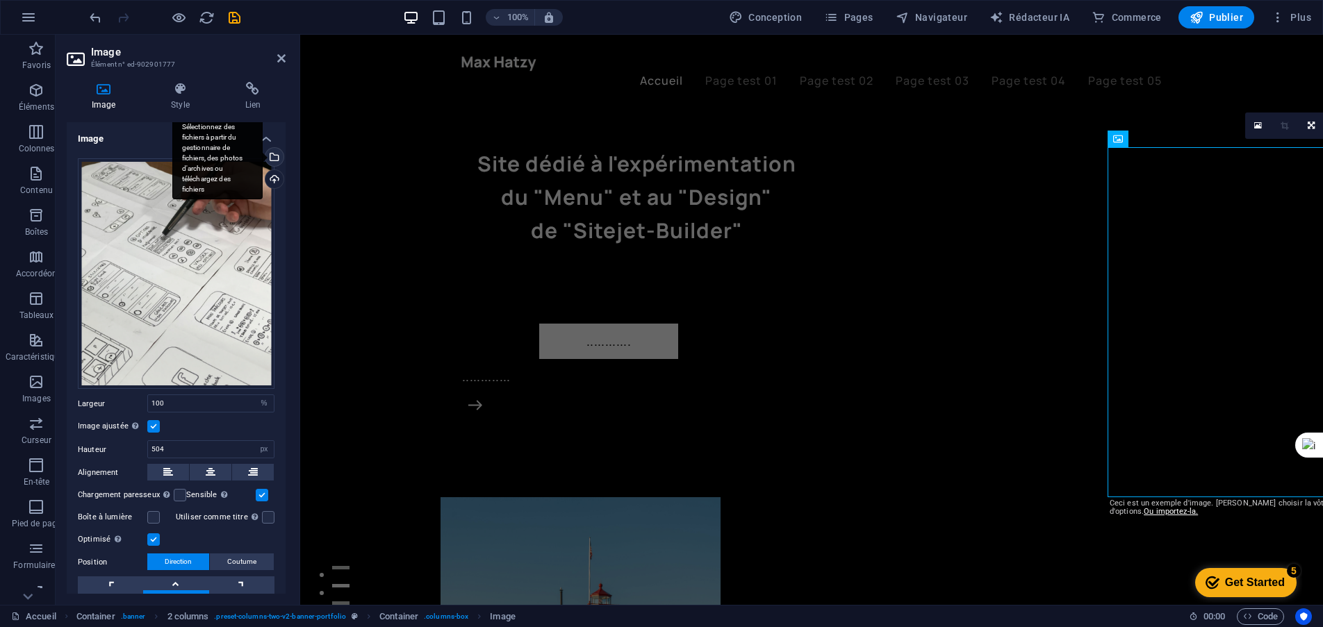
click at [263, 156] on div "Sélectionnez des fichiers à partir du gestionnaire de fichiers, des photos d'ar…" at bounding box center [217, 158] width 90 height 83
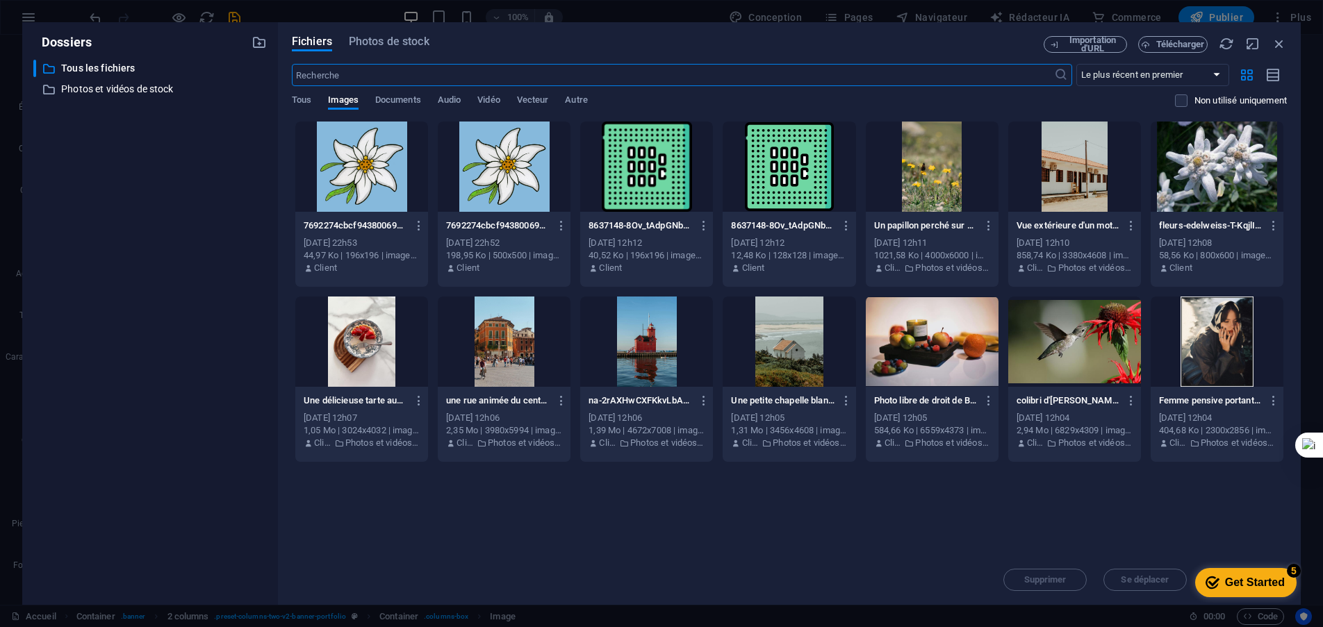
click at [491, 343] on div at bounding box center [504, 342] width 133 height 90
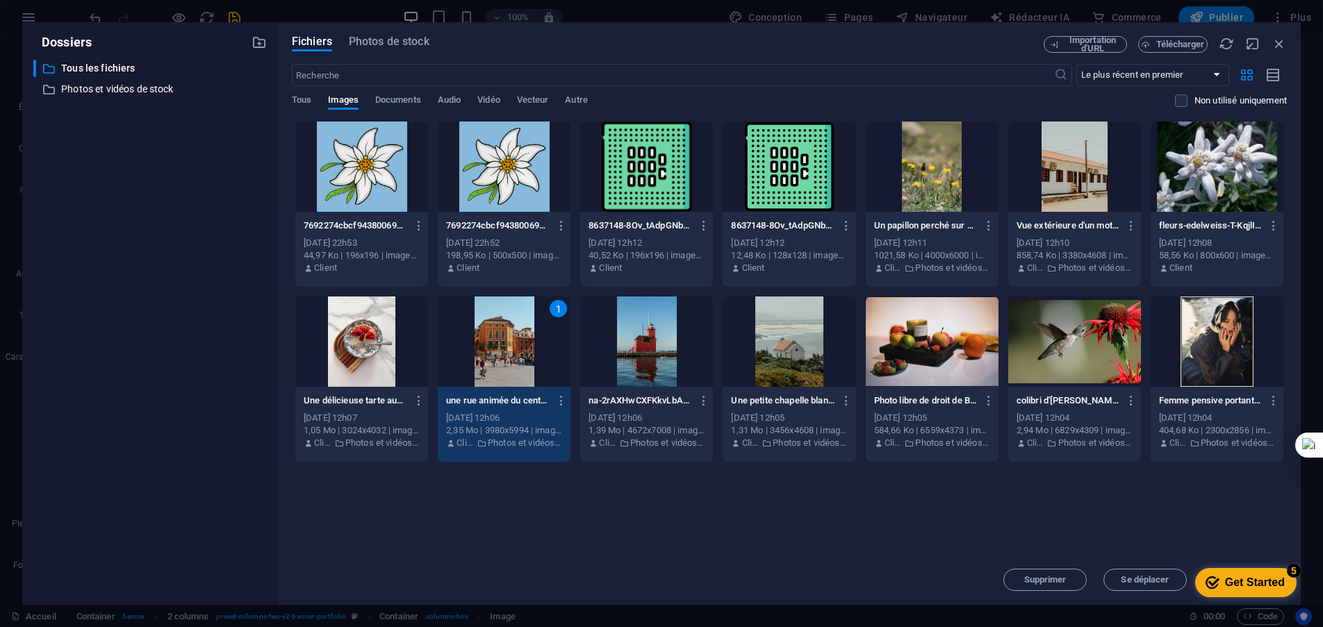
click at [506, 351] on div "1" at bounding box center [504, 342] width 133 height 90
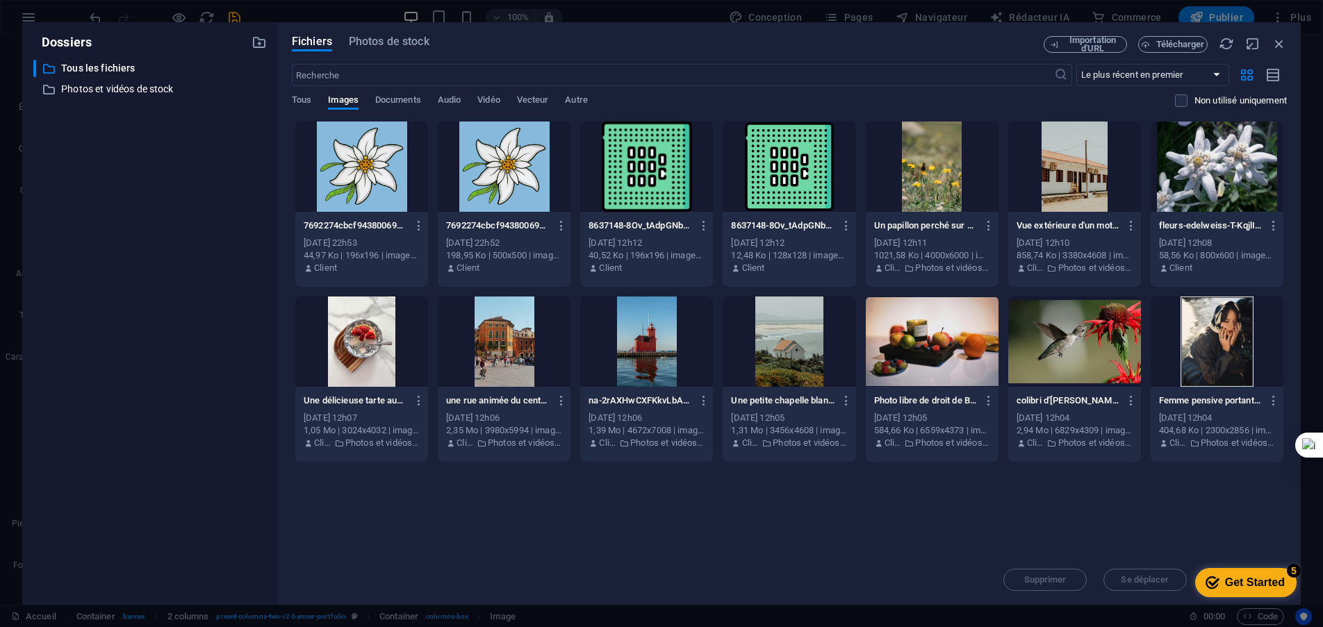
click at [506, 351] on div at bounding box center [504, 342] width 133 height 90
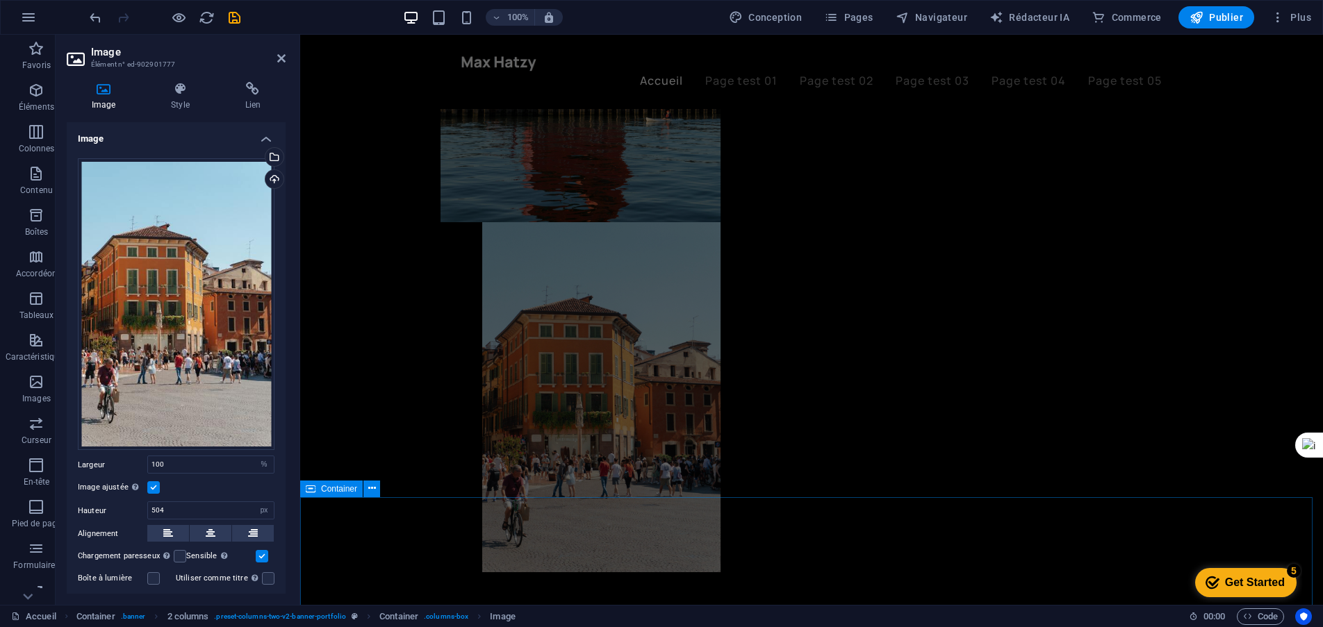
scroll to position [695, 0]
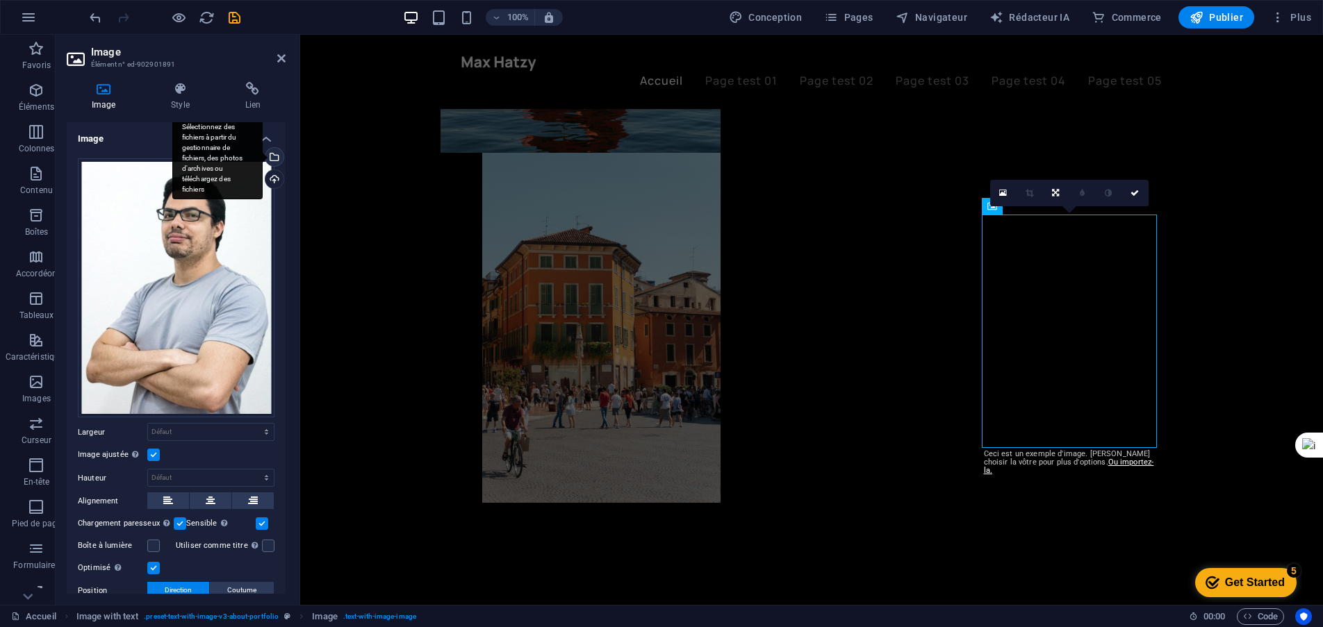
click at [272, 161] on div "Sélectionnez des fichiers à partir du gestionnaire de fichiers, des photos d'ar…" at bounding box center [273, 158] width 21 height 21
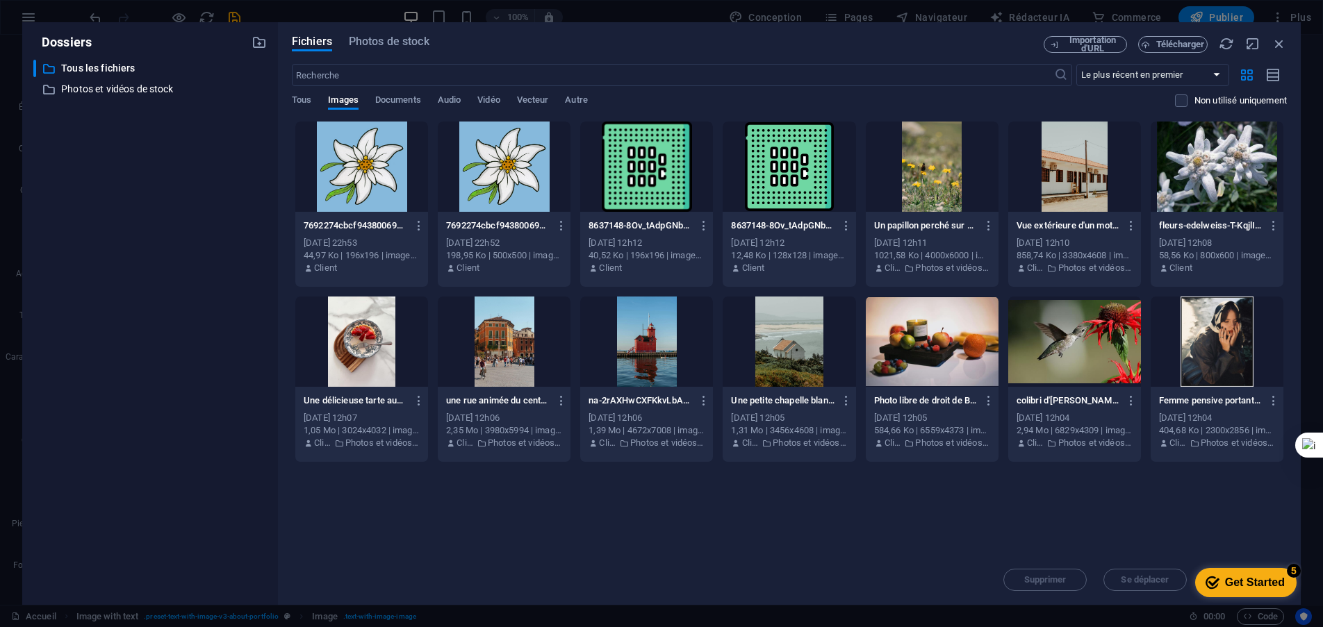
click at [372, 341] on div at bounding box center [361, 342] width 133 height 90
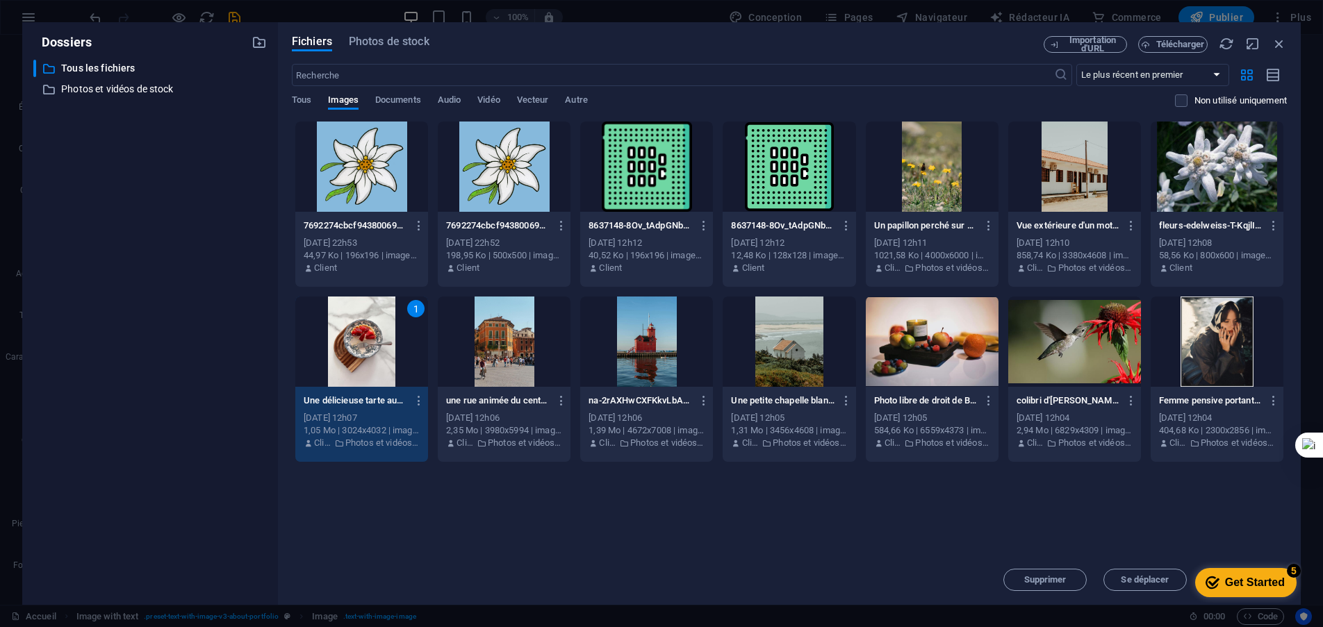
click at [379, 354] on div "1" at bounding box center [361, 342] width 133 height 90
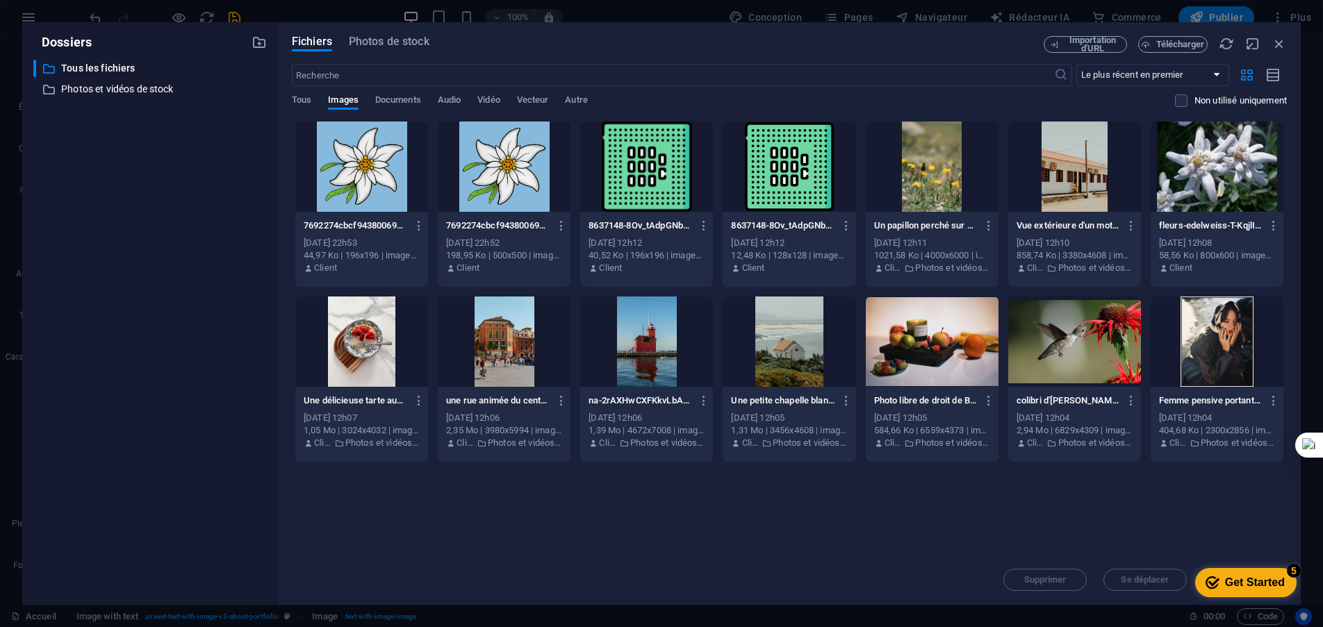
click at [379, 354] on div at bounding box center [361, 342] width 133 height 90
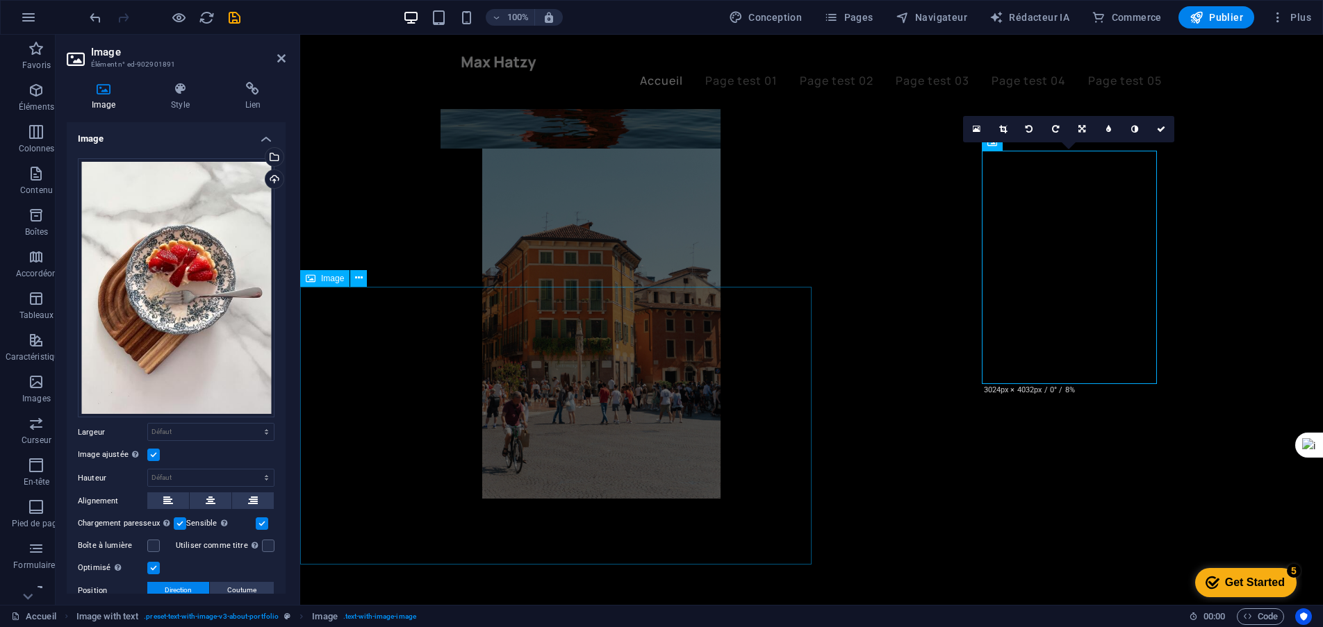
scroll to position [764, 0]
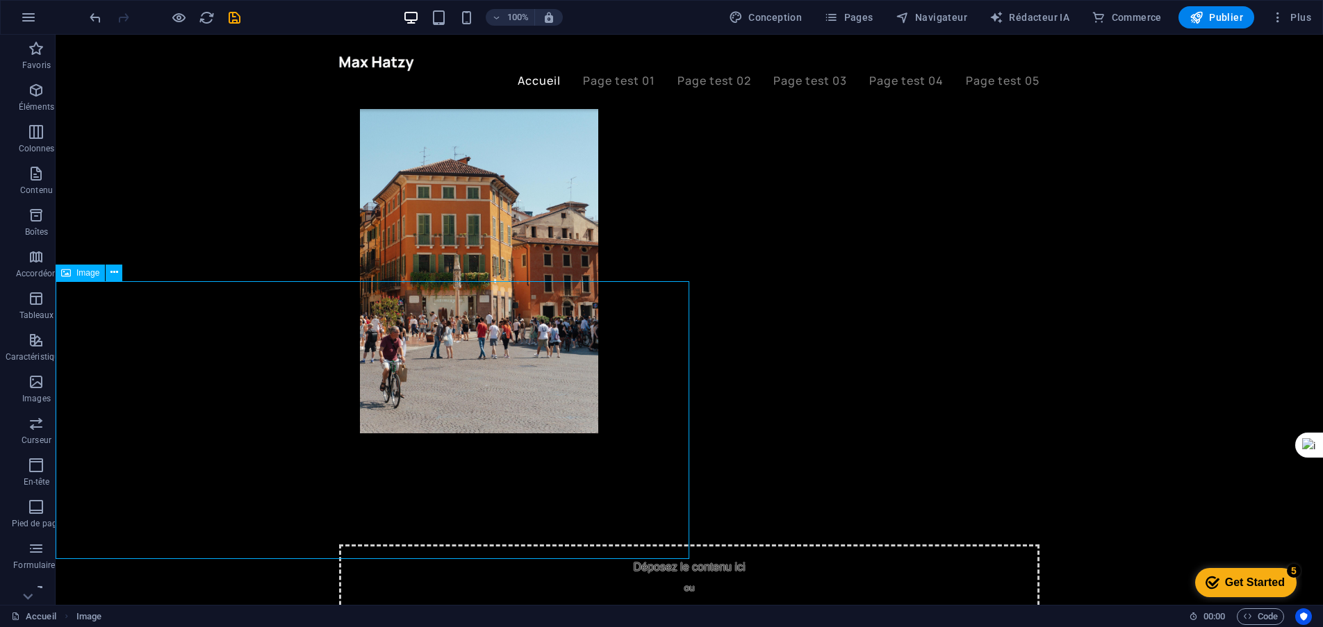
select select "vw"
select select "px"
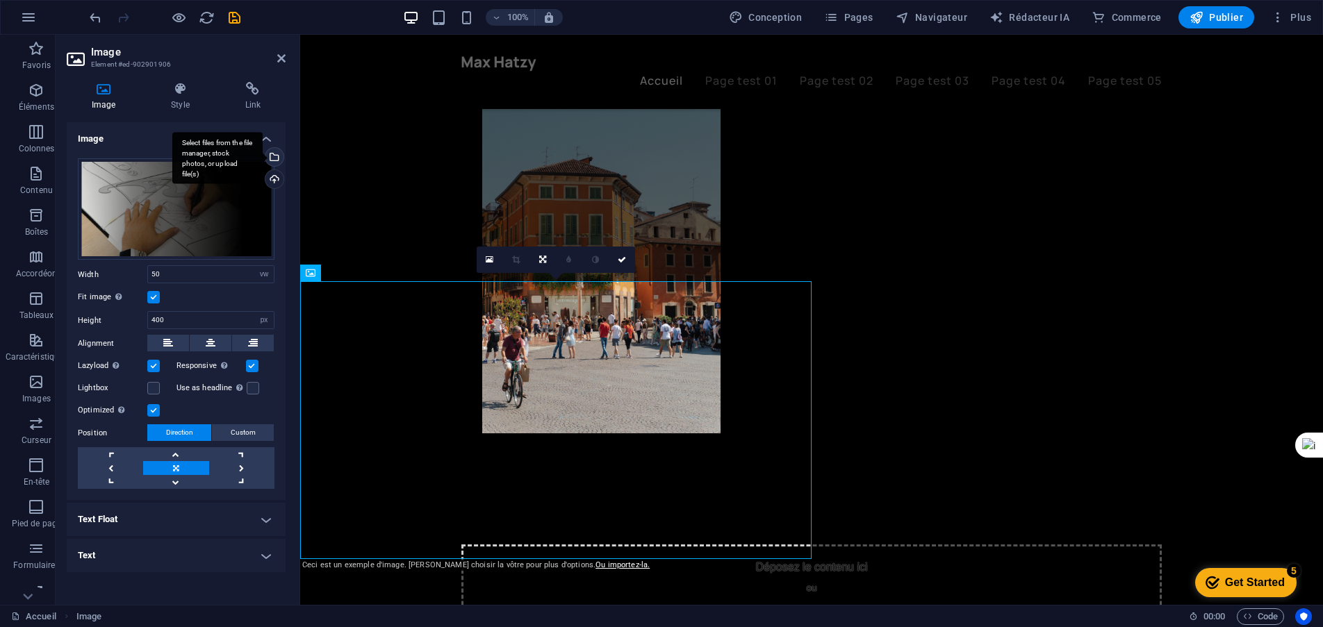
click at [263, 158] on div "Select files from the file manager, stock photos, or upload file(s)" at bounding box center [217, 158] width 90 height 52
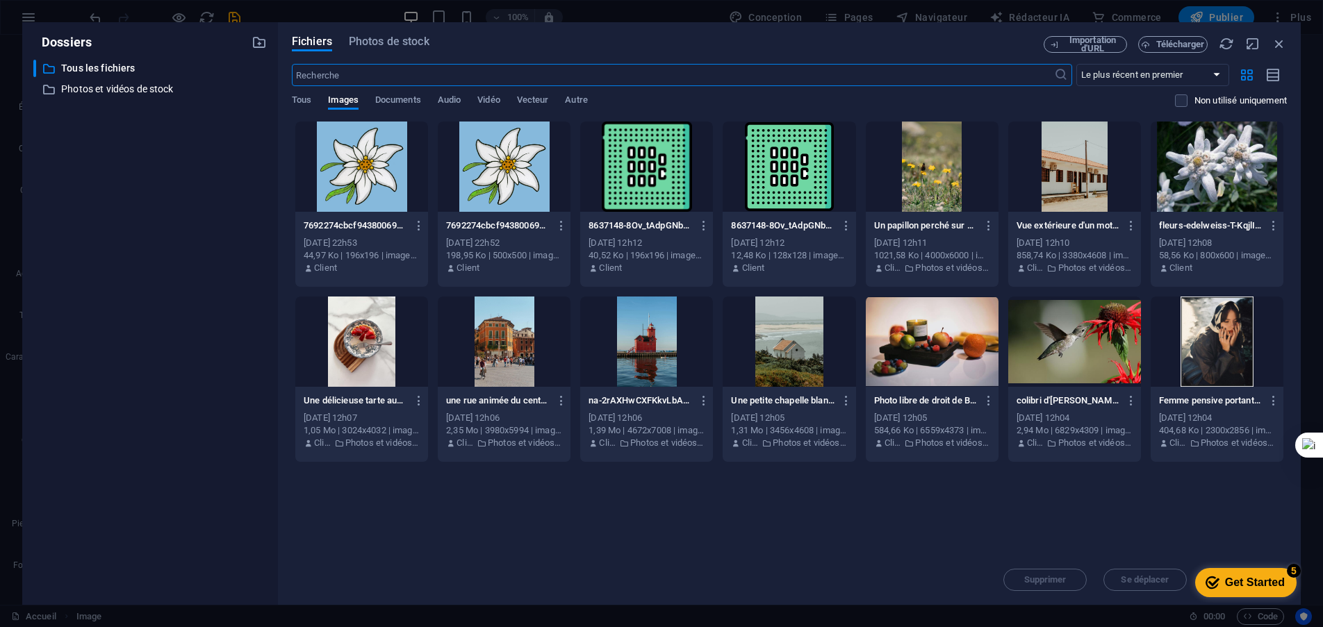
click at [933, 355] on div at bounding box center [932, 342] width 133 height 90
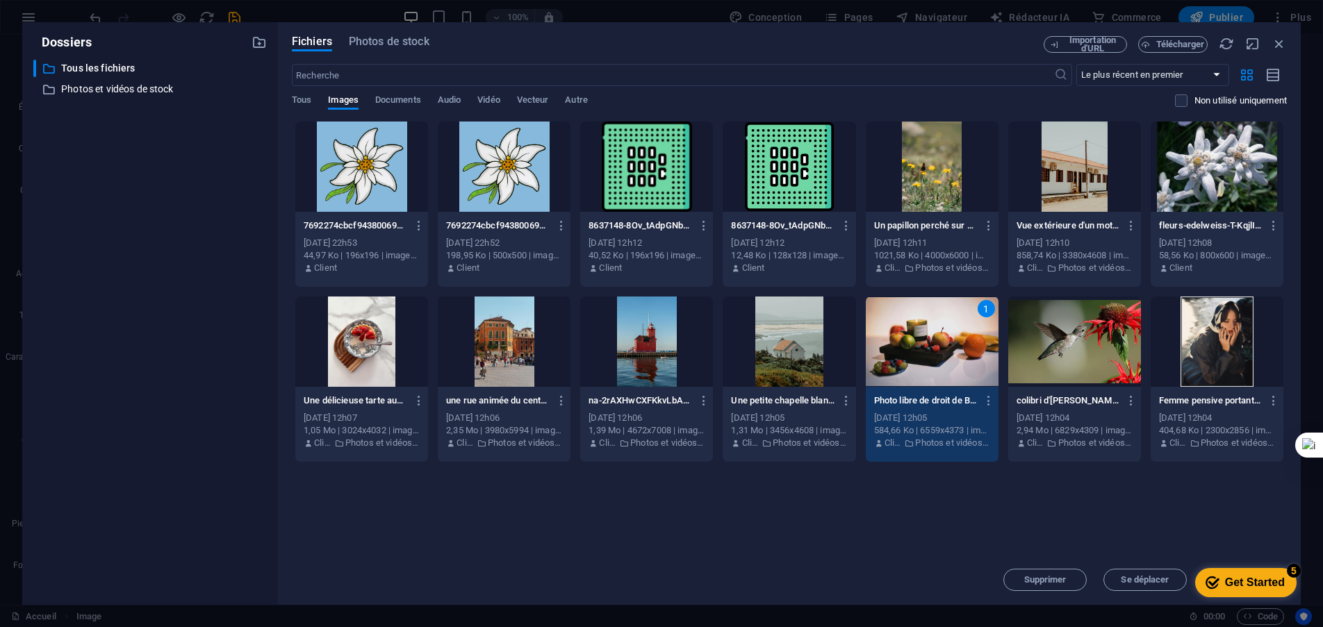
click at [933, 355] on div "1" at bounding box center [932, 342] width 133 height 90
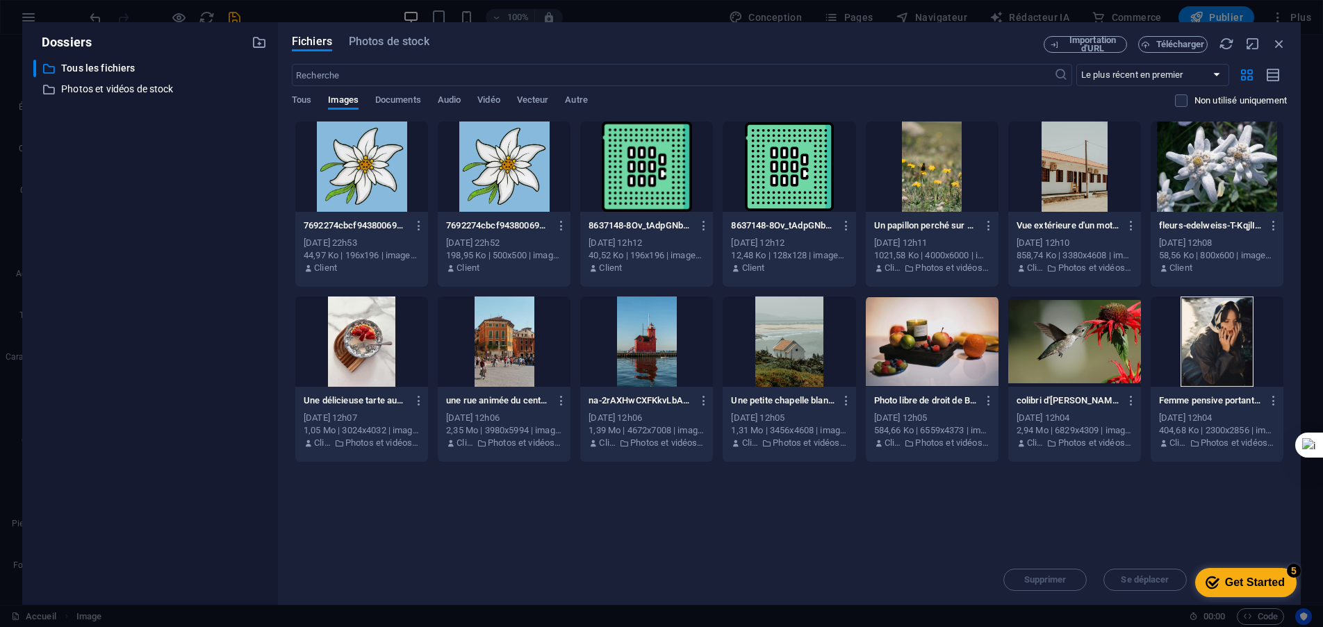
click at [933, 355] on div at bounding box center [932, 342] width 133 height 90
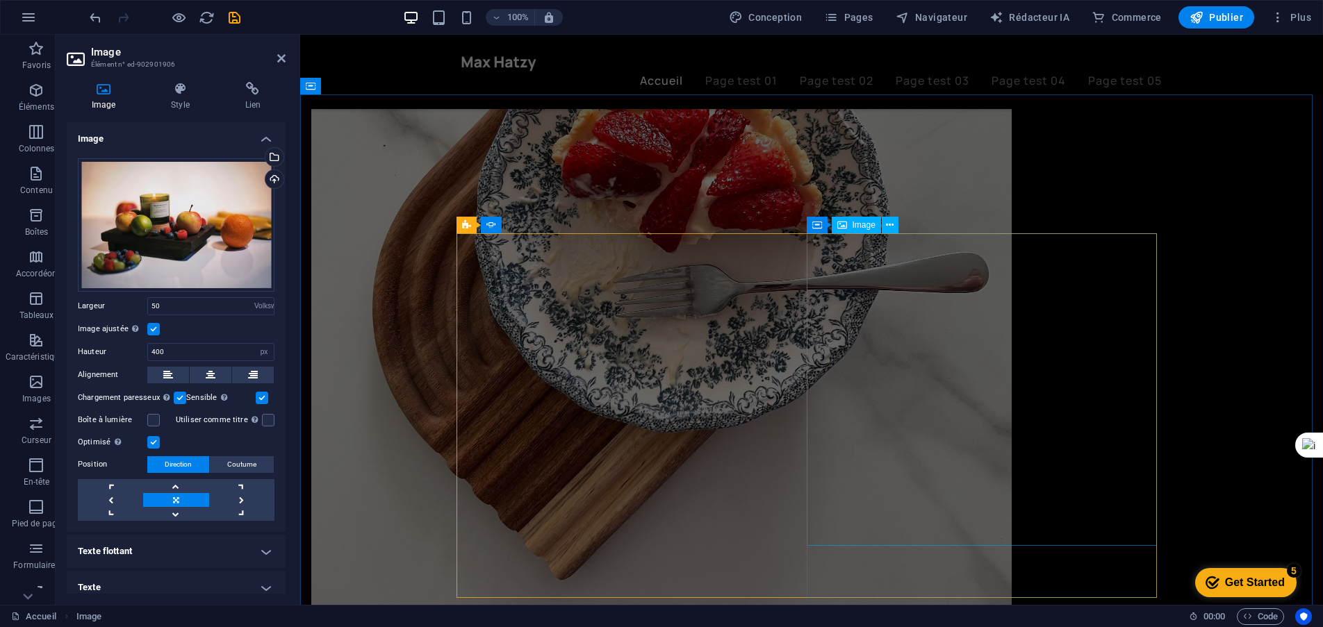
scroll to position [2293, 0]
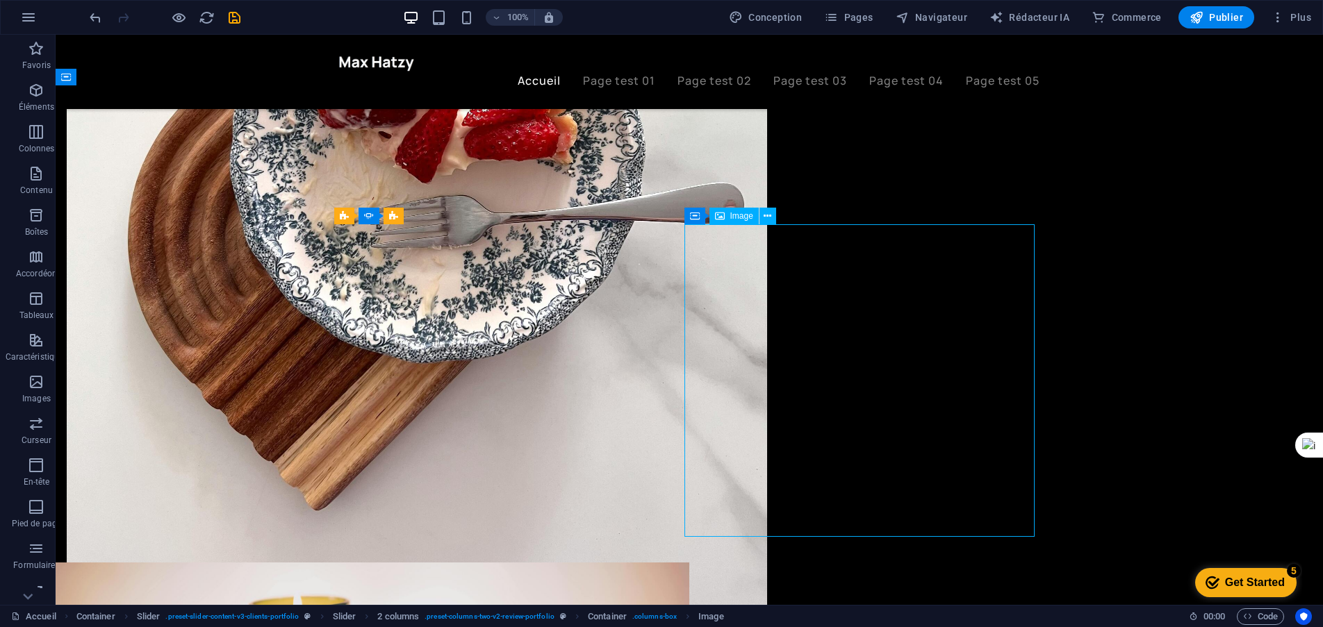
select select "%"
select select "px"
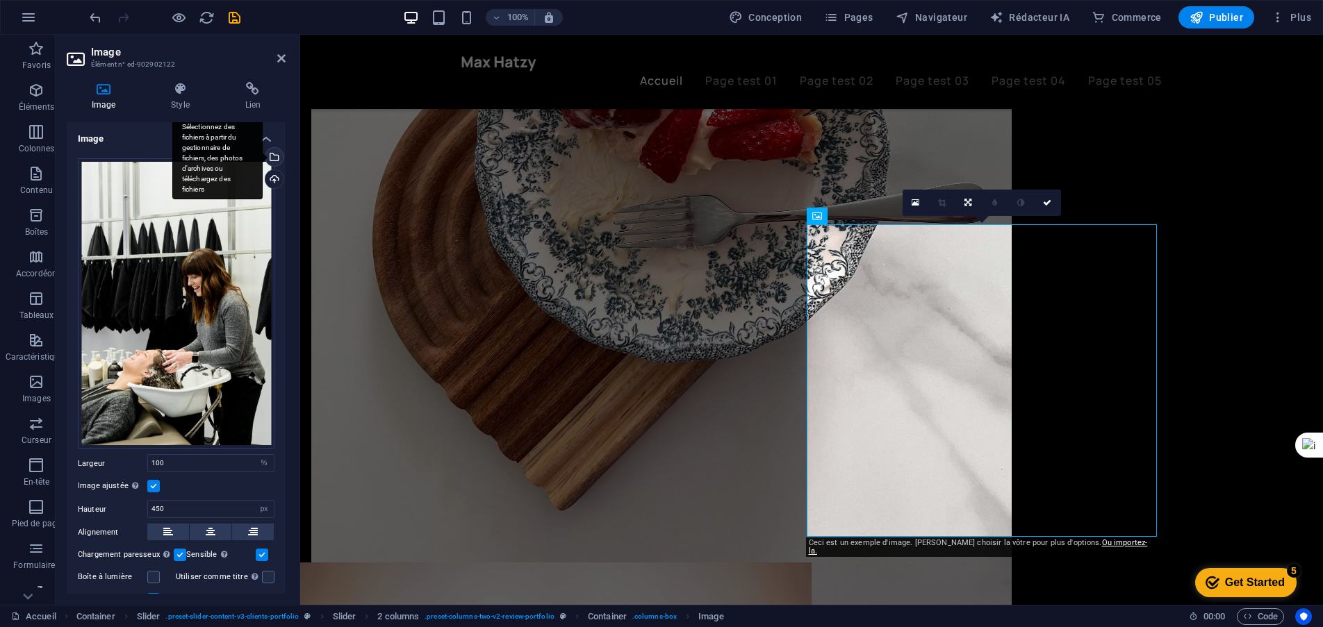
click at [263, 157] on div "Sélectionnez des fichiers à partir du gestionnaire de fichiers, des photos d'ar…" at bounding box center [217, 158] width 90 height 83
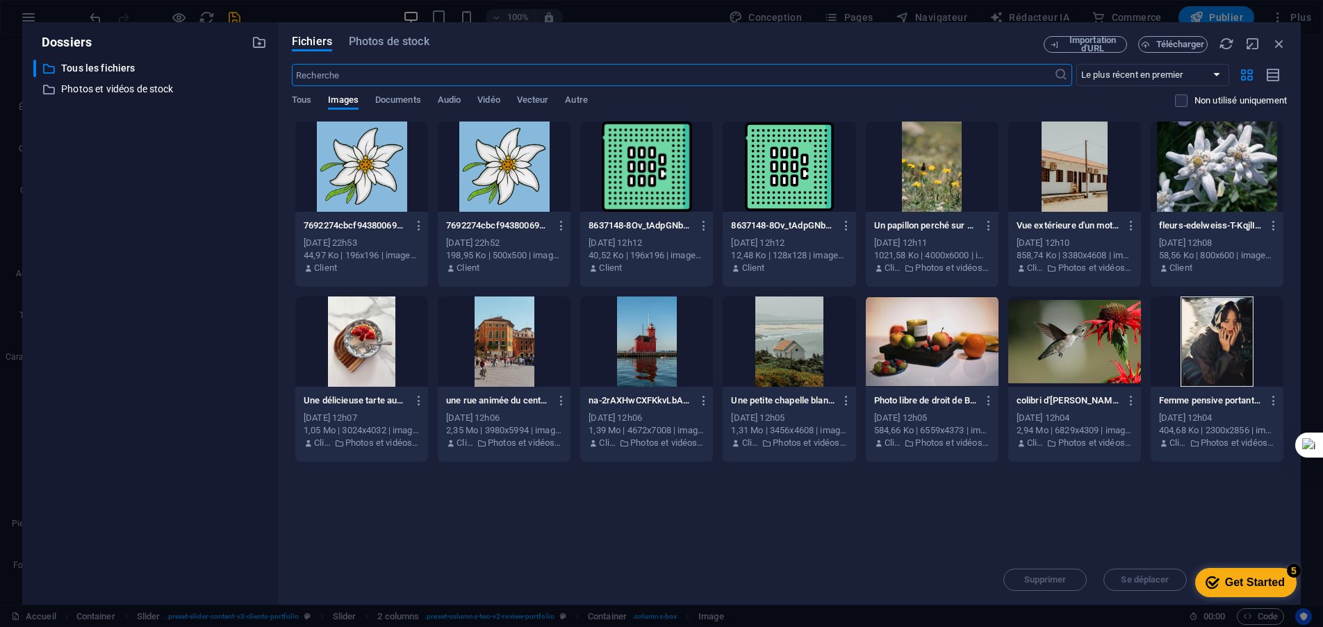
click at [1120, 337] on div at bounding box center [1074, 342] width 133 height 90
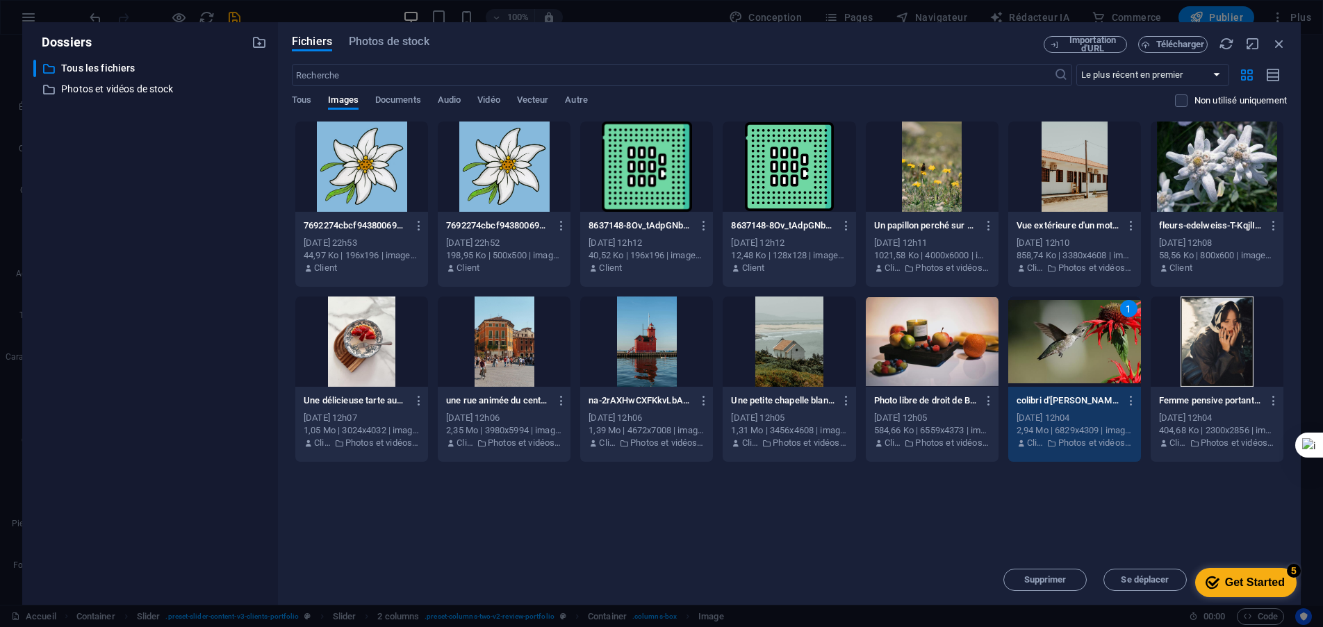
click at [1054, 359] on div "1" at bounding box center [1074, 342] width 133 height 90
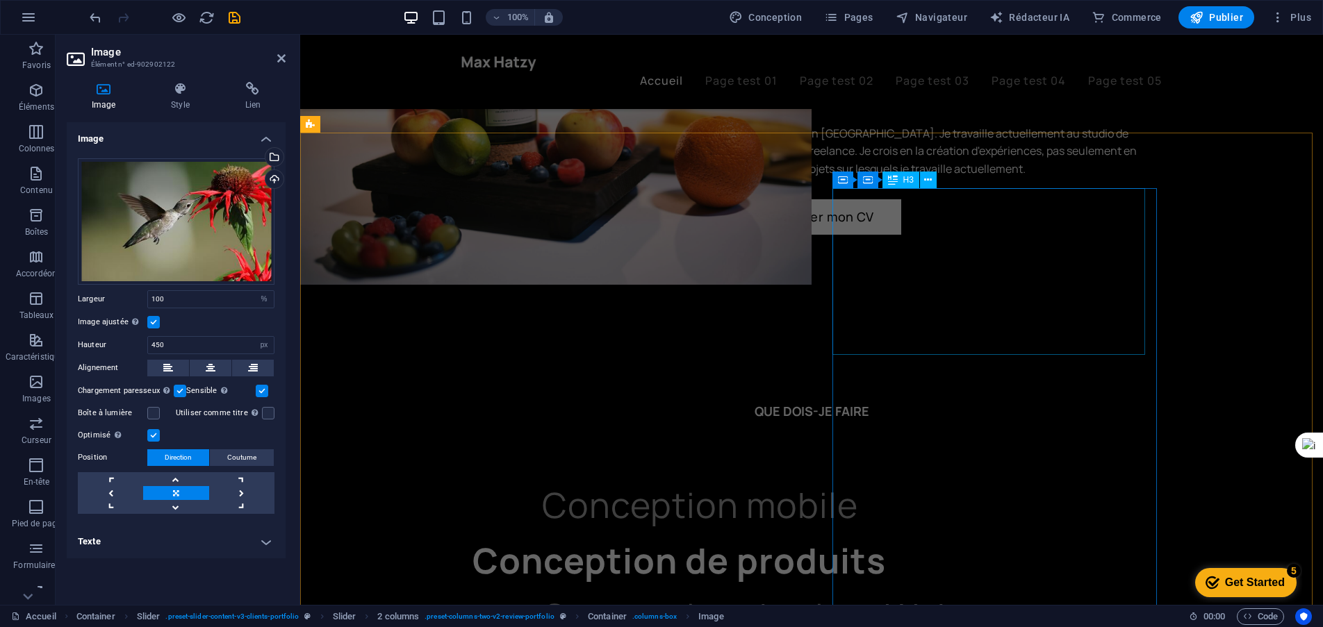
scroll to position [2988, 0]
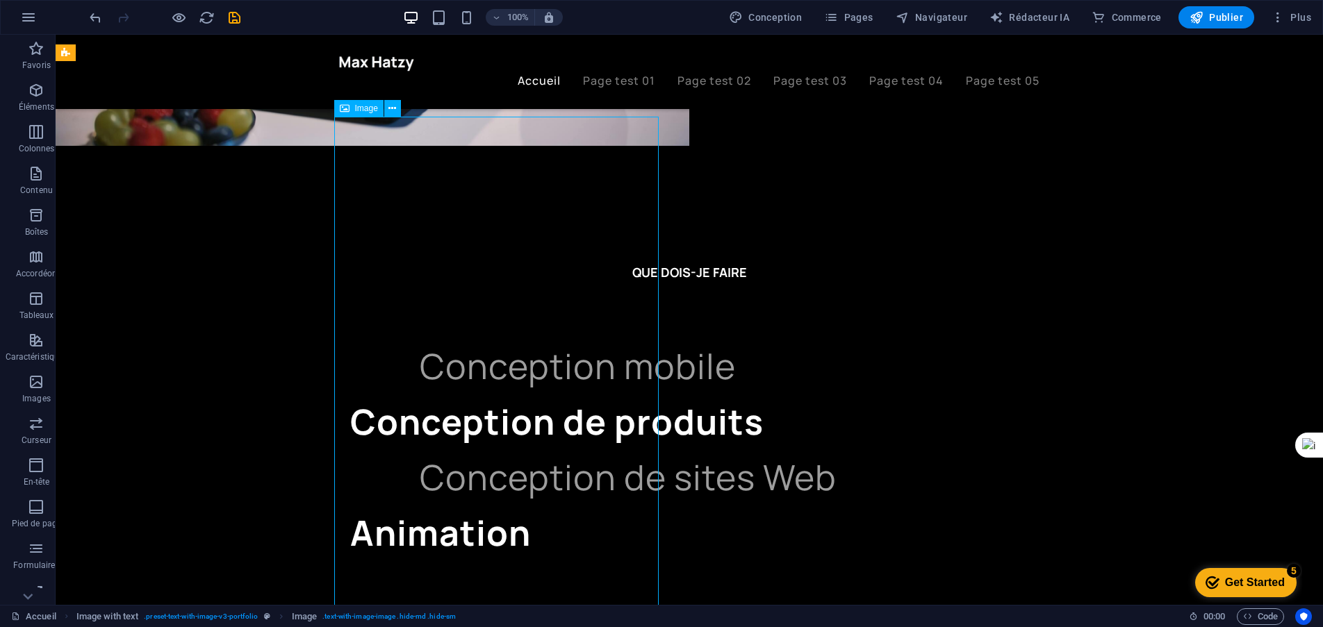
select select "%"
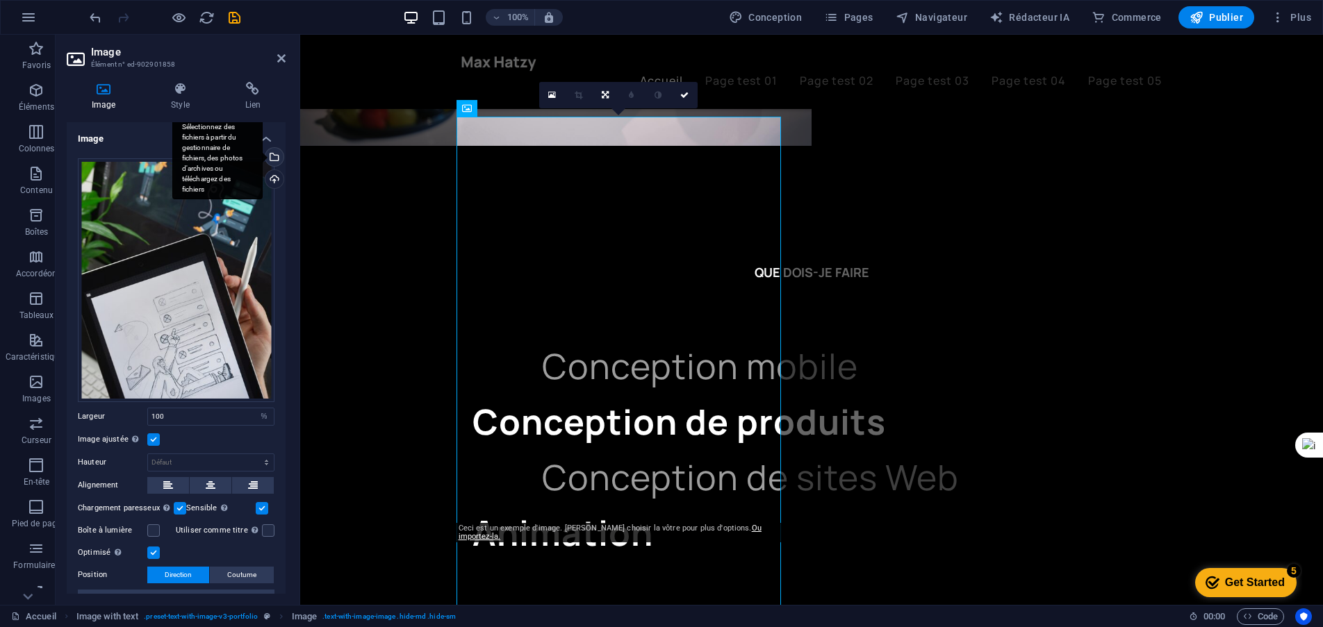
click at [272, 161] on div "Sélectionnez des fichiers à partir du gestionnaire de fichiers, des photos d'ar…" at bounding box center [273, 158] width 21 height 21
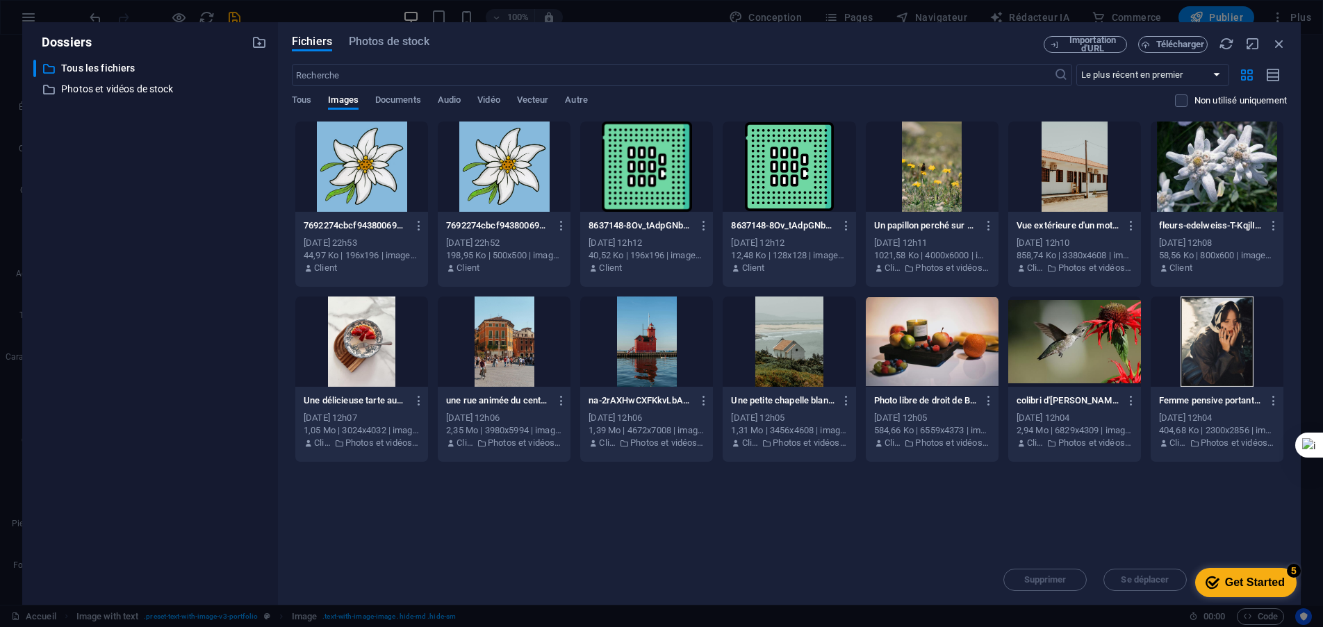
click at [775, 359] on div at bounding box center [789, 342] width 133 height 90
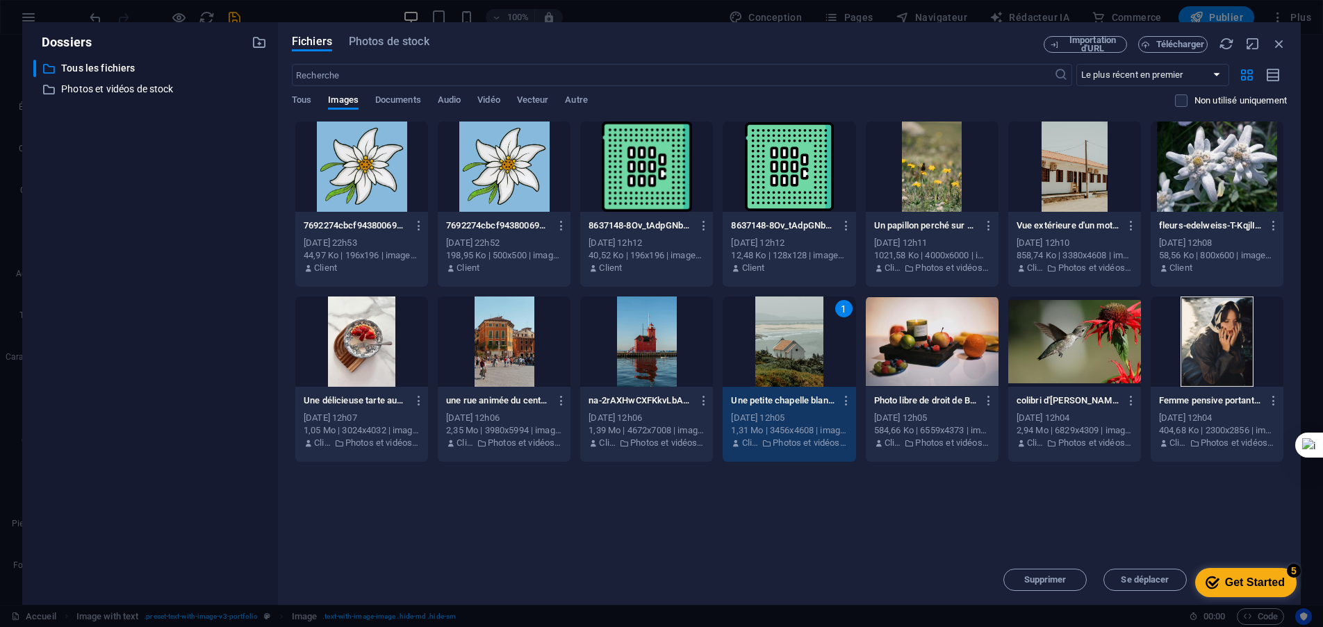
click at [779, 346] on div "1" at bounding box center [789, 342] width 133 height 90
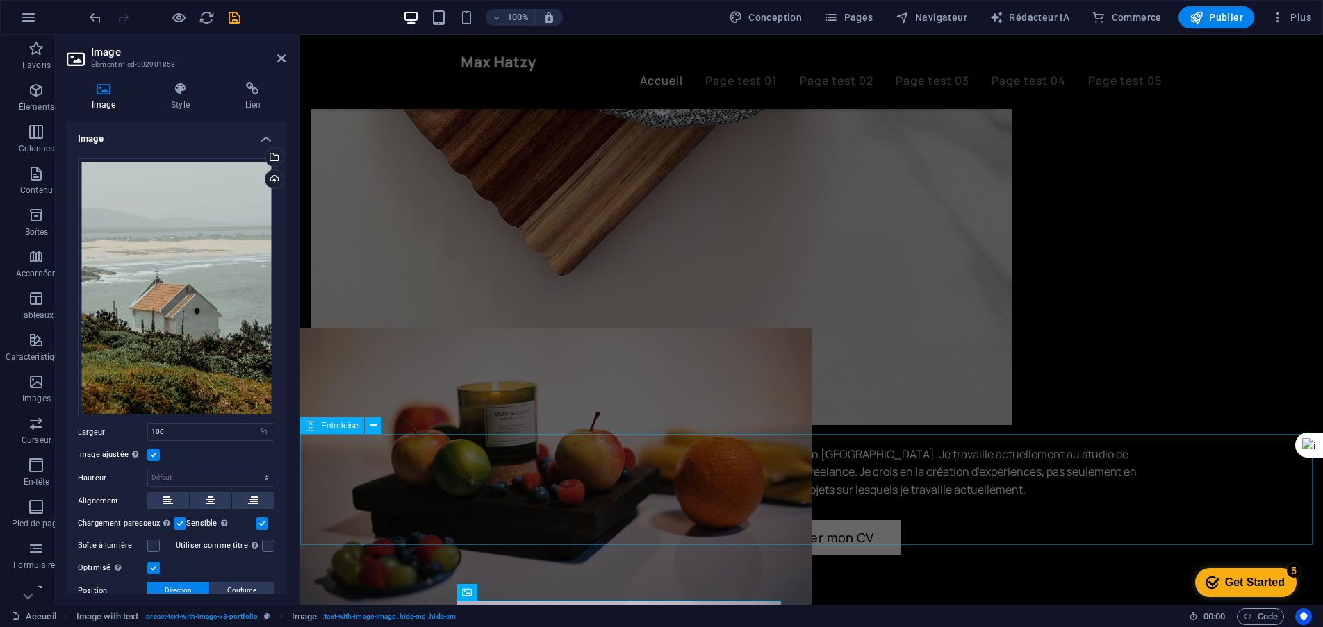
scroll to position [2389, 0]
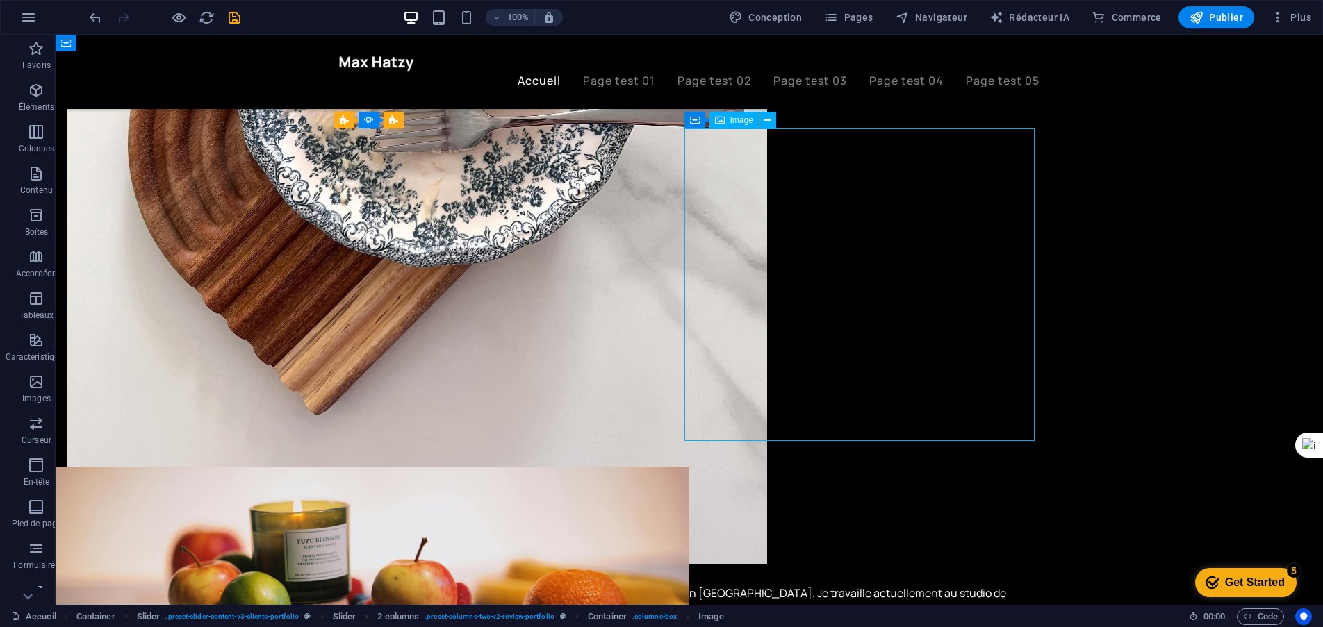
select select "%"
select select "px"
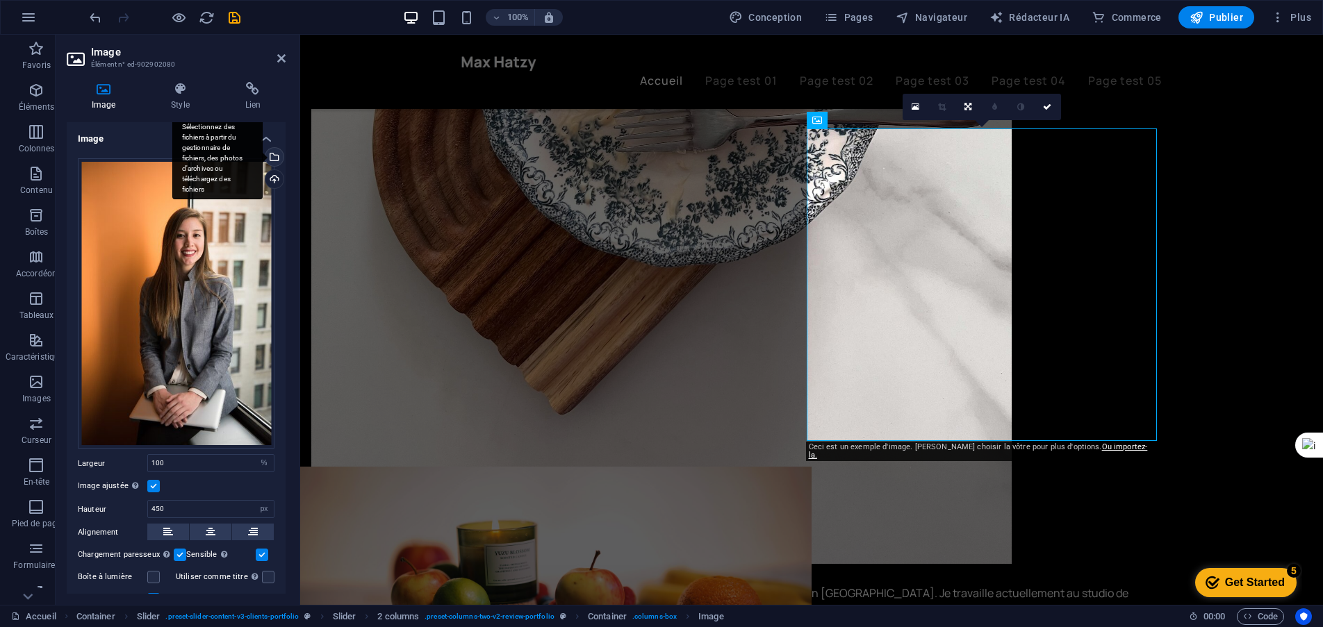
click at [277, 156] on div "Sélectionnez des fichiers à partir du gestionnaire de fichiers, des photos d'ar…" at bounding box center [273, 158] width 21 height 21
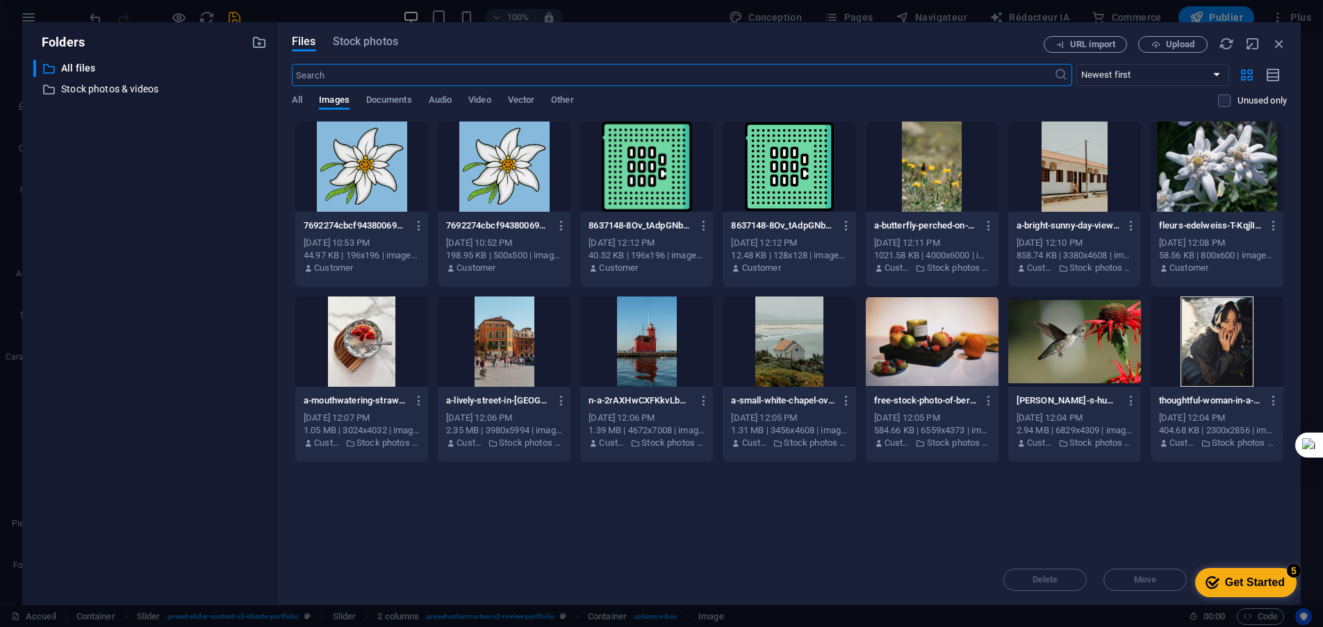
scroll to position [2372, 0]
click at [1056, 168] on div at bounding box center [1074, 167] width 133 height 90
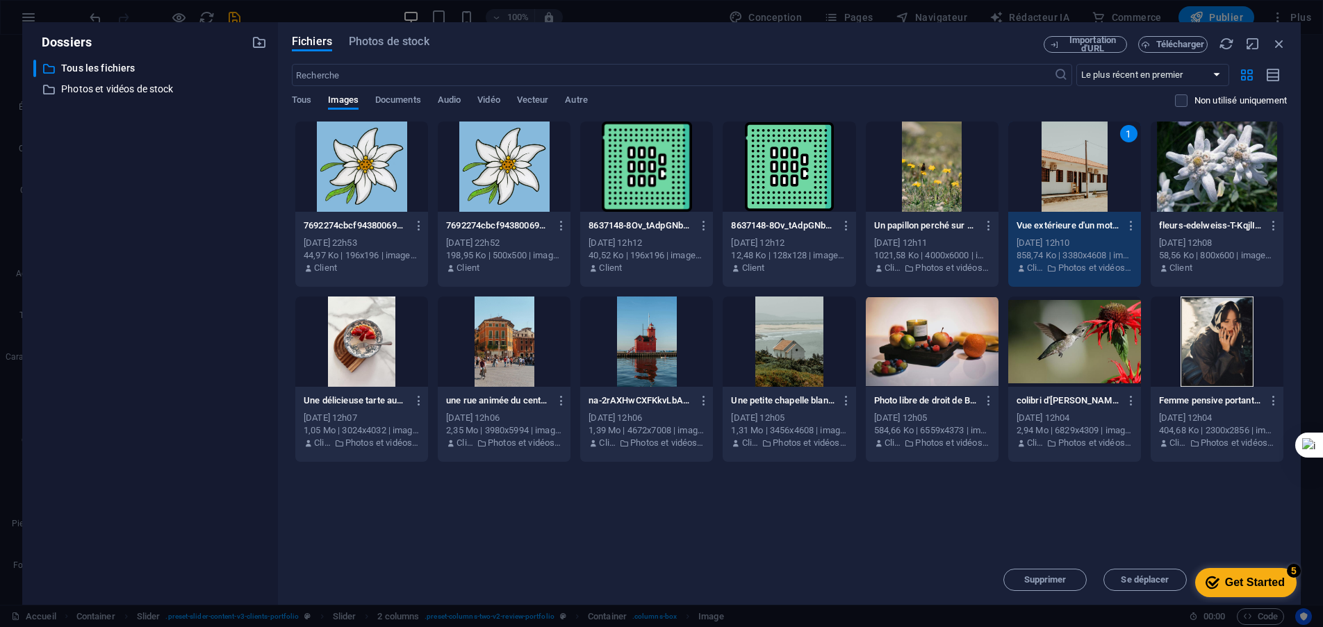
click at [652, 331] on div at bounding box center [646, 342] width 133 height 90
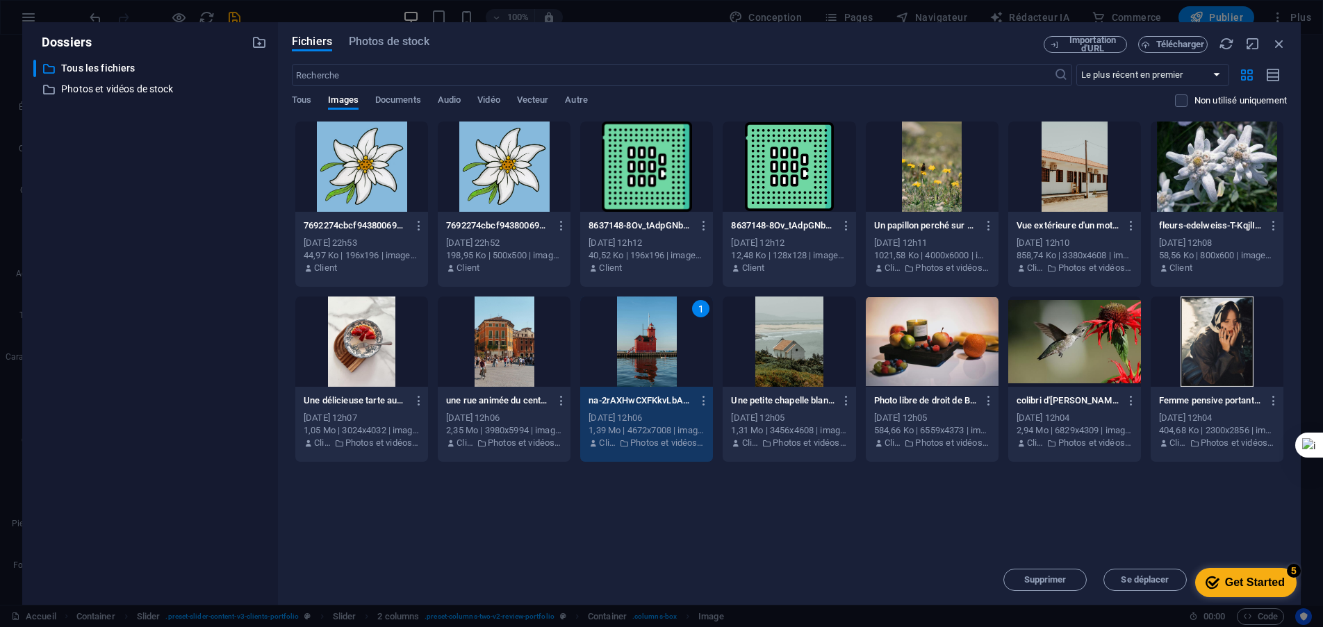
click at [652, 331] on div "1" at bounding box center [646, 342] width 133 height 90
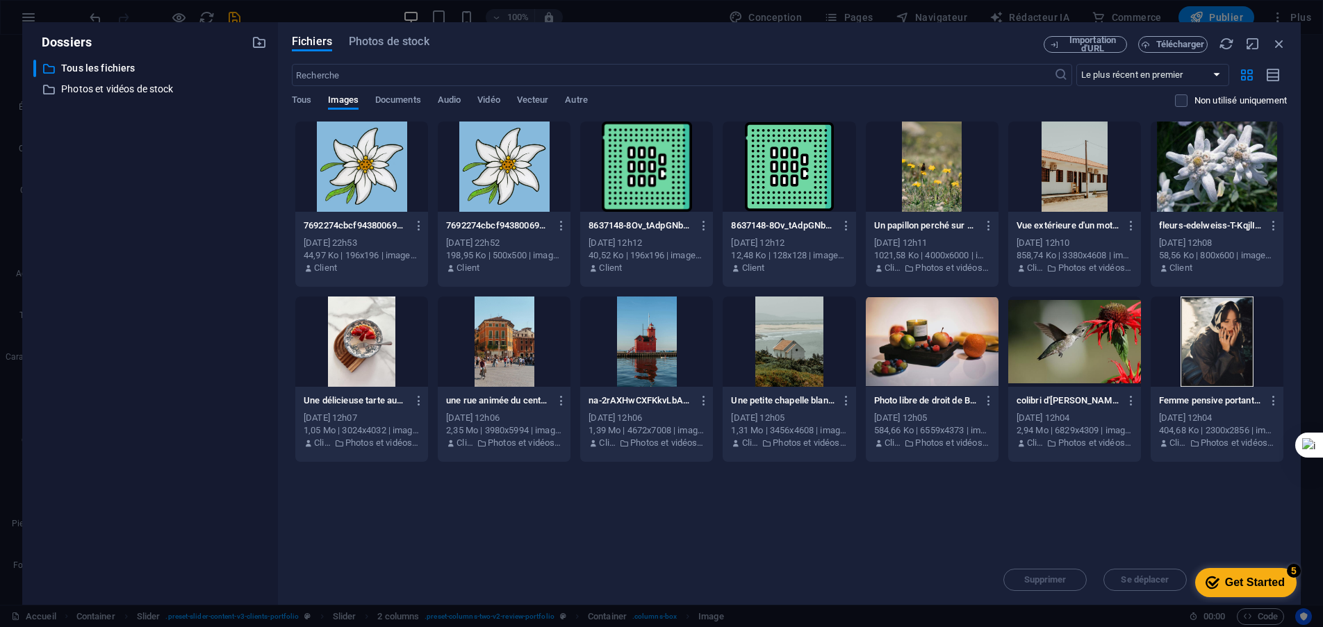
click at [652, 331] on div at bounding box center [646, 342] width 133 height 90
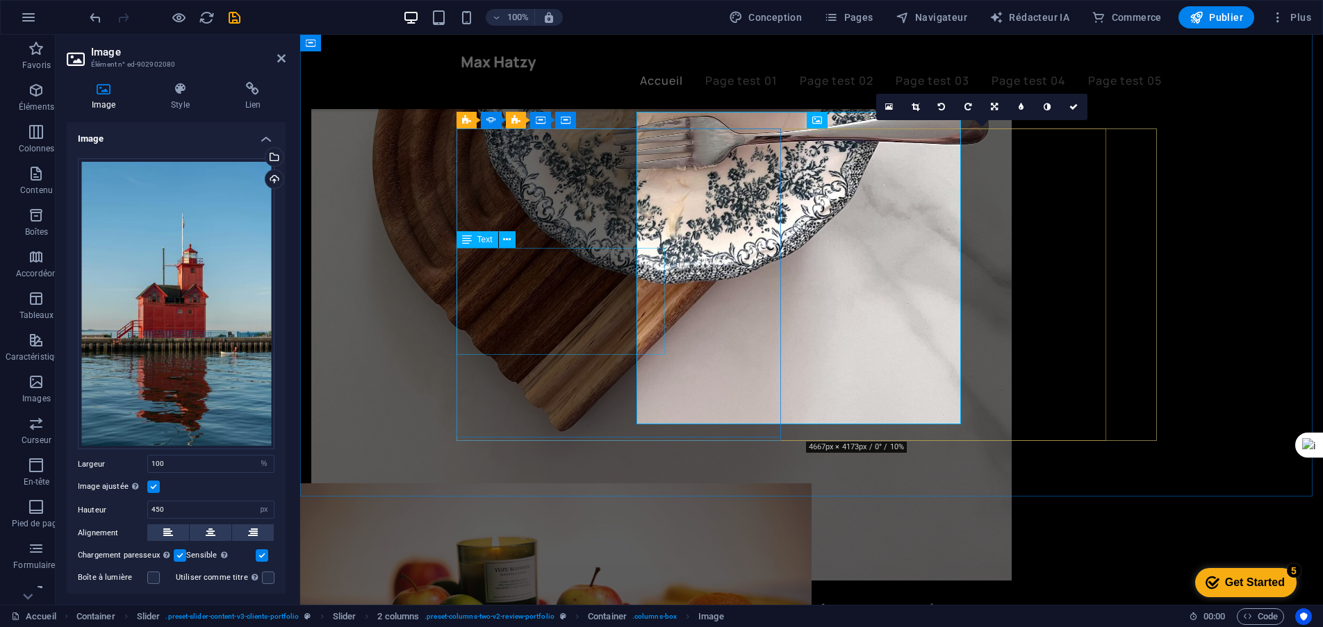
scroll to position [2389, 0]
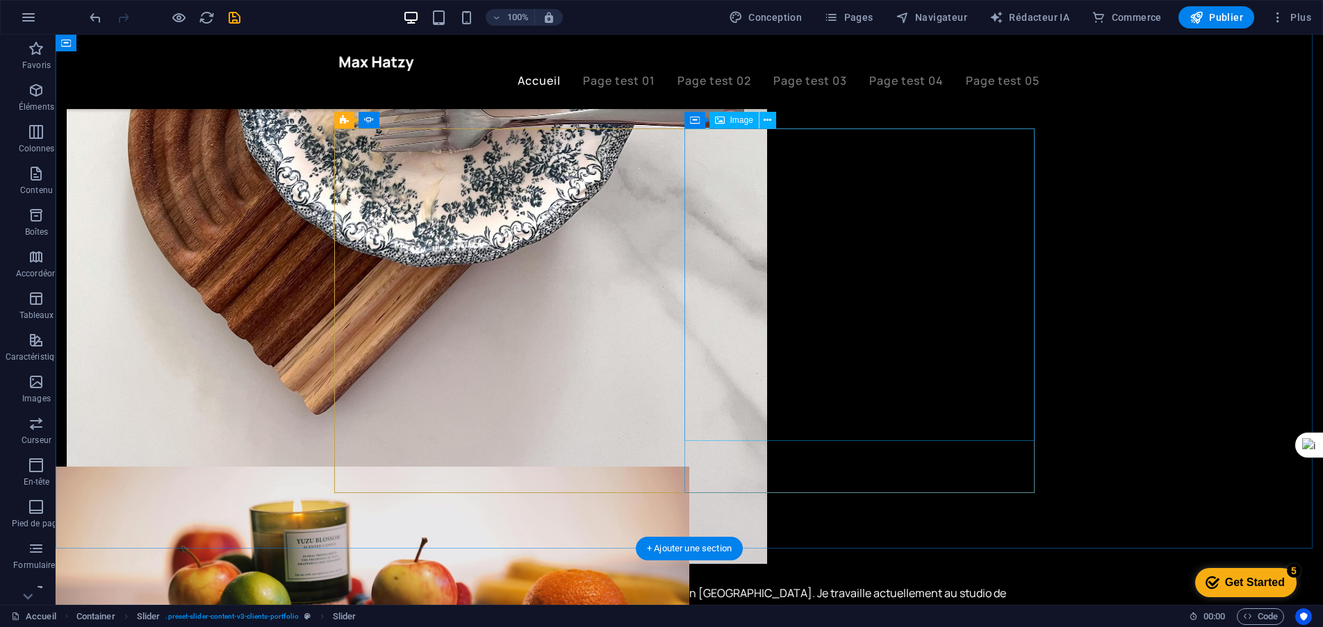
select select "%"
select select "px"
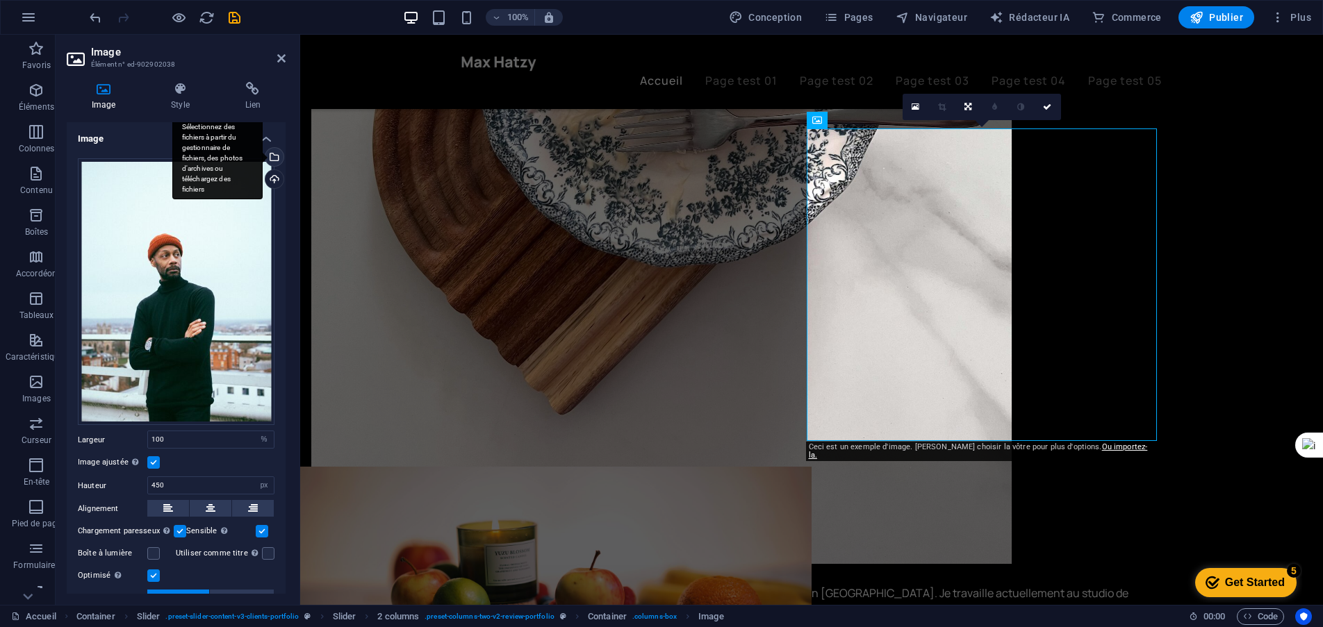
click at [263, 157] on div "Sélectionnez des fichiers à partir du gestionnaire de fichiers, des photos d'ar…" at bounding box center [217, 158] width 90 height 83
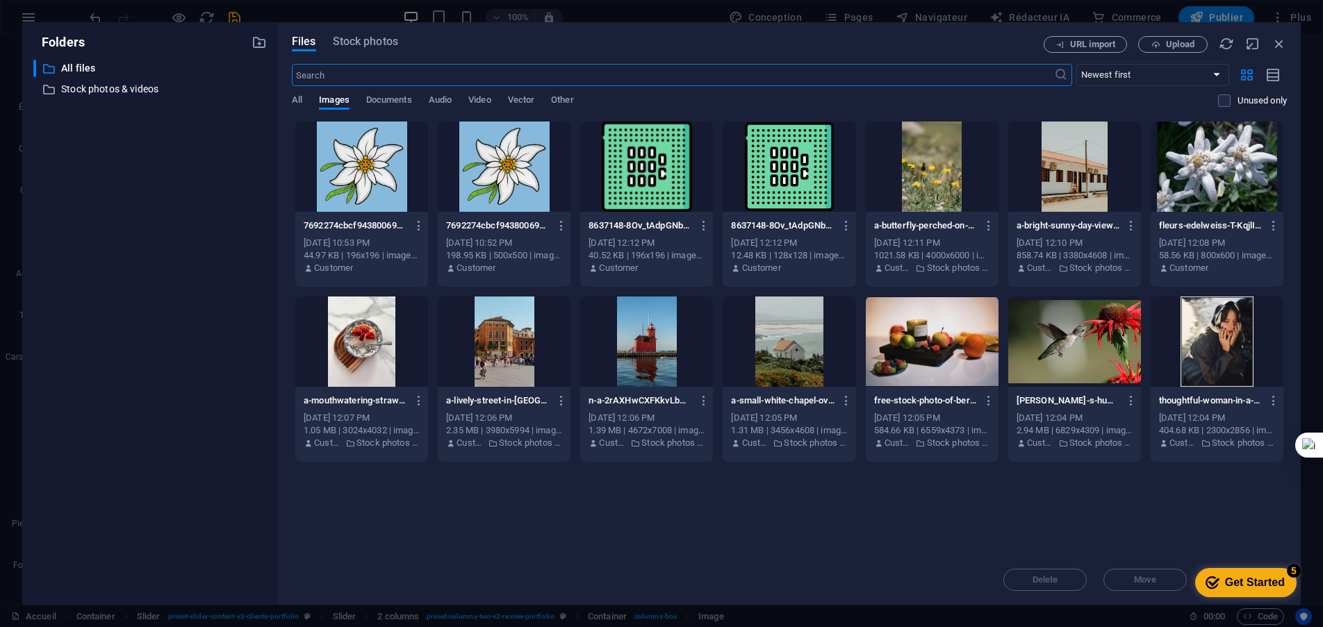
scroll to position [2372, 0]
click at [531, 163] on div at bounding box center [504, 167] width 133 height 90
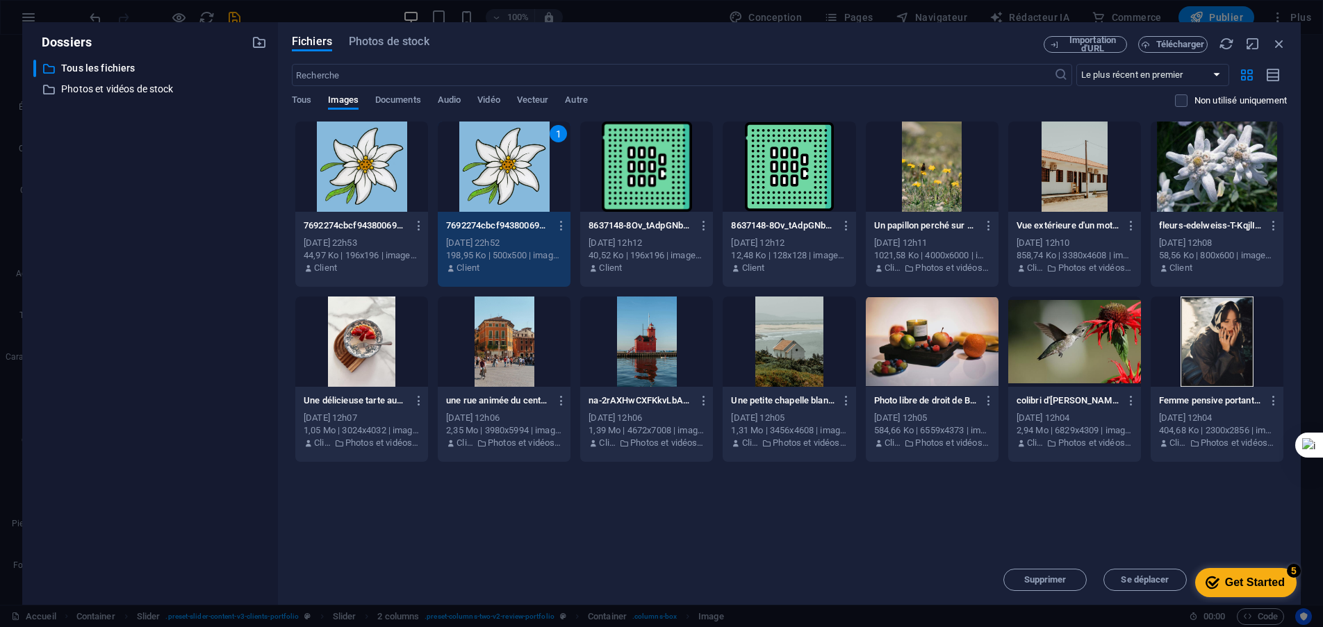
click at [531, 164] on div "1" at bounding box center [504, 167] width 133 height 90
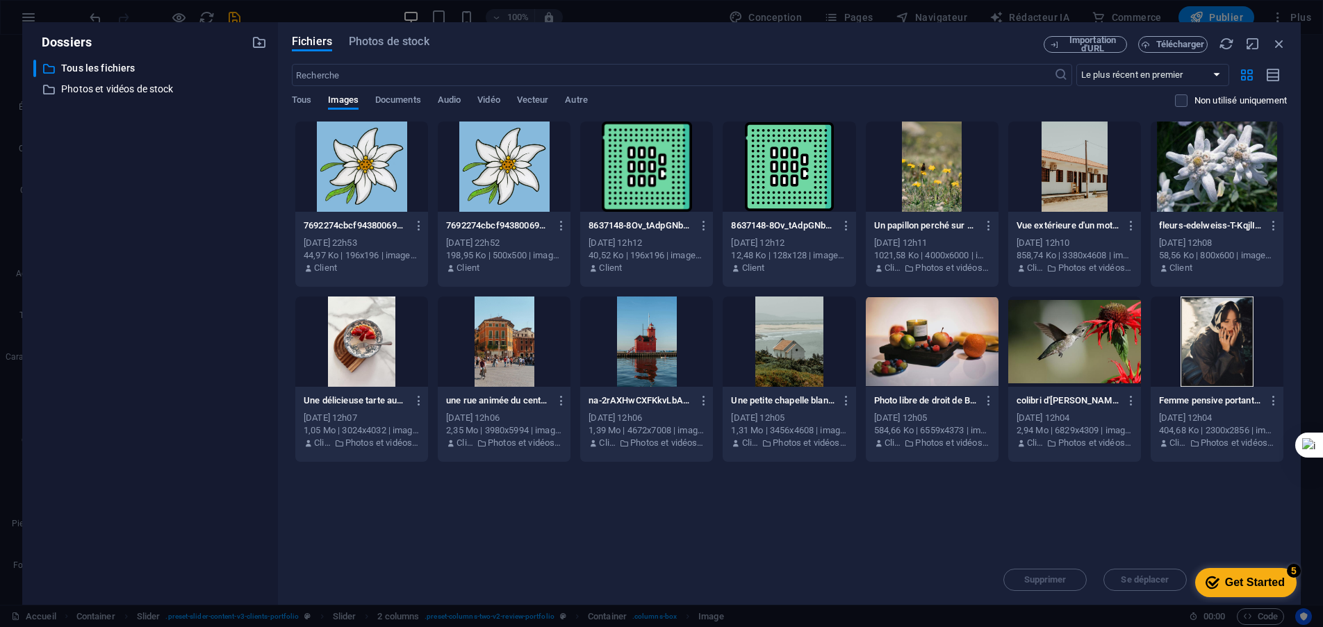
drag, startPoint x: 531, startPoint y: 164, endPoint x: 305, endPoint y: 380, distance: 312.6
click at [531, 164] on div at bounding box center [504, 167] width 133 height 90
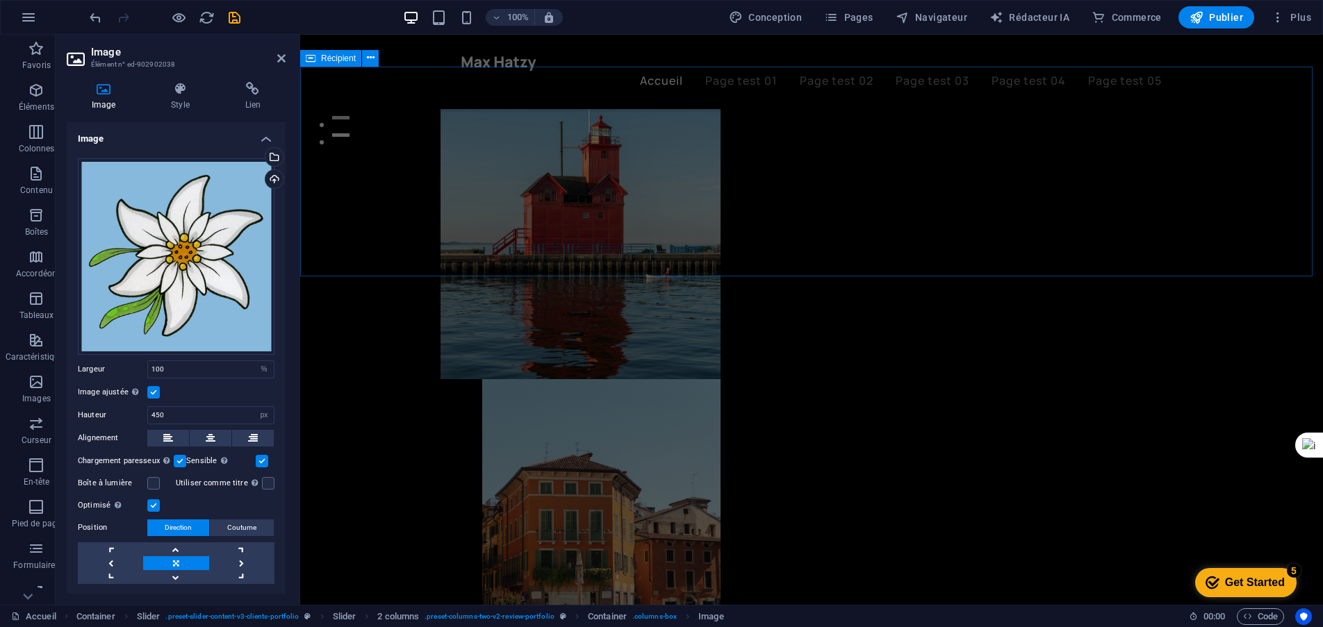
scroll to position [486, 0]
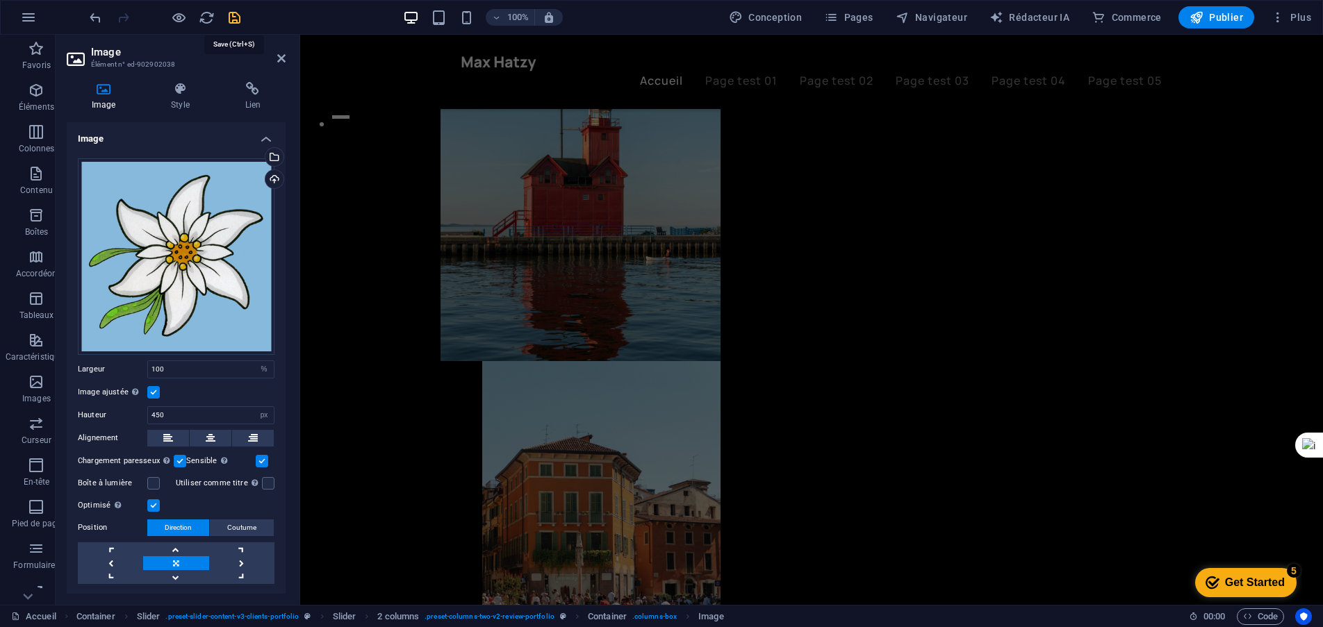
click at [229, 16] on icon "sauvegarder" at bounding box center [235, 18] width 16 height 16
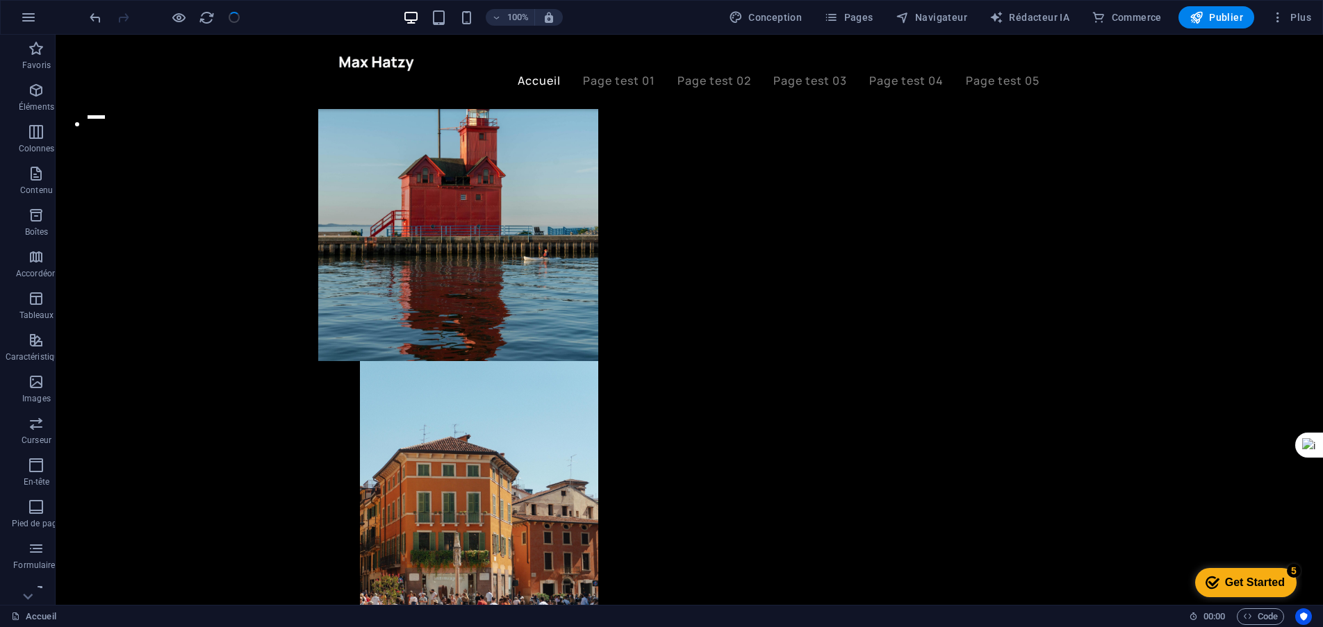
scroll to position [2354, 0]
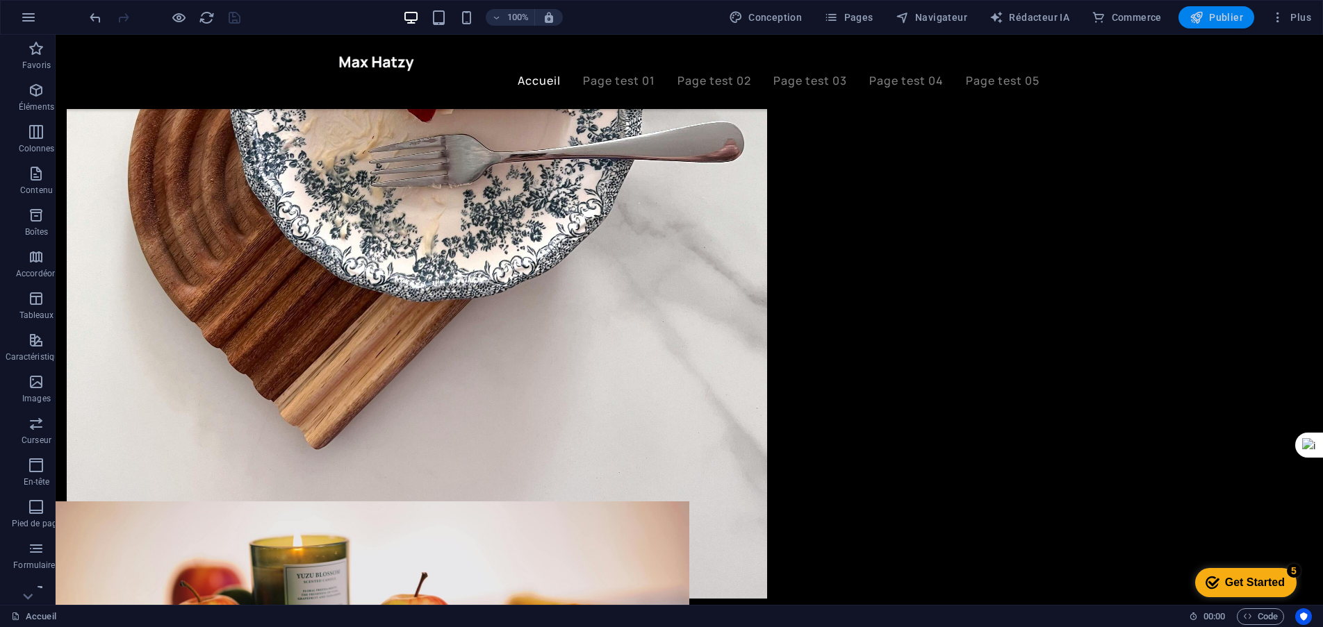
click at [1223, 17] on font "Publier" at bounding box center [1226, 17] width 34 height 11
